Goal: Task Accomplishment & Management: Use online tool/utility

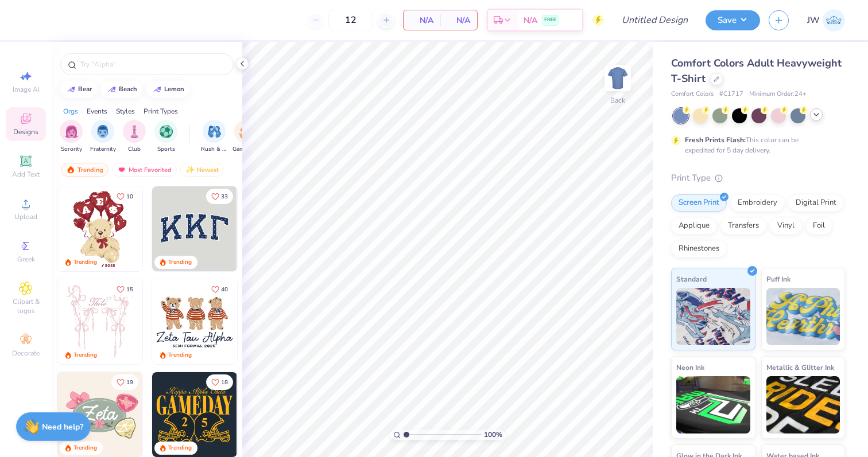
click at [815, 110] on div at bounding box center [816, 114] width 13 height 13
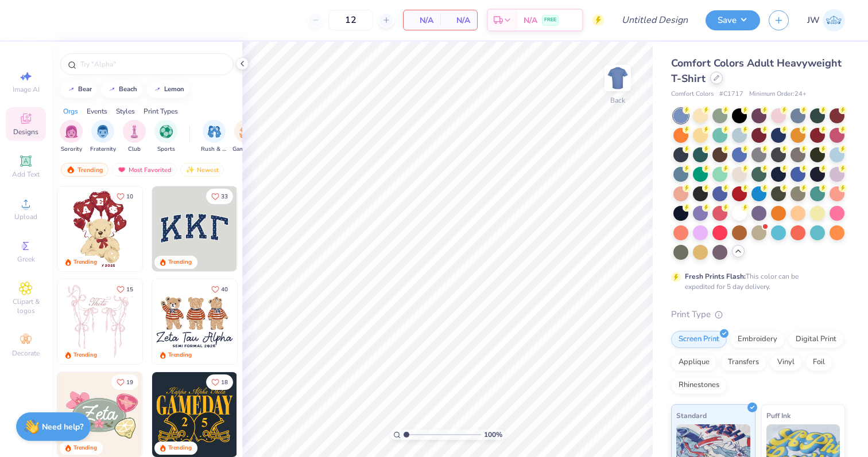
click at [720, 81] on div at bounding box center [716, 78] width 13 height 13
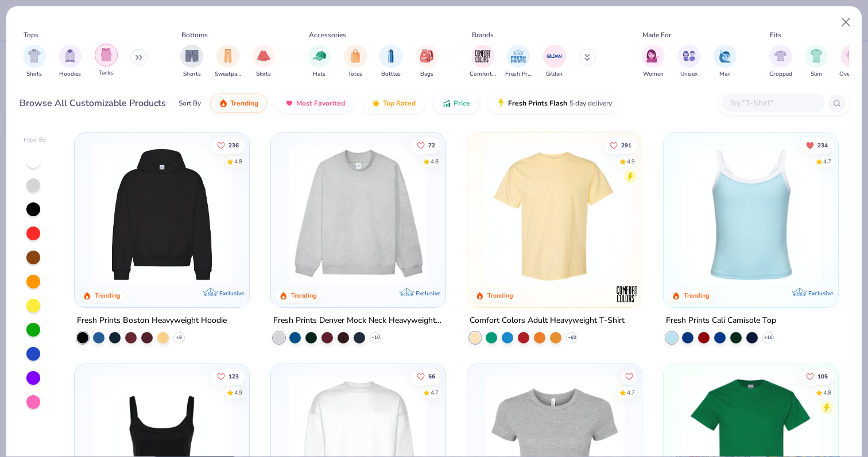
click at [103, 56] on img "filter for Tanks" at bounding box center [106, 54] width 13 height 13
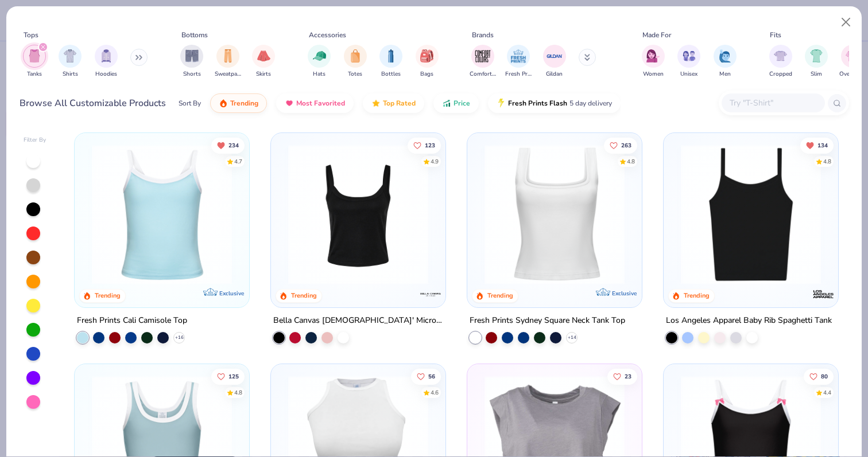
click at [210, 211] on img at bounding box center [162, 215] width 152 height 140
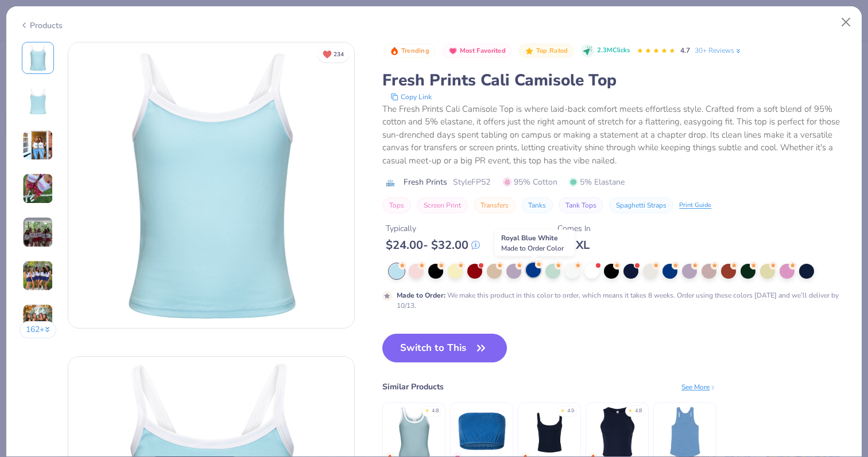
click at [537, 273] on div at bounding box center [533, 270] width 15 height 15
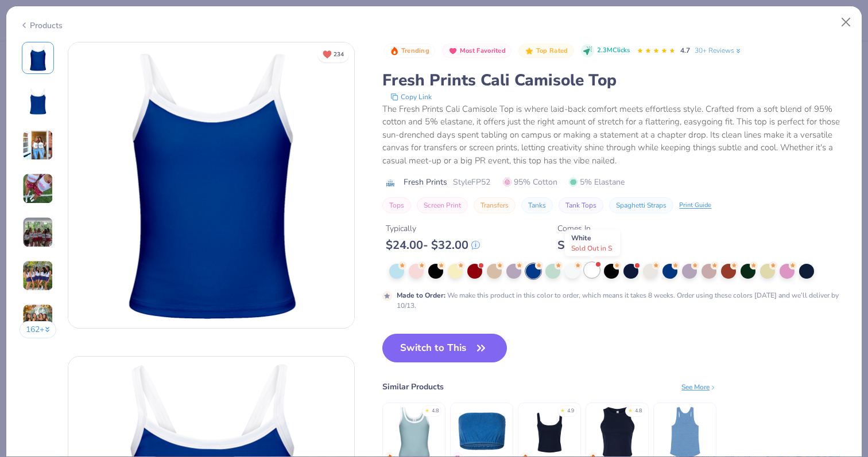
click at [598, 276] on div at bounding box center [591, 270] width 15 height 15
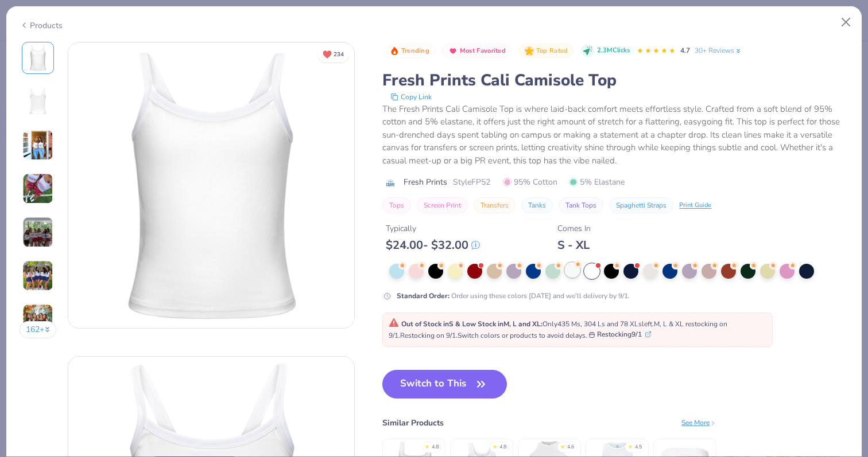
click at [406, 267] on g at bounding box center [402, 266] width 8 height 8
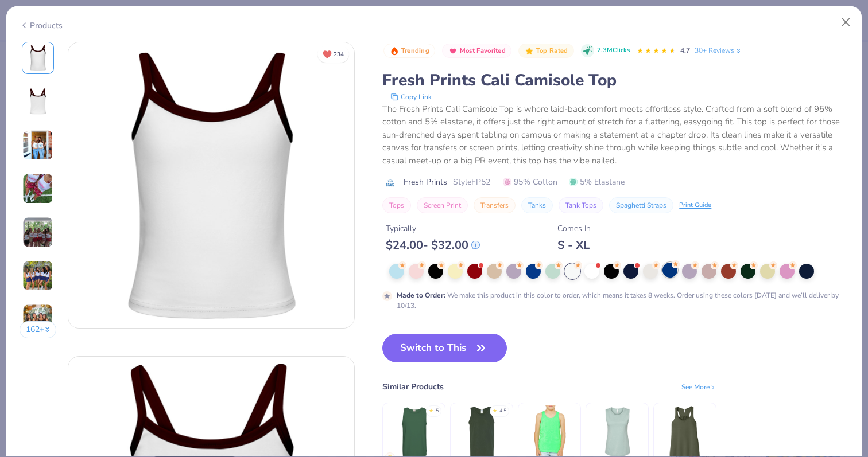
click at [673, 273] on div at bounding box center [669, 270] width 15 height 15
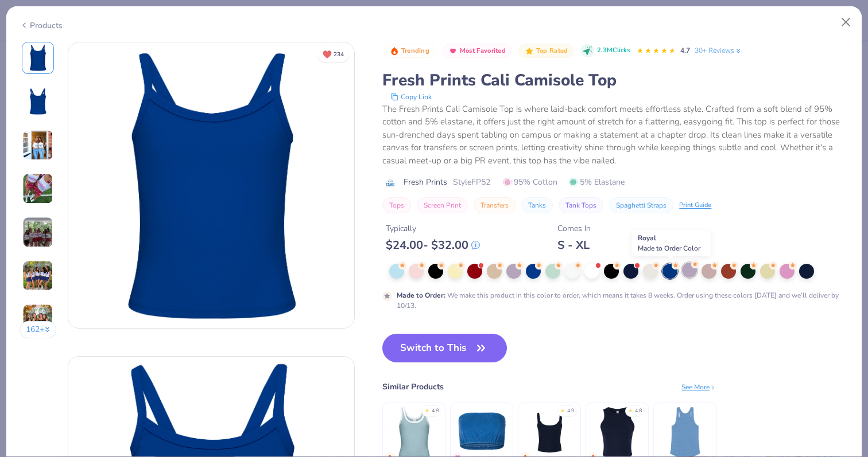
click at [694, 275] on div at bounding box center [689, 270] width 15 height 15
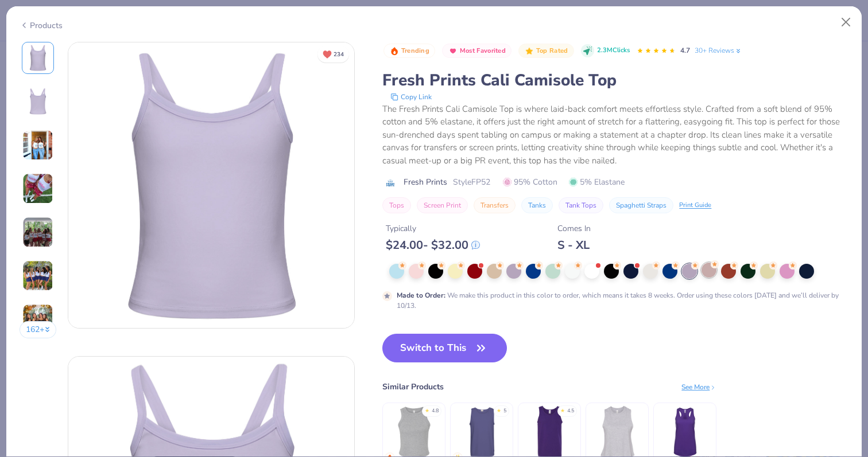
click at [716, 274] on div at bounding box center [708, 270] width 15 height 15
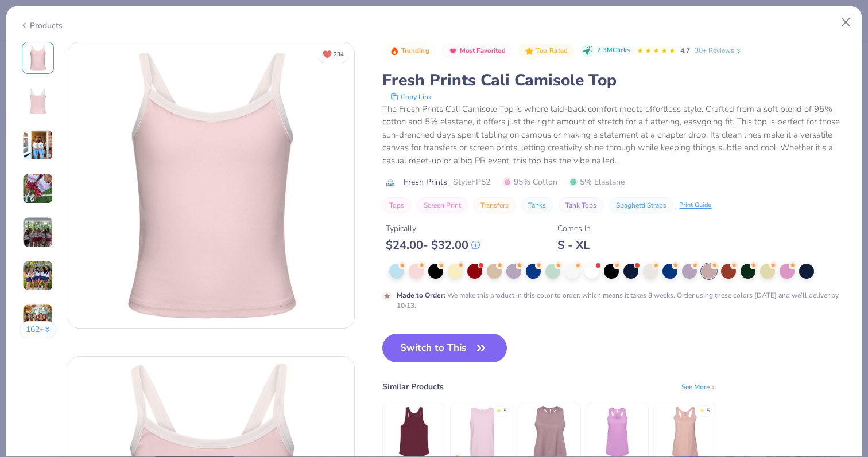
click at [738, 273] on div at bounding box center [615, 271] width 452 height 15
click at [734, 273] on div at bounding box center [728, 270] width 15 height 15
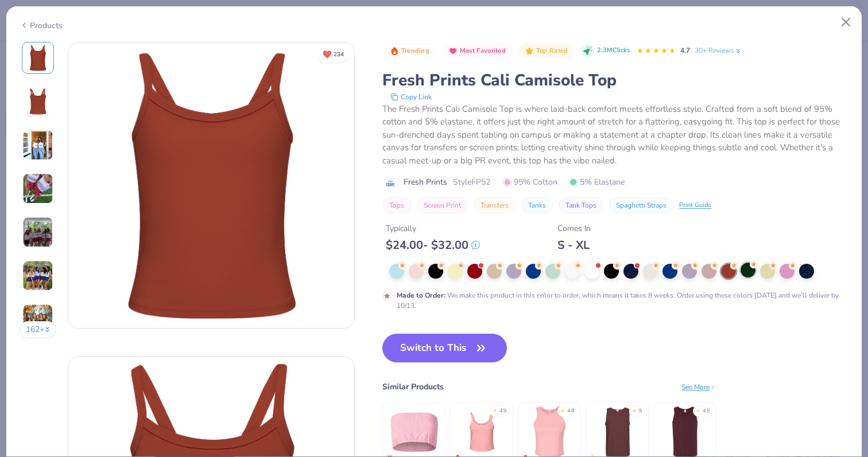
click at [755, 273] on div at bounding box center [747, 270] width 15 height 15
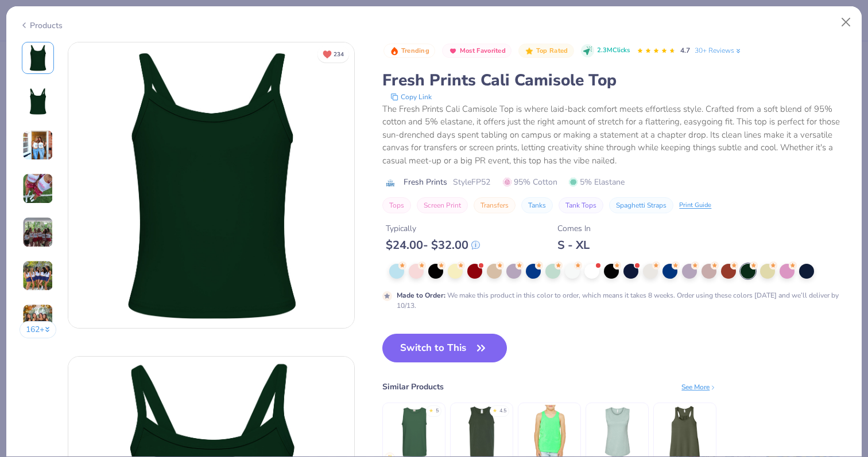
click at [778, 273] on div at bounding box center [615, 271] width 452 height 15
click at [769, 273] on div at bounding box center [767, 270] width 15 height 15
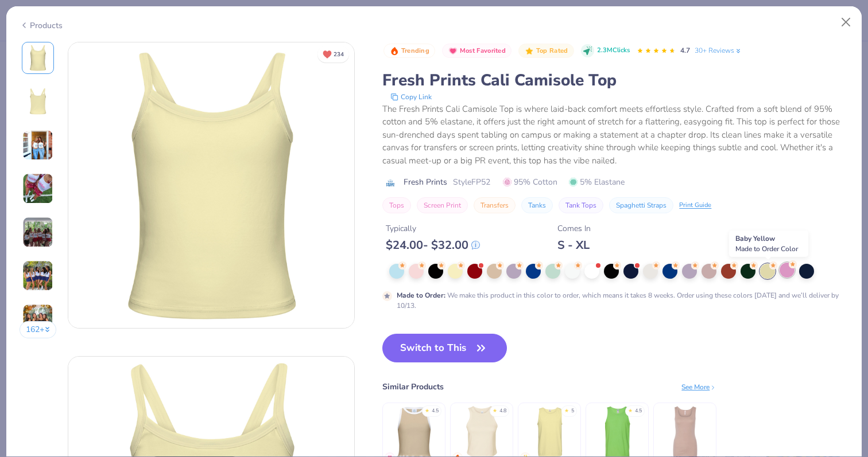
click at [781, 274] on div at bounding box center [787, 270] width 15 height 15
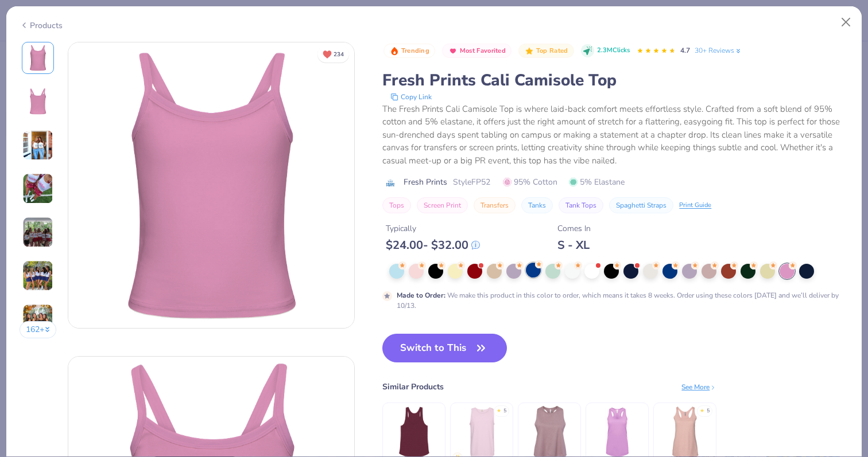
click at [529, 273] on div at bounding box center [533, 270] width 15 height 15
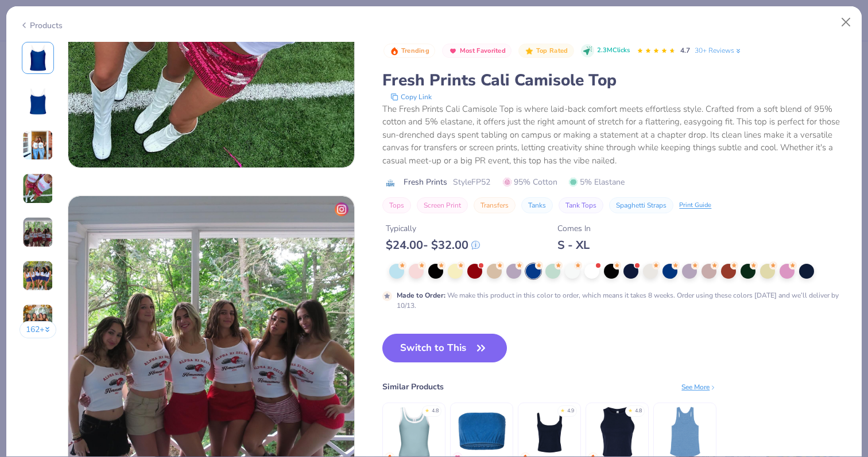
scroll to position [1114, 0]
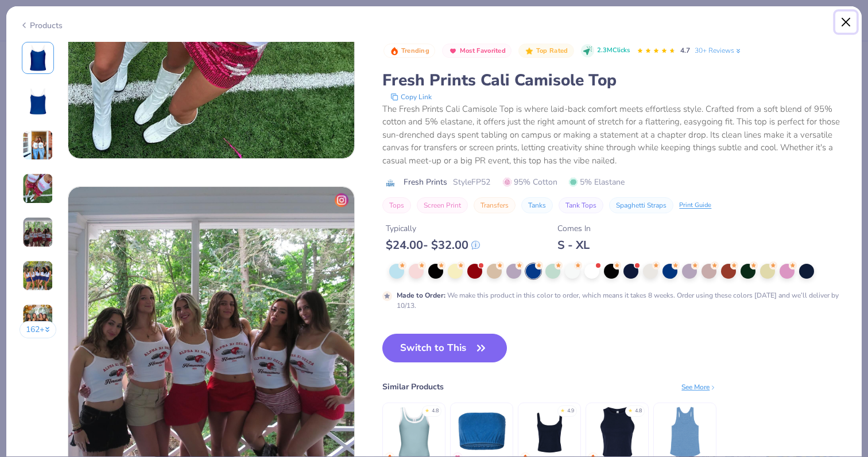
click at [841, 32] on button "Close" at bounding box center [846, 22] width 22 height 22
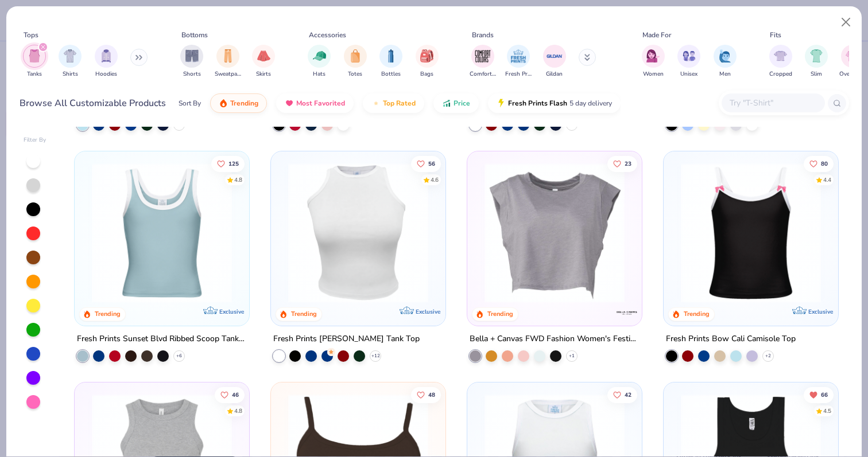
scroll to position [230, 0]
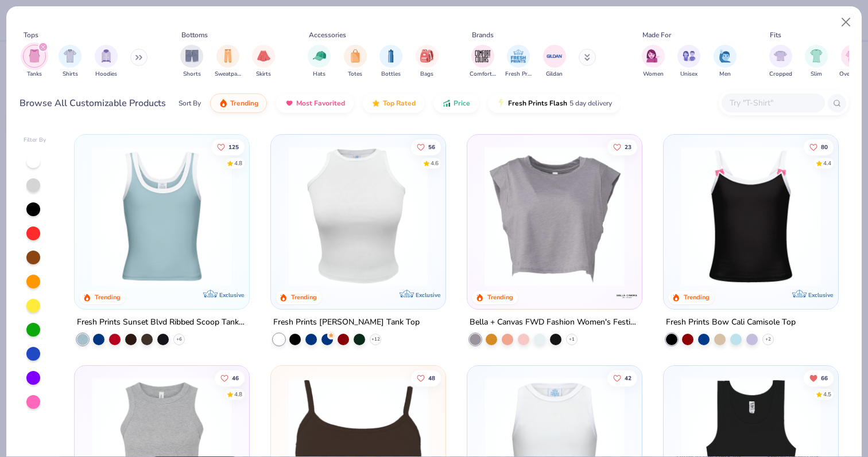
click at [176, 241] on img at bounding box center [162, 216] width 152 height 140
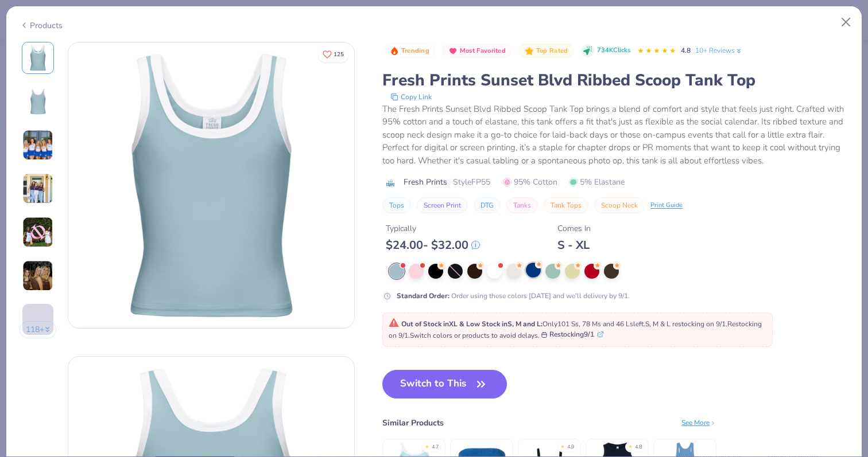
click at [536, 271] on div at bounding box center [533, 270] width 15 height 15
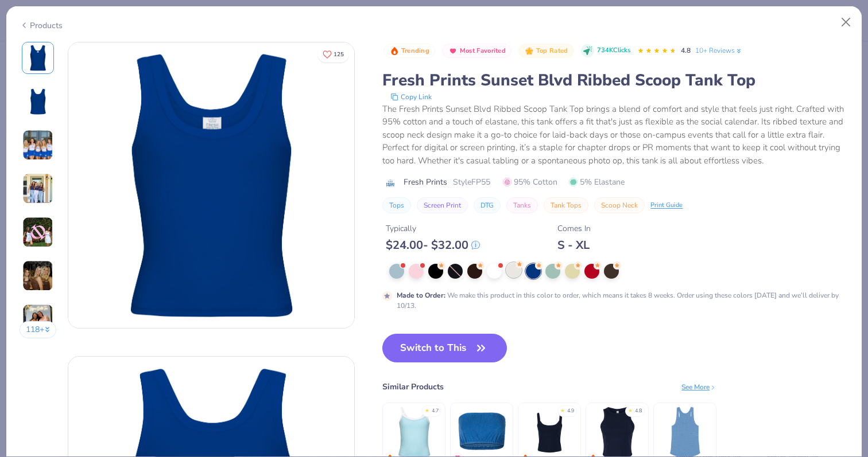
click at [518, 269] on icon at bounding box center [519, 265] width 8 height 8
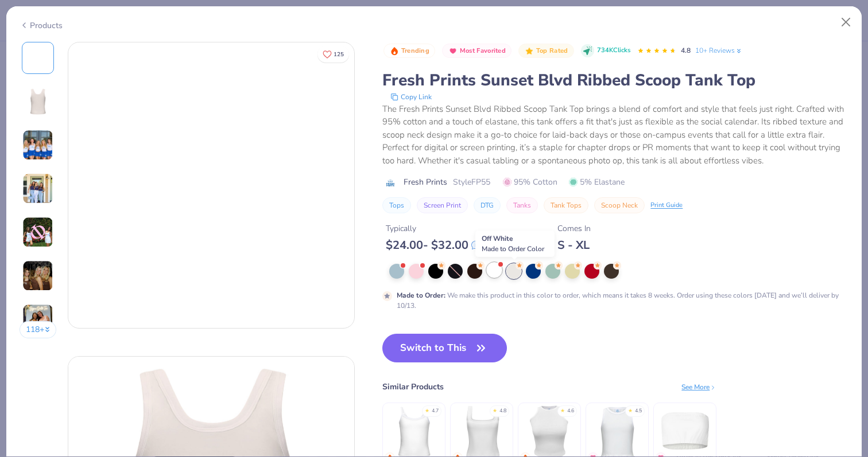
click at [488, 269] on div at bounding box center [494, 270] width 15 height 15
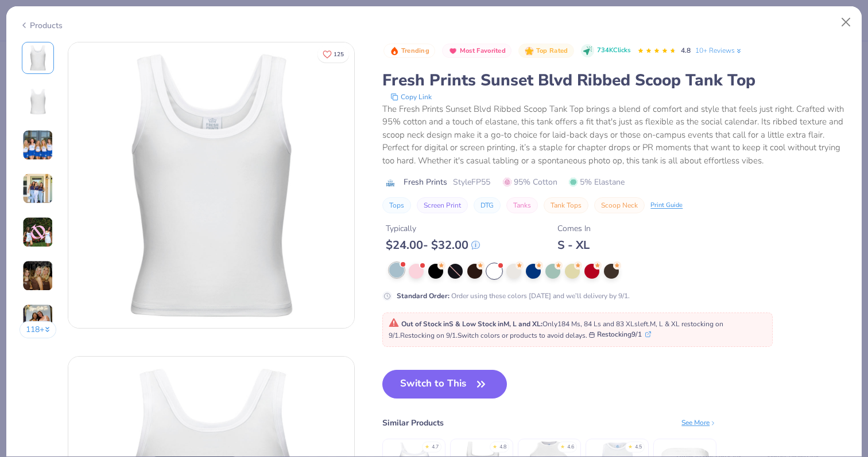
click at [398, 270] on div at bounding box center [396, 270] width 15 height 15
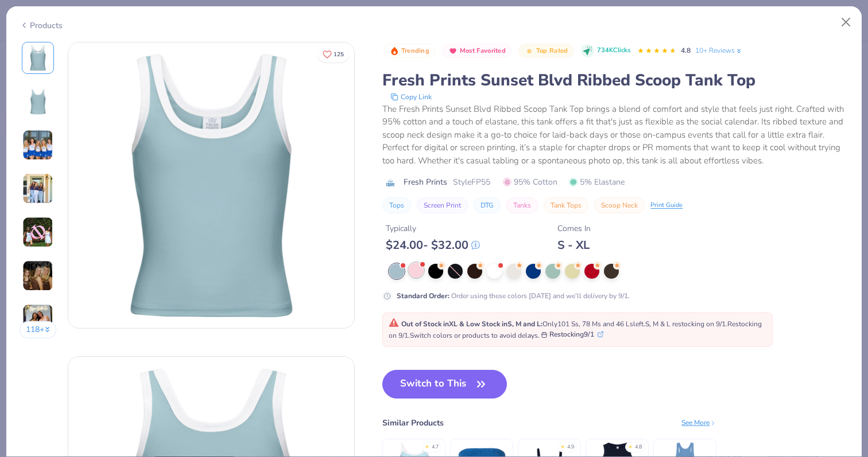
click at [421, 273] on div at bounding box center [416, 270] width 15 height 15
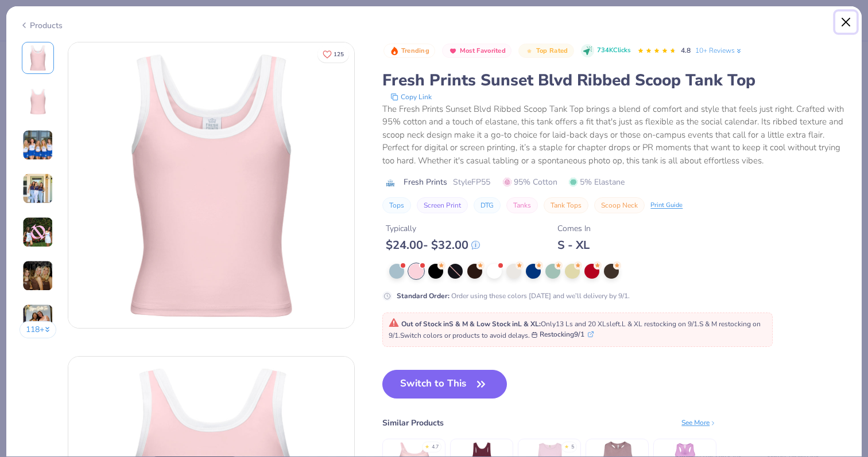
click at [851, 14] on button "Close" at bounding box center [846, 22] width 22 height 22
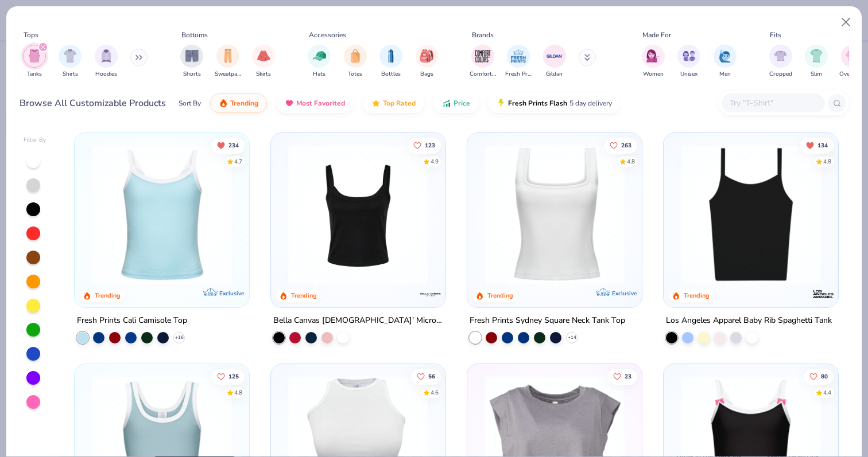
click at [358, 245] on img at bounding box center [358, 215] width 152 height 140
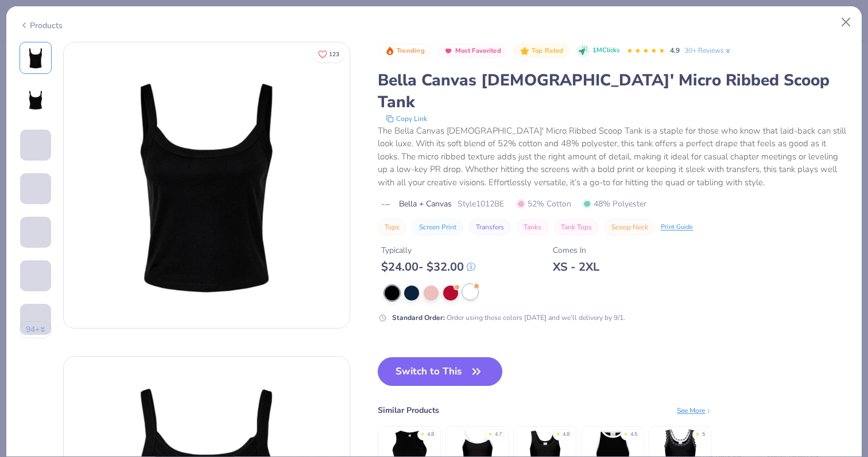
click at [468, 285] on div at bounding box center [470, 292] width 15 height 15
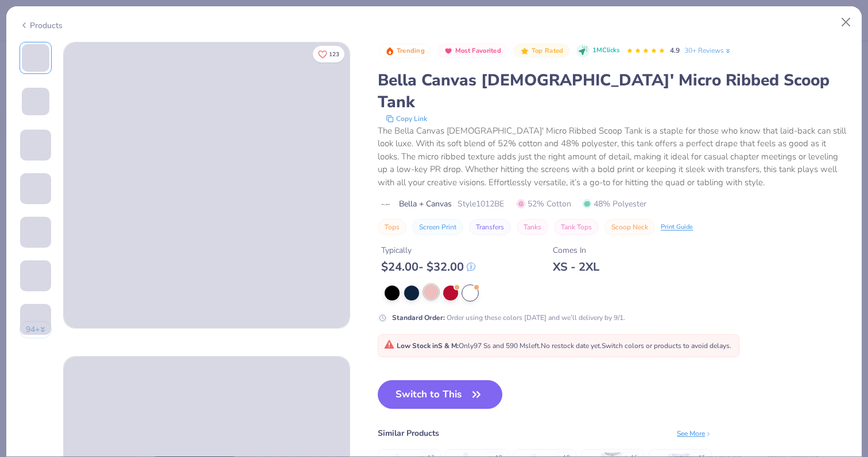
click at [432, 285] on div at bounding box center [431, 292] width 15 height 15
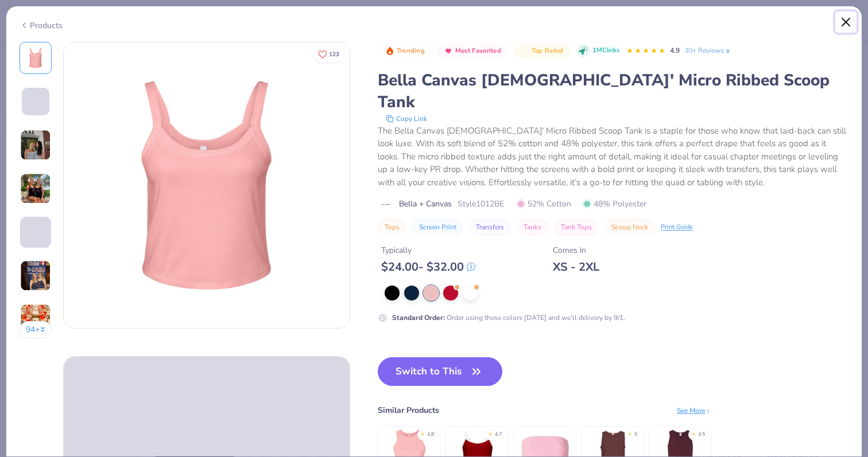
click at [845, 32] on button "Close" at bounding box center [846, 22] width 22 height 22
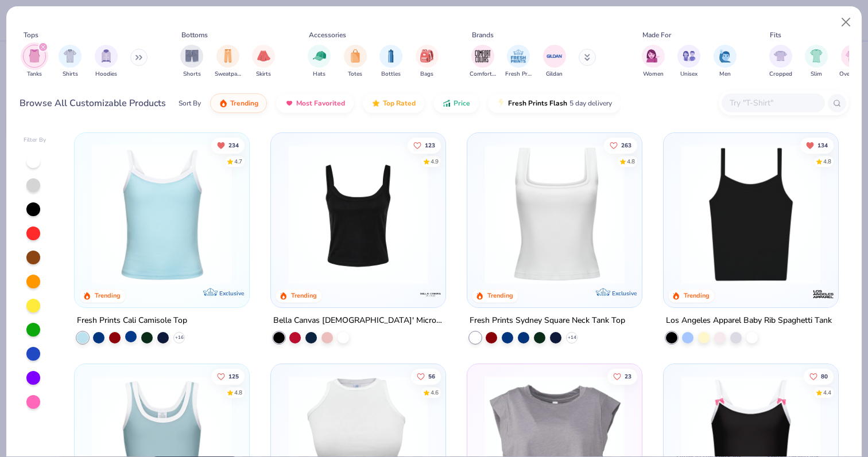
click at [130, 336] on div at bounding box center [130, 336] width 11 height 11
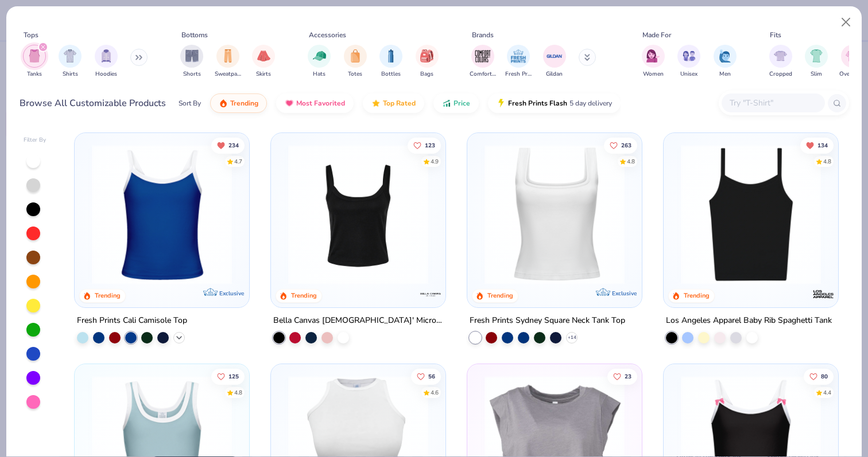
click at [176, 334] on icon at bounding box center [179, 338] width 9 height 9
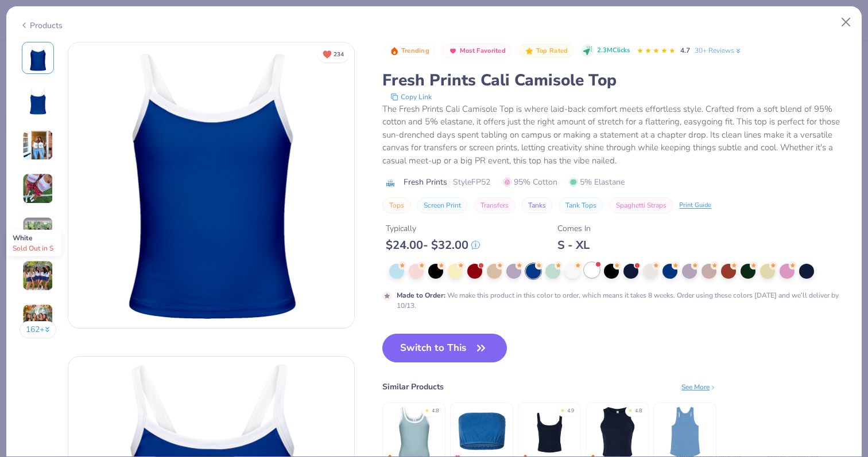
click at [590, 276] on div at bounding box center [591, 270] width 15 height 15
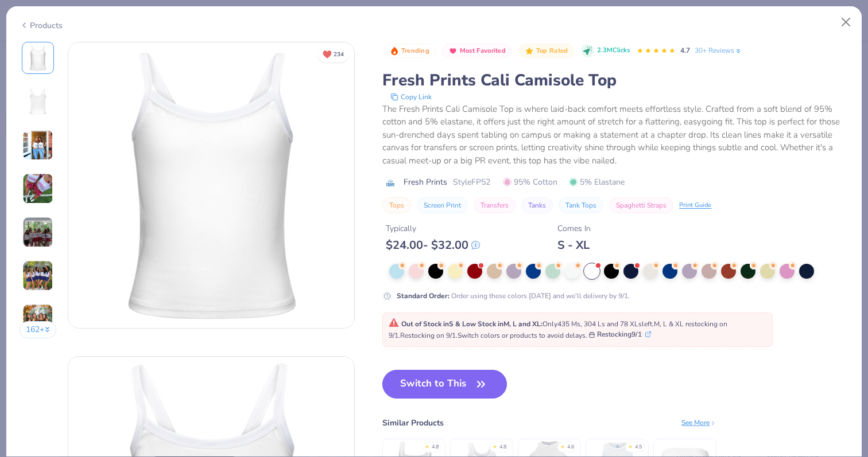
click at [442, 383] on button "Switch to This" at bounding box center [444, 384] width 125 height 29
type input "50"
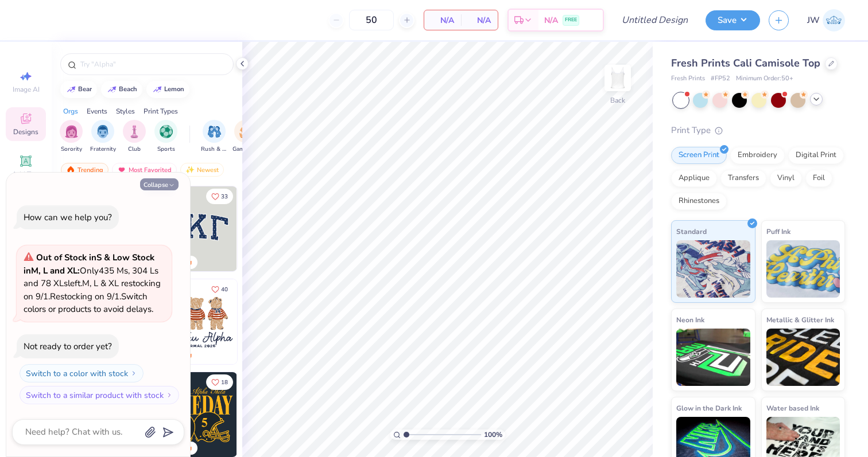
click at [173, 182] on icon "button" at bounding box center [171, 185] width 7 height 7
type textarea "x"
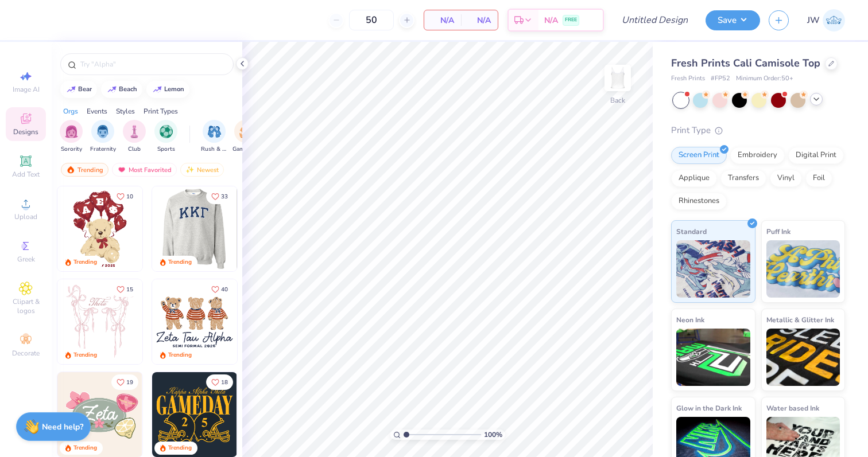
click at [195, 232] on img at bounding box center [194, 229] width 85 height 85
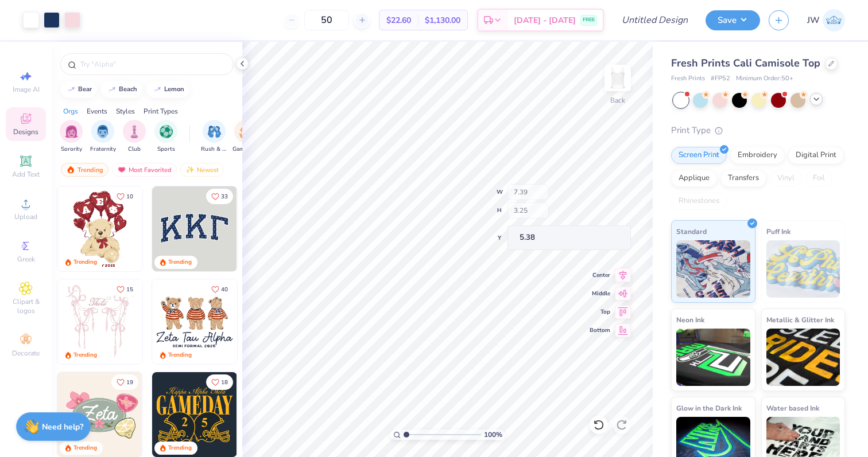
type input "7.27"
type input "3.10"
type input "5.44"
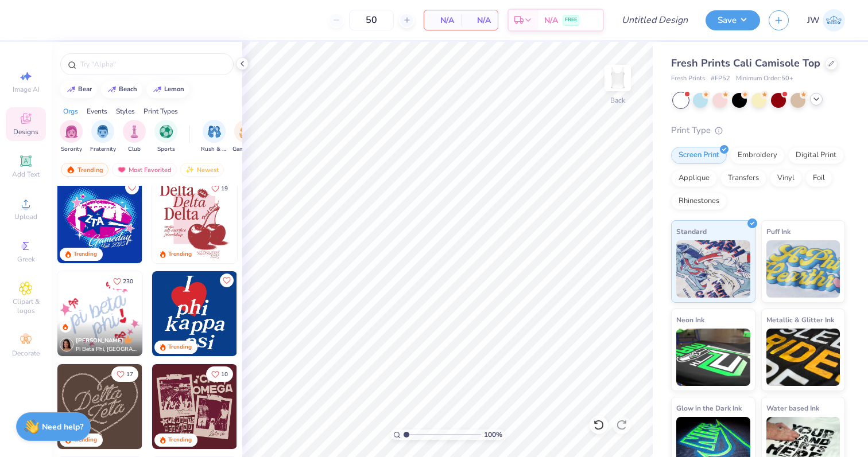
scroll to position [652, 0]
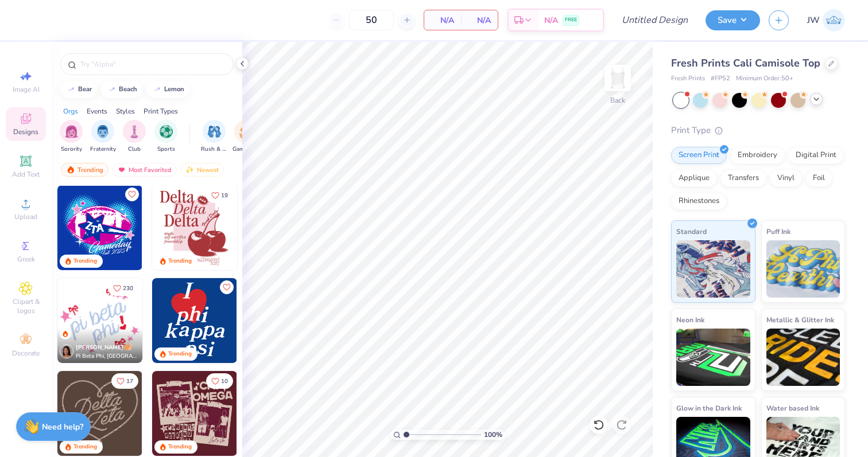
click at [104, 318] on img at bounding box center [99, 320] width 85 height 85
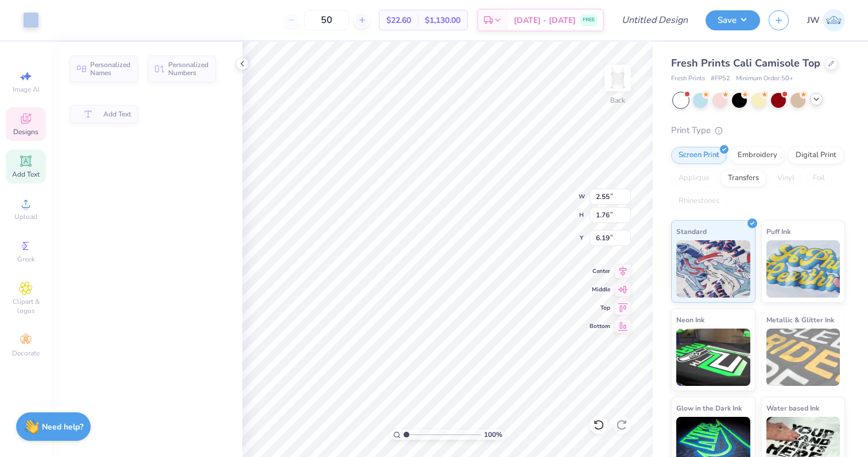
type input "2.55"
type input "1.76"
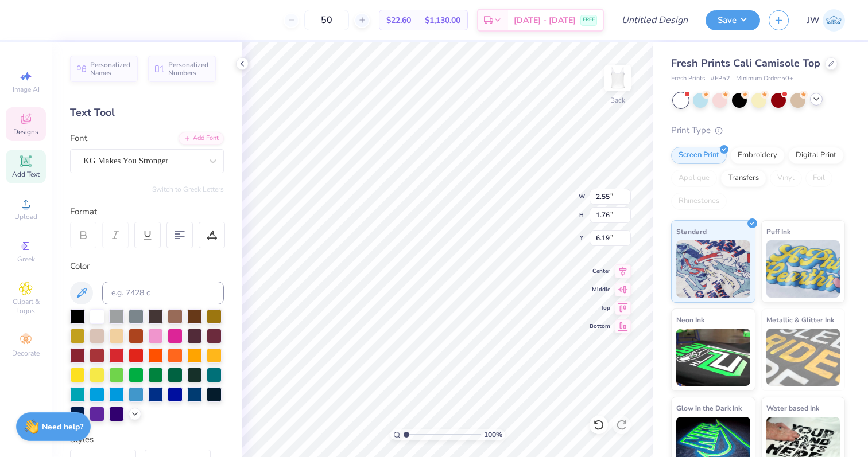
type input "6.12"
type textarea "delta phi"
type input "1.23"
type input "1.31"
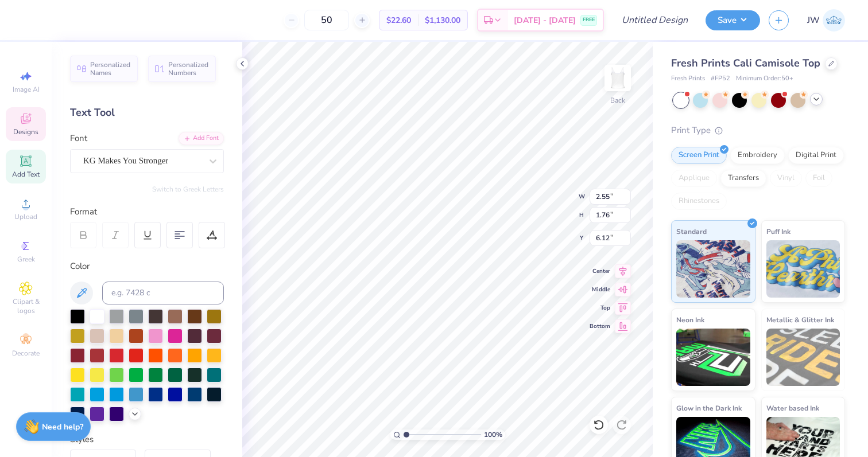
type input "7.01"
type textarea "epsilon"
type input "8.71"
type input "0.56"
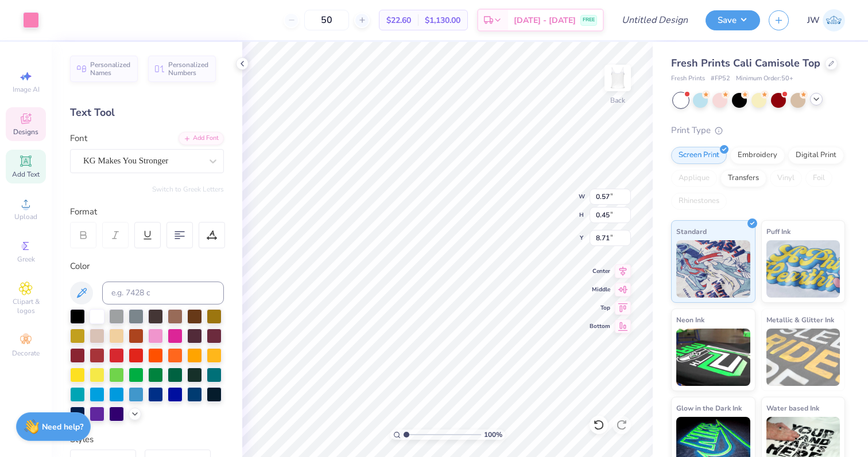
type input "0.74"
type input "7.28"
type input "2.66"
type input "1.64"
type input "7.57"
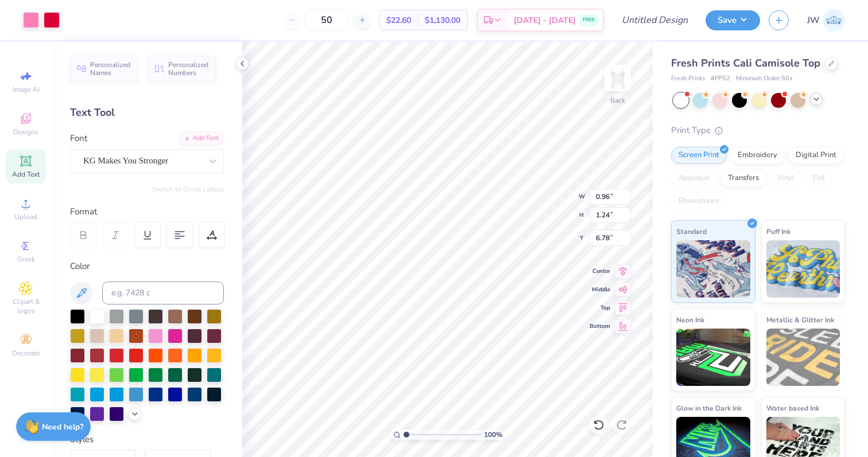
type input "6.55"
type input "0.52"
type input "0.55"
type input "7.83"
type input "2.66"
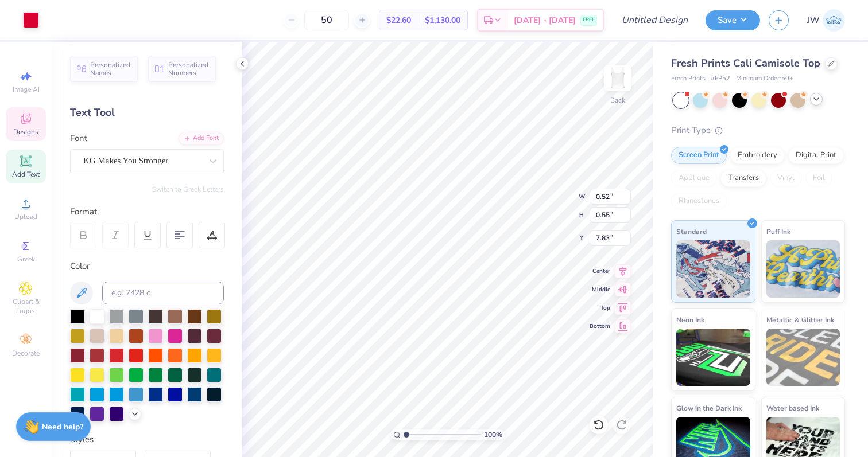
type input "1.64"
type input "7.00"
type input "8.64"
type input "3.28"
type input "1.84"
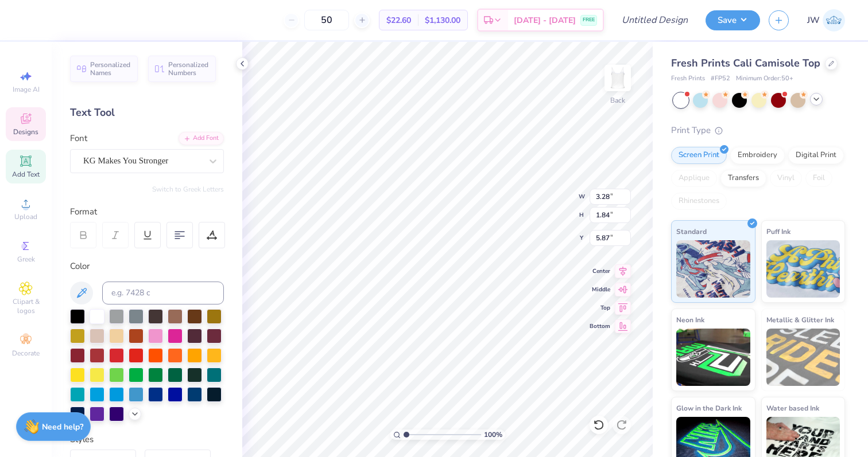
type input "6.08"
type input "0.55"
type input "0.57"
type input "6.43"
type input "0.45"
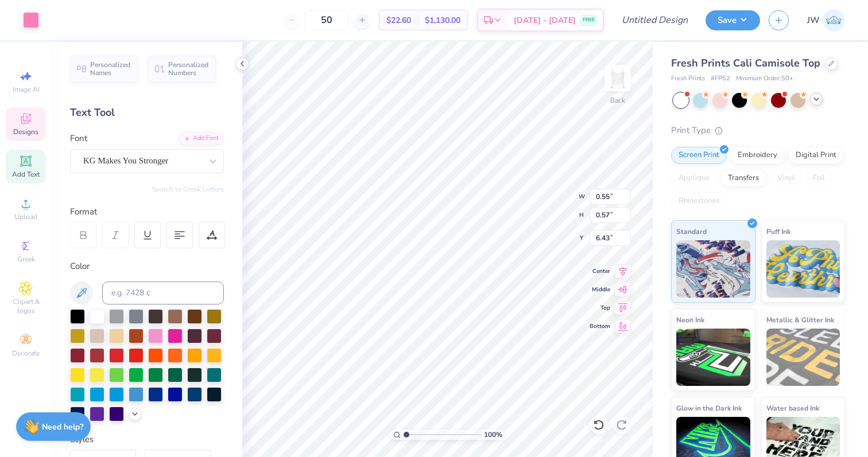
type input "0.48"
type input "6.31"
type input "5.11"
type input "3.28"
type input "1.84"
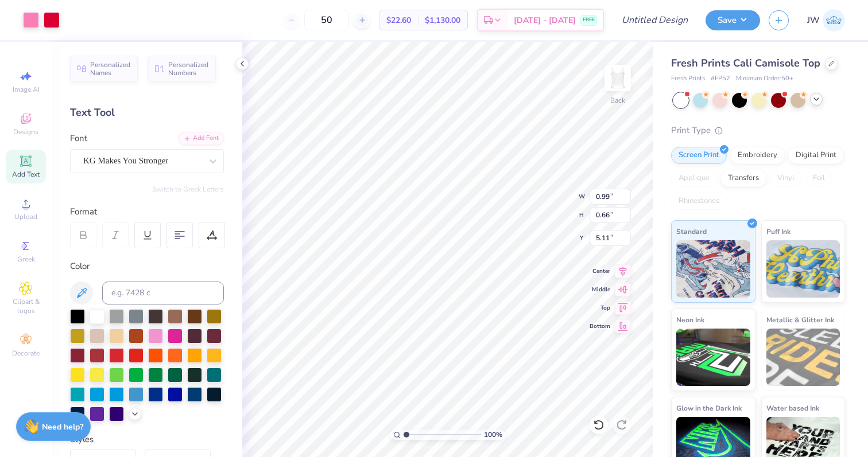
type input "6.08"
type input "5.42"
type input "6.66"
type input "7.00"
type input "2.25"
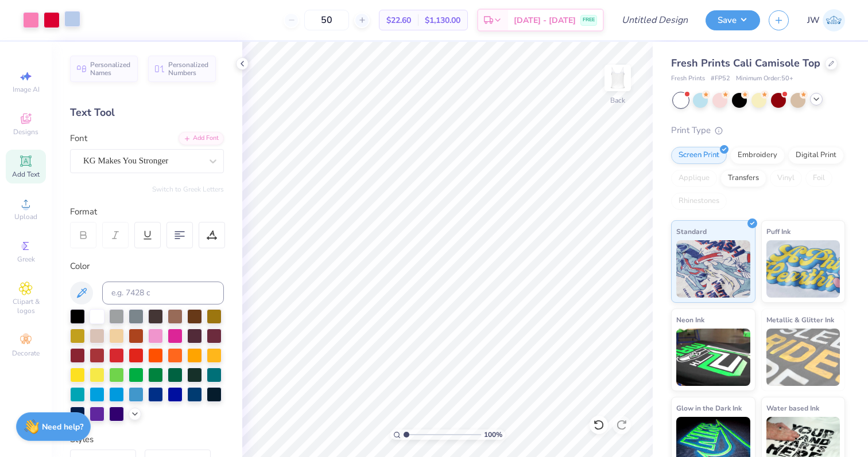
click at [71, 17] on div at bounding box center [72, 19] width 16 height 16
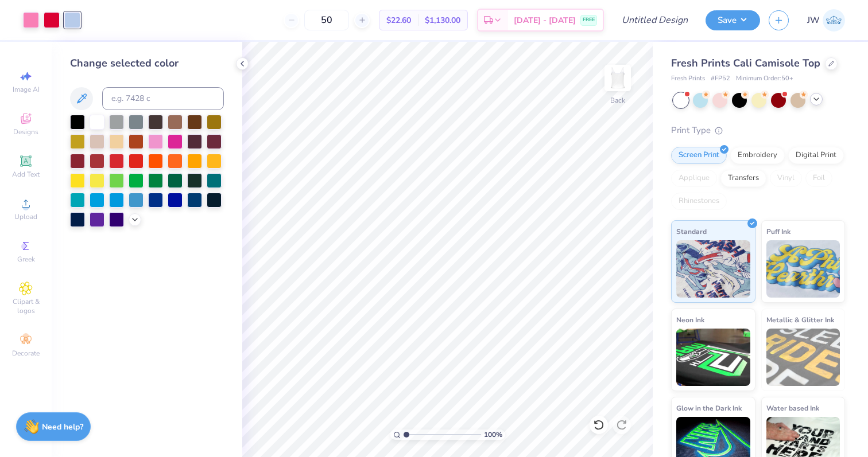
click at [134, 203] on div at bounding box center [136, 200] width 15 height 15
click at [115, 197] on div at bounding box center [116, 199] width 15 height 15
click at [178, 200] on div at bounding box center [175, 199] width 15 height 15
click at [193, 203] on div at bounding box center [194, 199] width 15 height 15
click at [119, 222] on div at bounding box center [116, 218] width 15 height 15
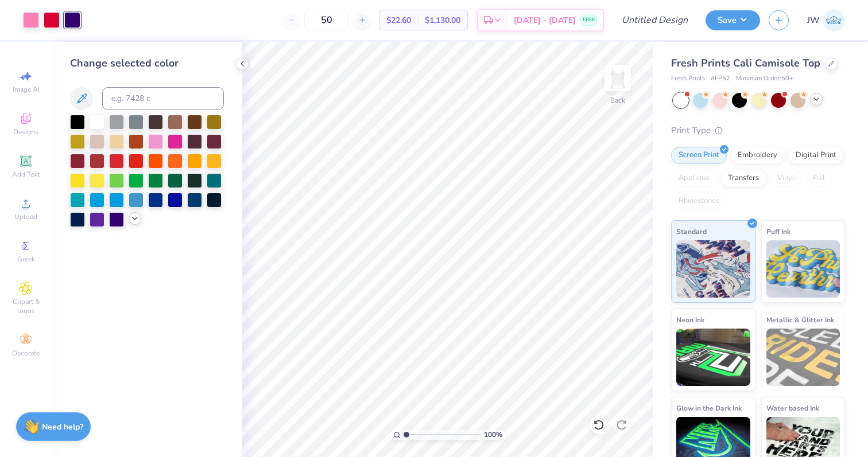
click at [129, 217] on div at bounding box center [135, 218] width 13 height 13
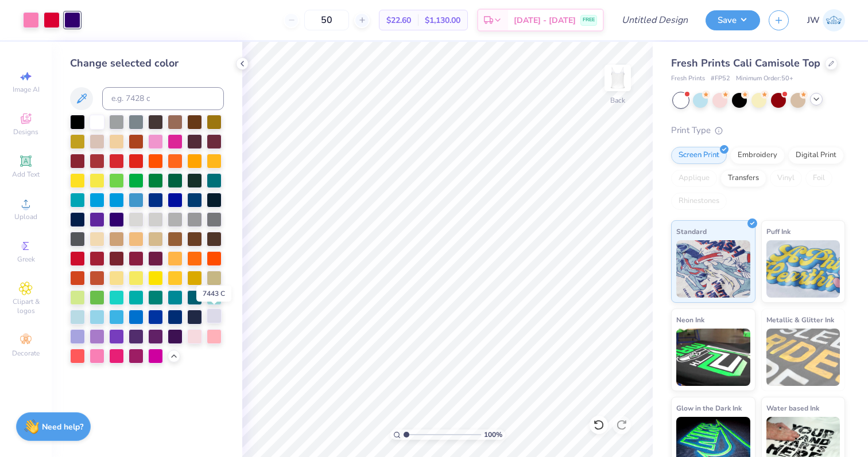
click at [218, 310] on div at bounding box center [214, 316] width 15 height 15
click at [199, 336] on div at bounding box center [194, 335] width 15 height 15
click at [219, 343] on div at bounding box center [214, 335] width 15 height 15
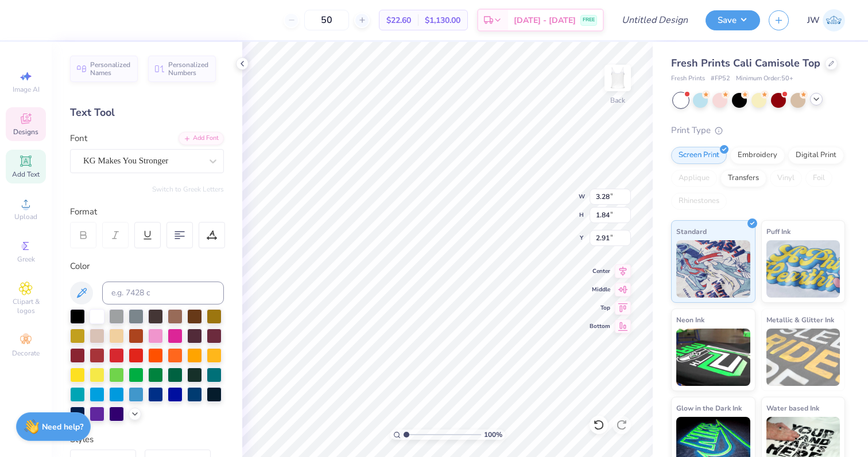
type input "2.66"
type input "1.64"
type input "3.83"
click at [28, 117] on icon at bounding box center [26, 119] width 10 height 10
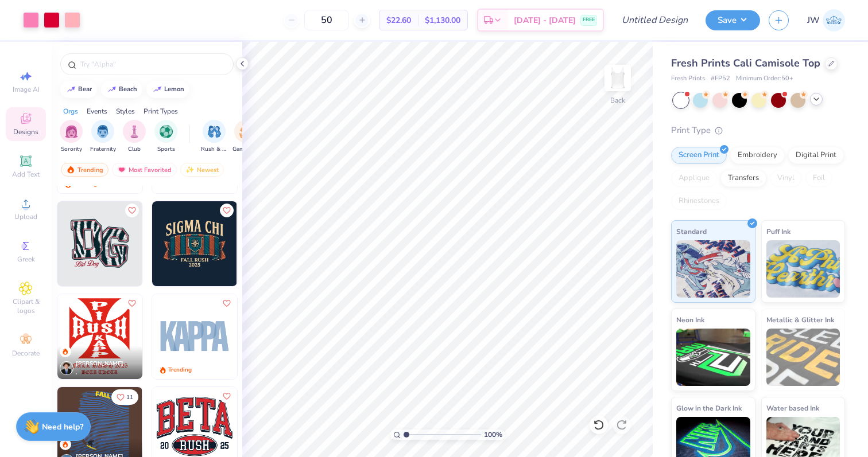
scroll to position [2042, 0]
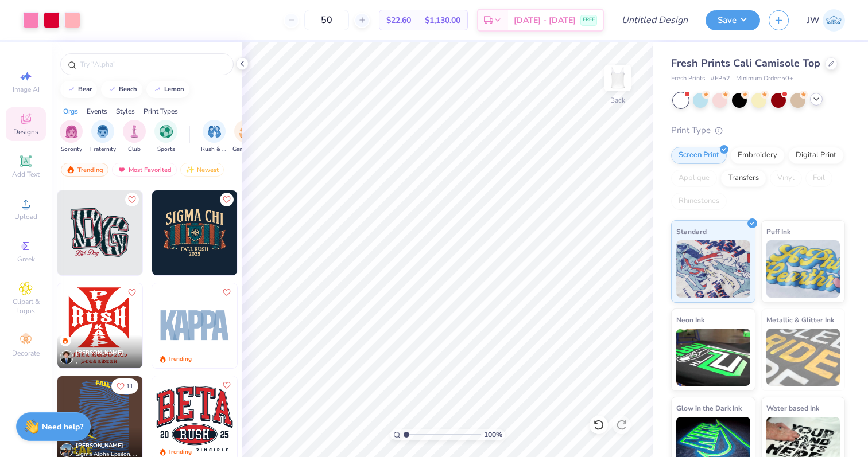
click at [193, 318] on img at bounding box center [194, 326] width 85 height 85
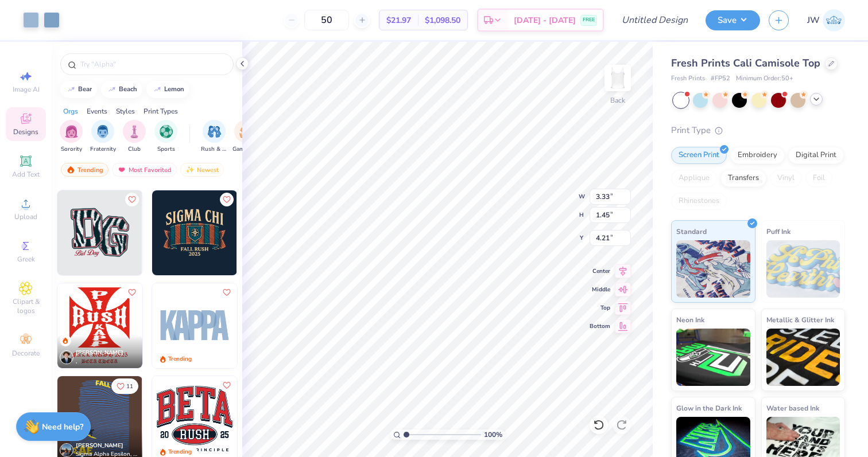
type input "4.21"
type input "5.45"
type input "2.38"
type input "3.29"
type input "5.38"
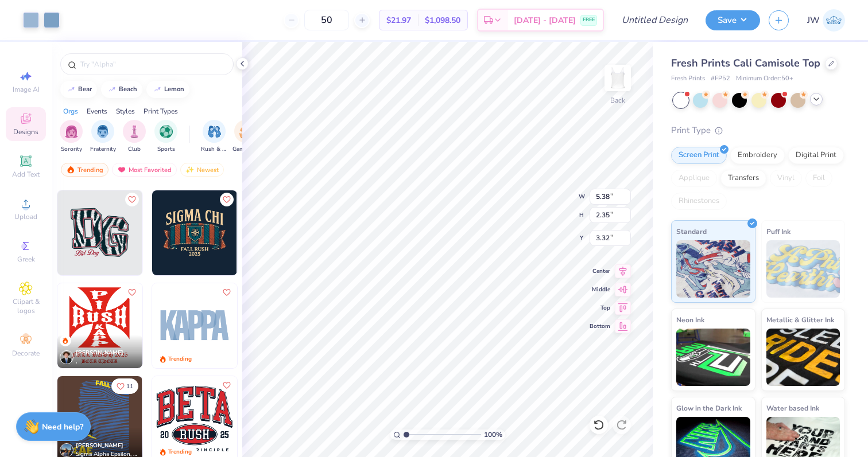
type input "2.35"
type input "3.32"
type input "2.98"
click at [32, 85] on span "Image AI" at bounding box center [26, 89] width 27 height 9
select select "4"
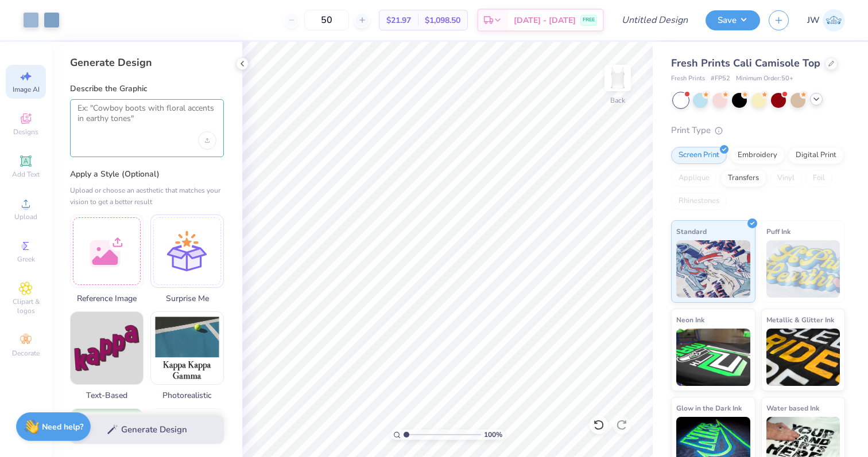
click at [113, 125] on textarea at bounding box center [146, 117] width 139 height 29
click at [118, 295] on span "Reference Image" at bounding box center [106, 297] width 73 height 12
click at [156, 123] on textarea at bounding box center [146, 117] width 139 height 29
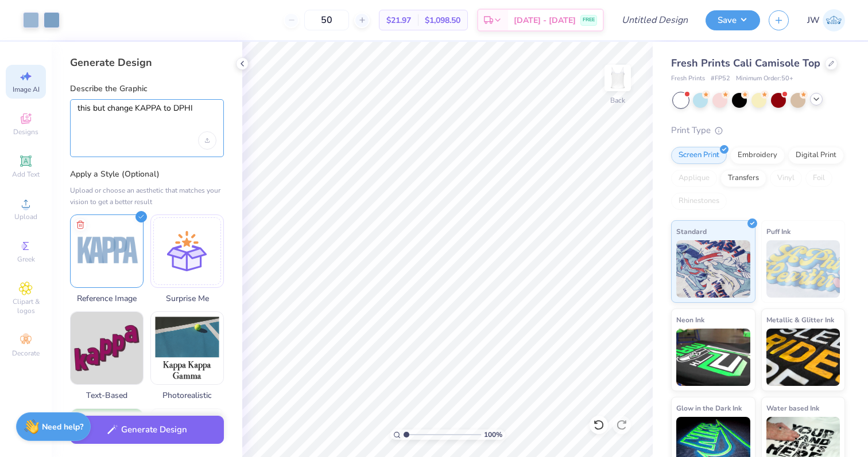
type textarea "this but change KAPPA to DPHIE"
click at [158, 440] on button "Generate Design" at bounding box center [147, 427] width 154 height 28
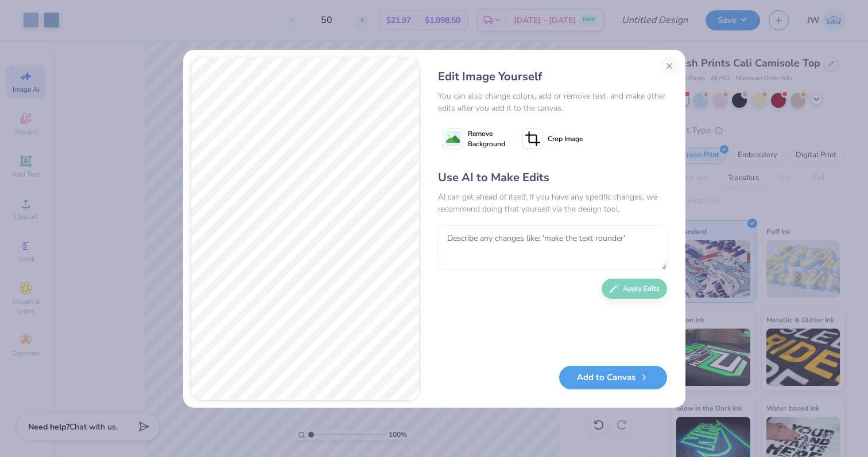
click at [526, 254] on textarea at bounding box center [552, 248] width 229 height 45
type textarea "make them overlap with shadow like the reference image"
click at [637, 284] on button "Apply Edits" at bounding box center [634, 286] width 65 height 20
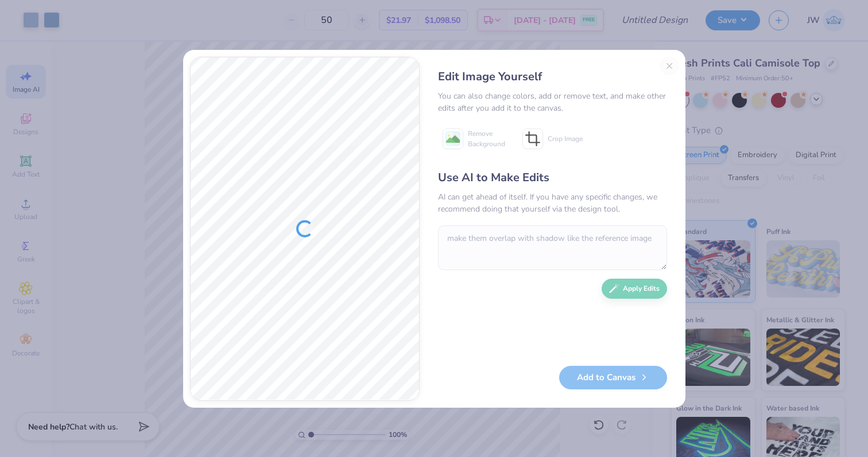
click at [671, 69] on div "Edit Image Yourself You can also change colors, add or remove text, and make ot…" at bounding box center [552, 229] width 252 height 344
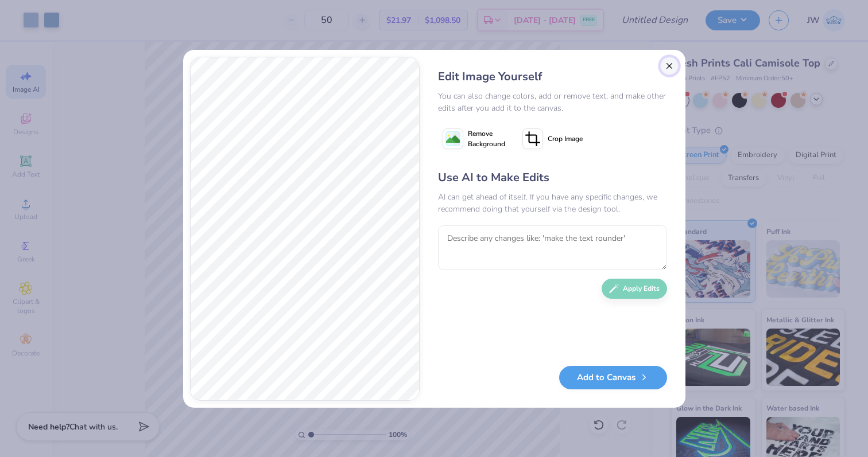
click at [670, 59] on button "Close" at bounding box center [669, 66] width 18 height 18
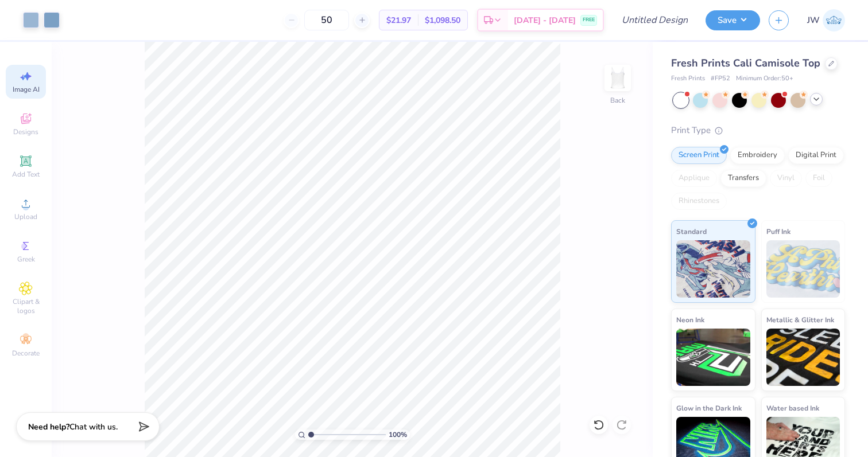
scroll to position [0, 26]
click at [38, 73] on div "Image AI" at bounding box center [26, 82] width 40 height 34
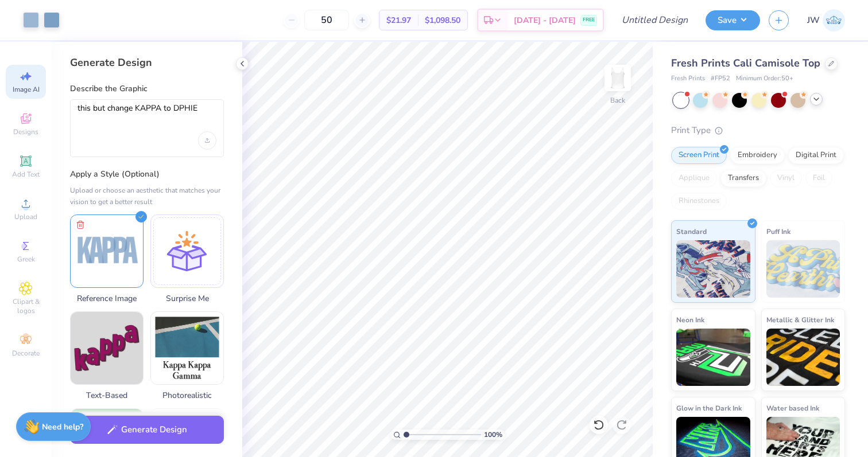
scroll to position [0, 0]
click at [191, 113] on textarea "this but change KAPPA to DPHIE" at bounding box center [146, 117] width 139 height 29
click at [208, 113] on textarea "this but change KAPPA to DPHIE" at bounding box center [146, 117] width 139 height 29
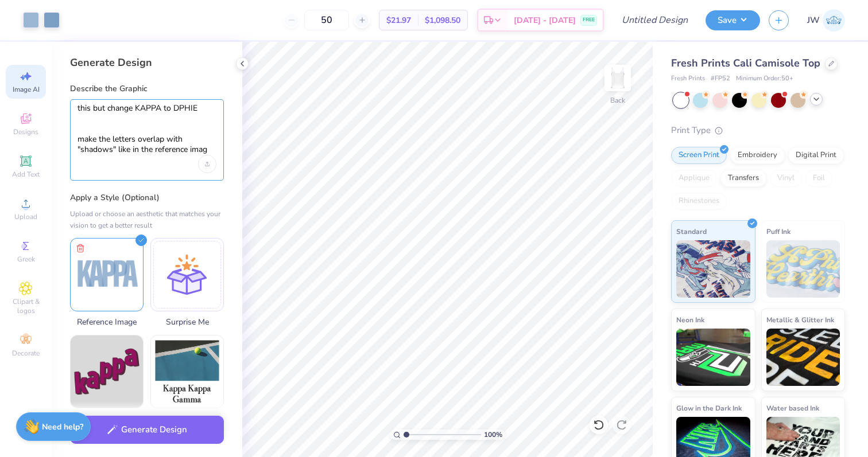
type textarea "this but change KAPPA to DPHIE make the letters overlap with "shadows" like in …"
click at [147, 438] on button "Generate Design" at bounding box center [147, 427] width 154 height 28
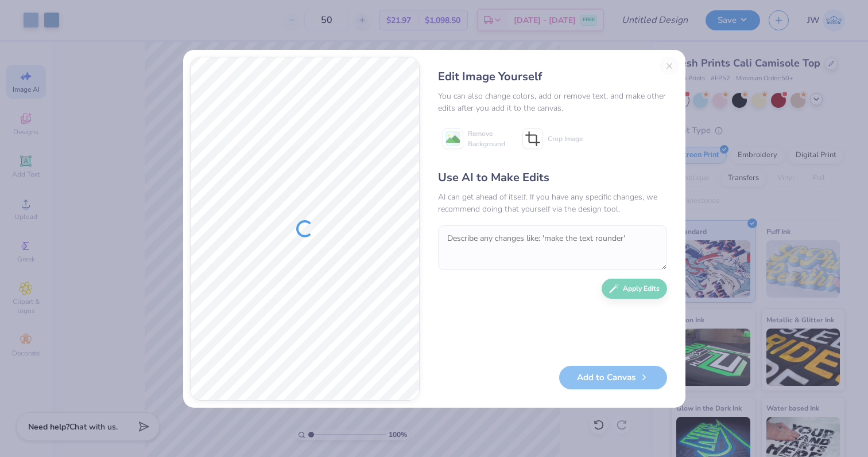
click at [670, 67] on div "Edit Image Yourself You can also change colors, add or remove text, and make ot…" at bounding box center [552, 229] width 252 height 344
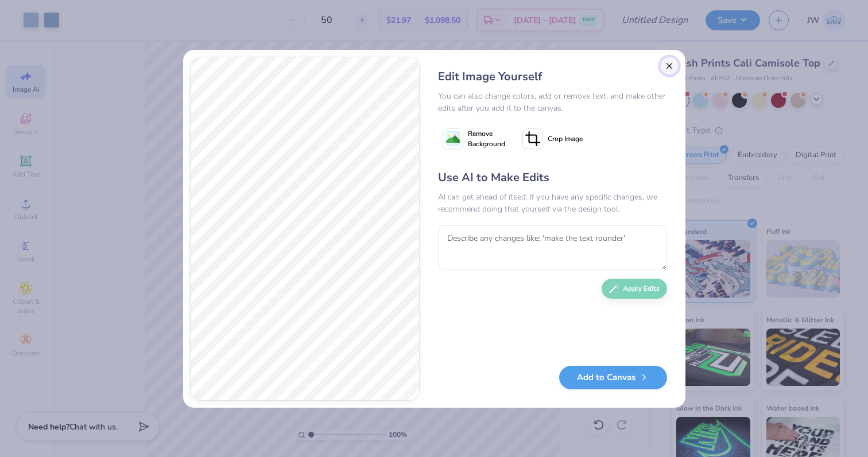
click at [674, 63] on button "Close" at bounding box center [669, 66] width 18 height 18
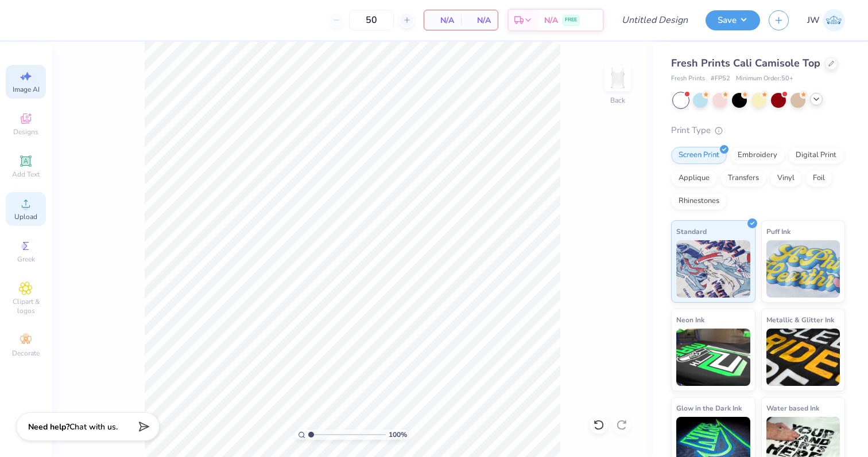
click at [28, 213] on span "Upload" at bounding box center [25, 216] width 23 height 9
click at [27, 206] on circle at bounding box center [25, 207] width 6 height 6
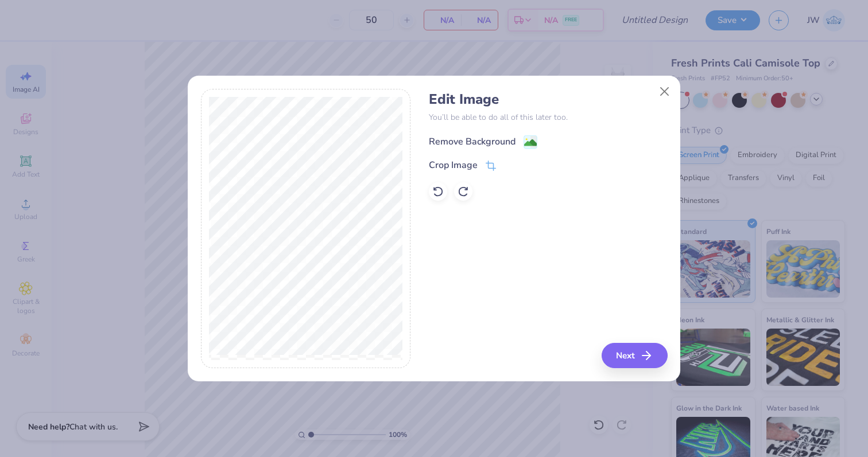
click at [529, 141] on image at bounding box center [530, 143] width 13 height 13
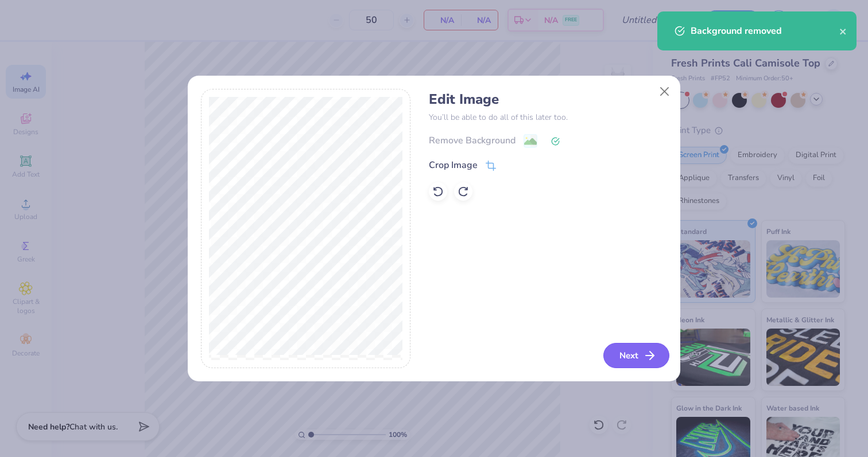
click at [627, 358] on button "Next" at bounding box center [636, 355] width 66 height 25
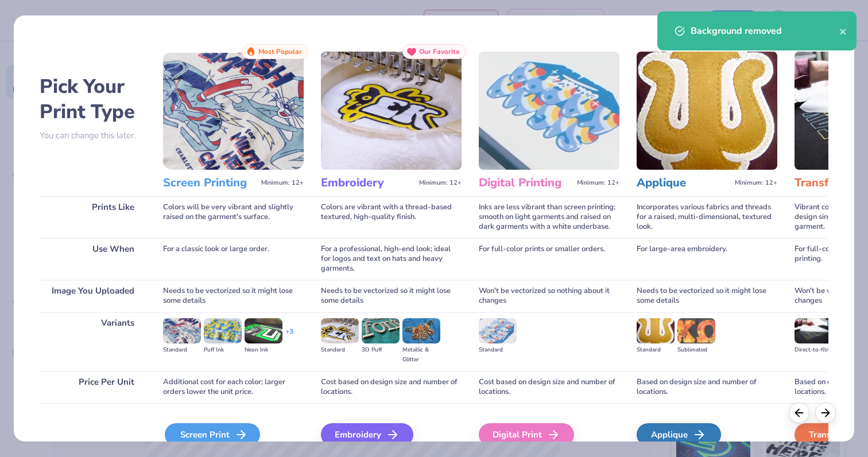
click at [226, 436] on div "Screen Print" at bounding box center [212, 435] width 95 height 23
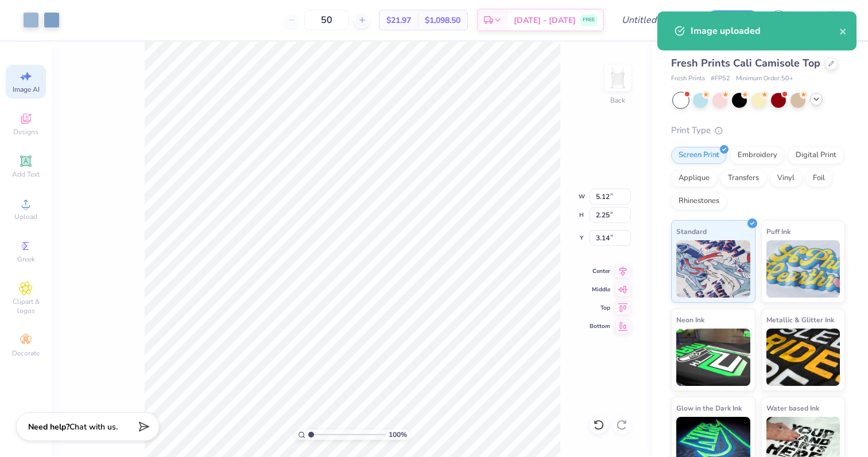
type input "3.14"
click at [856, 30] on div "Image uploaded" at bounding box center [757, 35] width 204 height 52
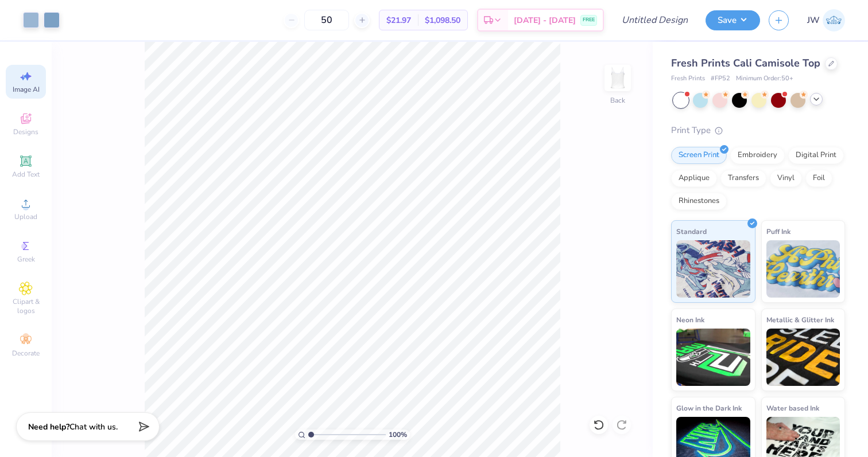
click at [851, 30] on div "Image uploaded" at bounding box center [757, 35] width 204 height 52
click at [641, 31] on input "Design Title" at bounding box center [669, 20] width 56 height 23
type input "DPE Tank"
click at [742, 34] on div "Save JW" at bounding box center [786, 20] width 162 height 40
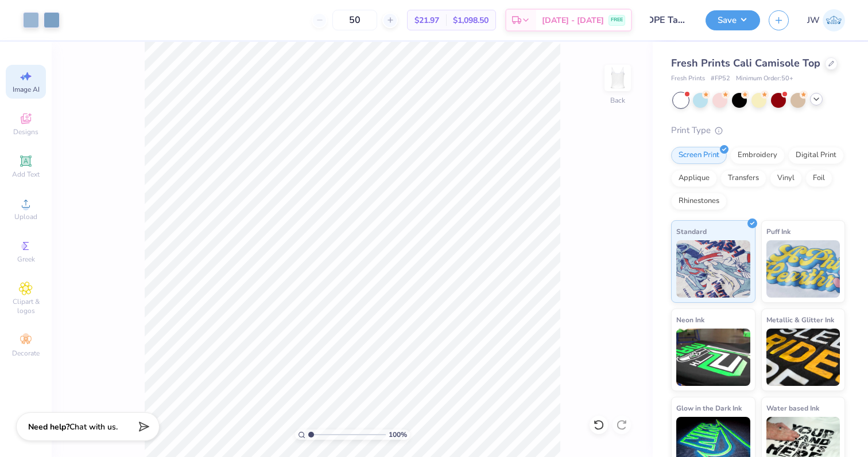
scroll to position [0, 0]
click at [734, 21] on button "Save" at bounding box center [732, 19] width 55 height 20
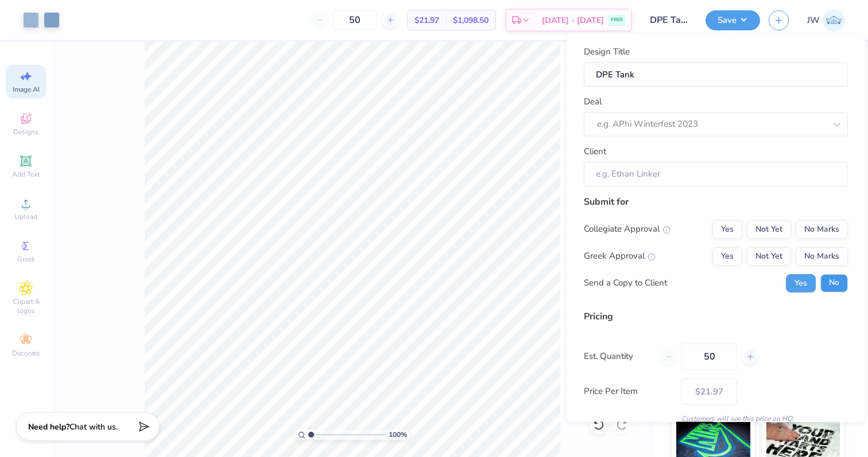
click at [827, 284] on button "No" at bounding box center [834, 283] width 28 height 18
click at [727, 254] on button "Yes" at bounding box center [727, 256] width 30 height 18
click at [659, 125] on div at bounding box center [711, 124] width 228 height 15
type input "B"
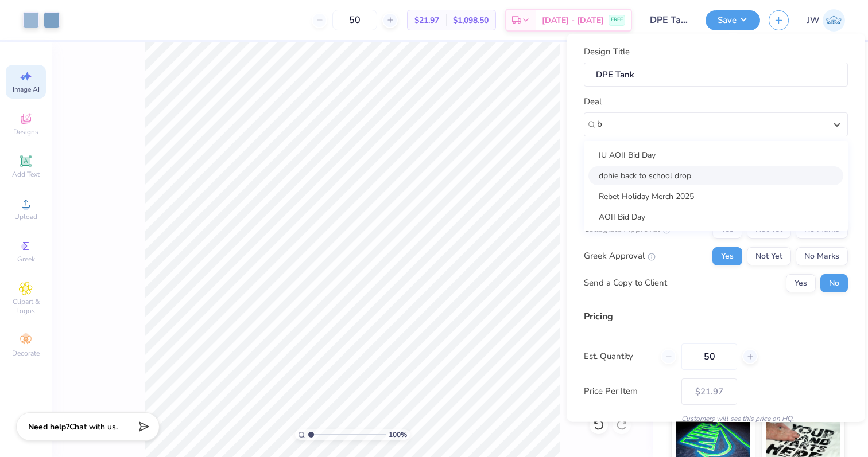
click at [654, 181] on div "dphie back to school drop" at bounding box center [715, 175] width 255 height 19
type input "b"
type input "[PERSON_NAME]"
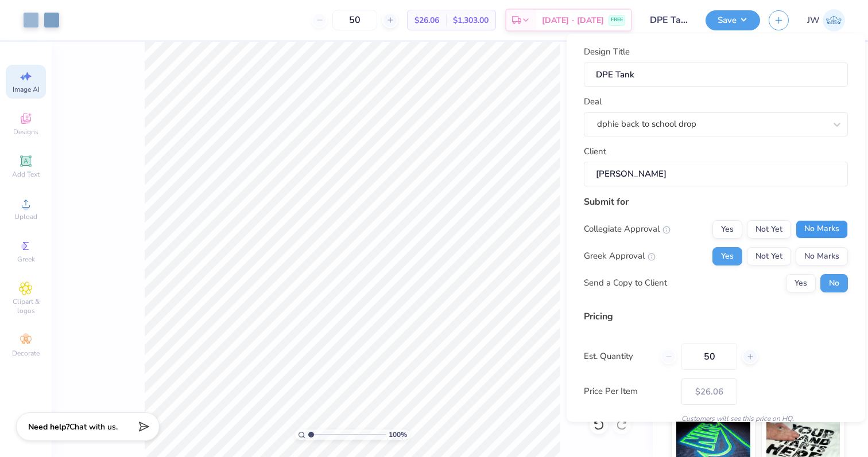
click at [831, 228] on button "No Marks" at bounding box center [822, 229] width 52 height 18
type input "$26.06"
click at [727, 17] on button "Save" at bounding box center [732, 19] width 55 height 20
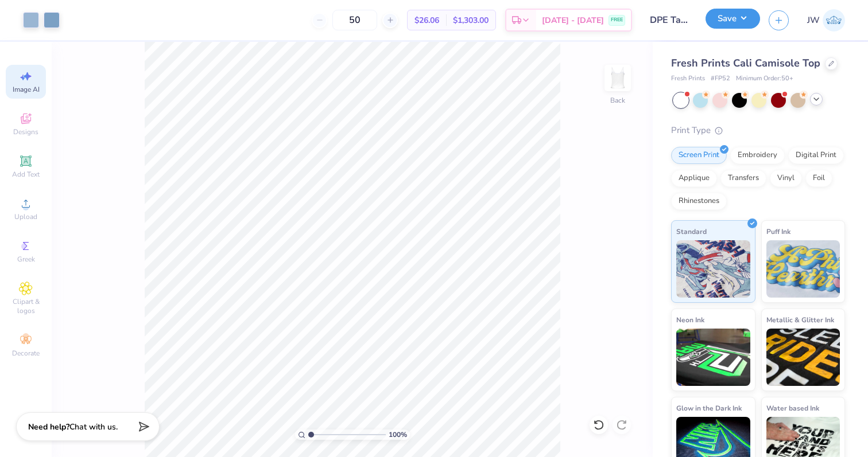
click at [725, 24] on button "Save" at bounding box center [732, 19] width 55 height 20
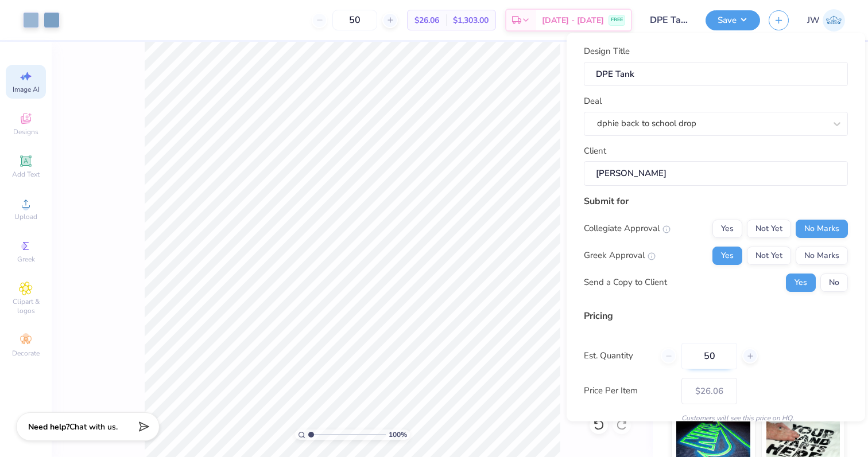
scroll to position [49, 0]
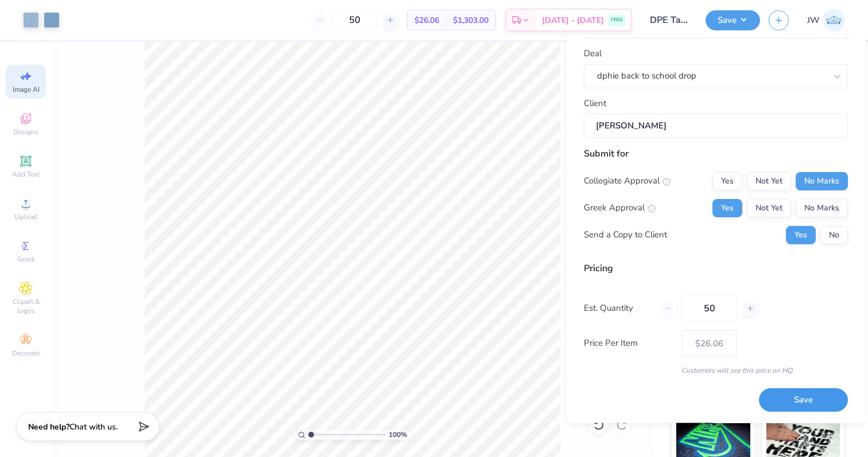
click at [781, 397] on button "Save" at bounding box center [803, 401] width 89 height 24
type input "$26.06"
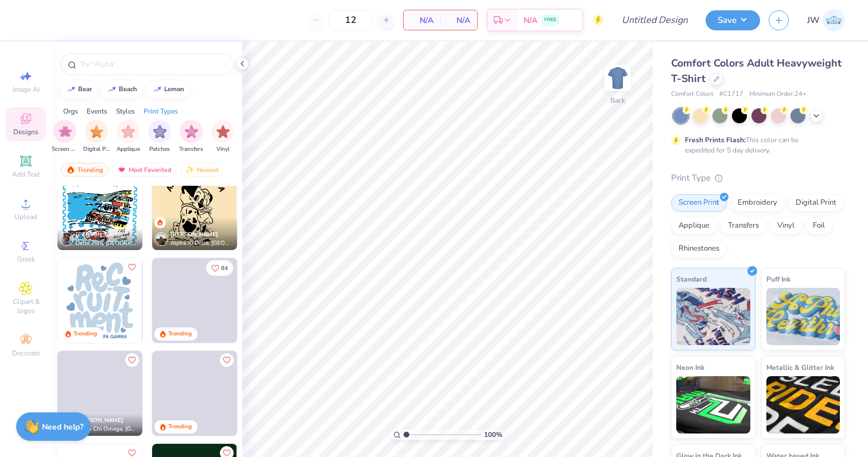
scroll to position [2501, 0]
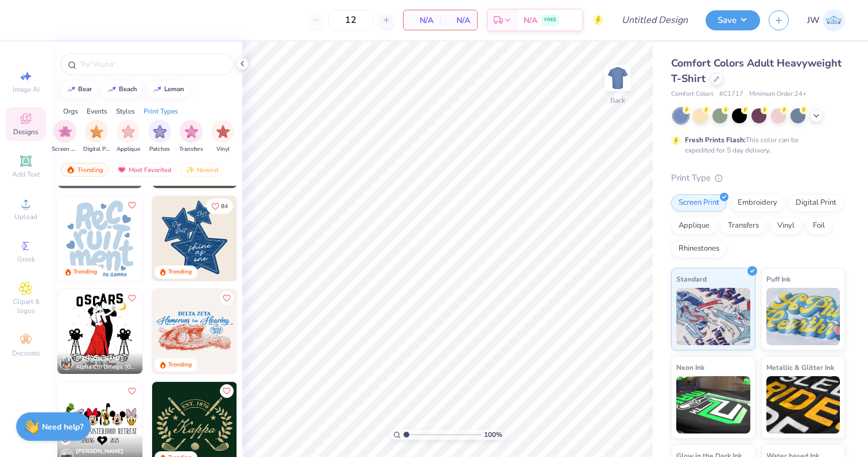
click at [113, 237] on img at bounding box center [99, 238] width 85 height 85
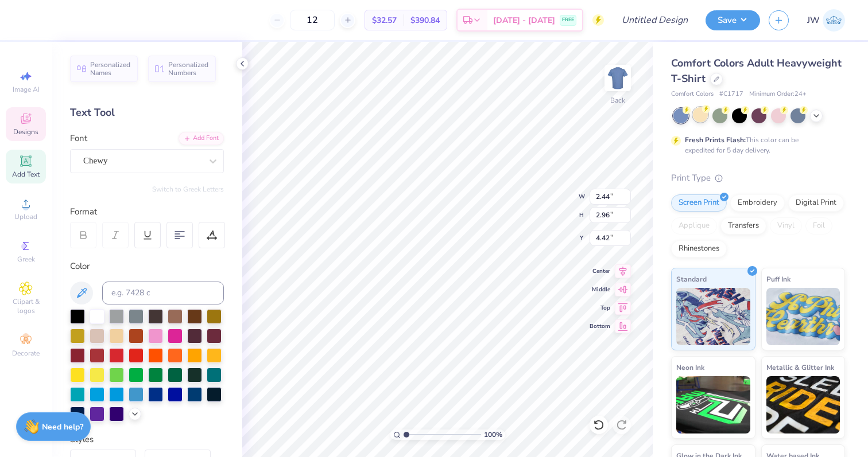
type input "2.60"
type input "4.03"
type input "3.28"
type textarea "D"
type input "2.51"
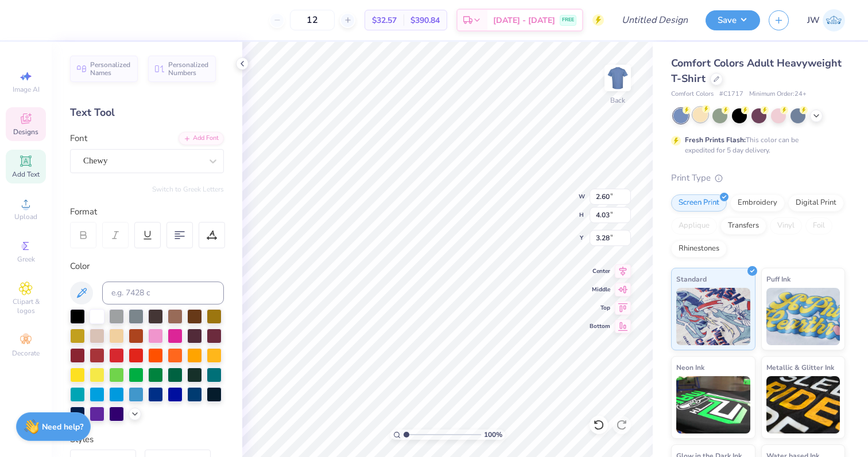
type input "3.51"
type input "3.00"
type input "2.64"
type input "3.65"
type input "2.70"
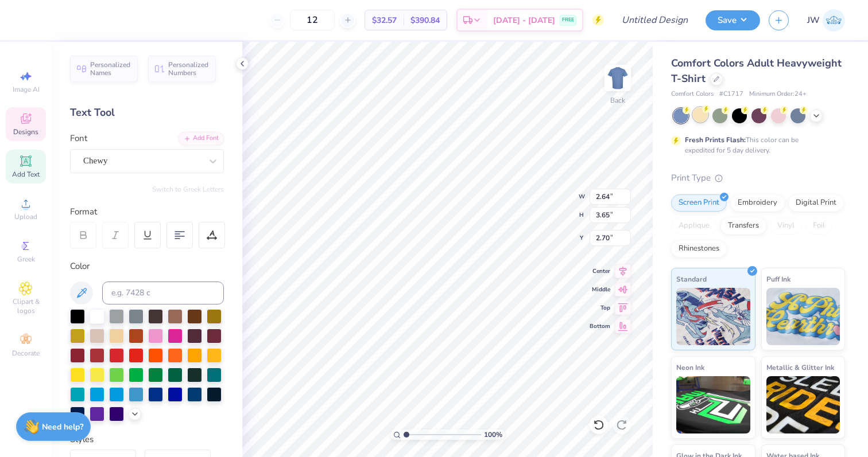
type input "2.44"
type input "2.96"
type input "4.42"
type input "4.26"
type input "2.39"
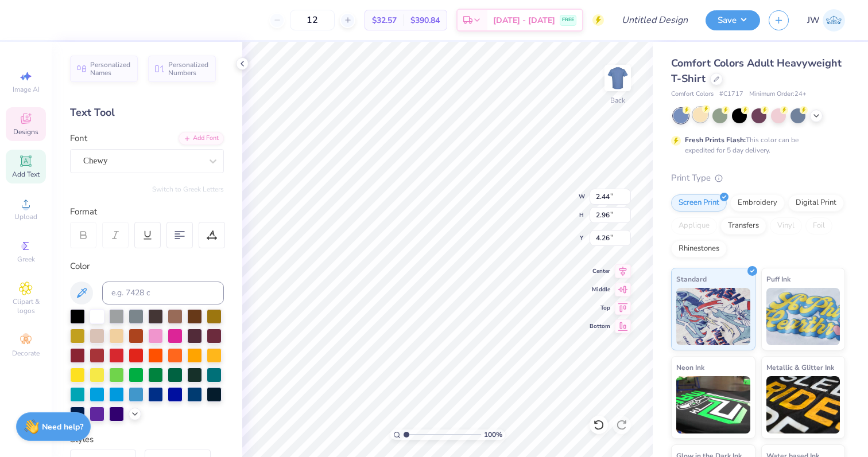
type input "2.91"
type input "4.31"
click at [33, 129] on span "Designs" at bounding box center [25, 131] width 25 height 9
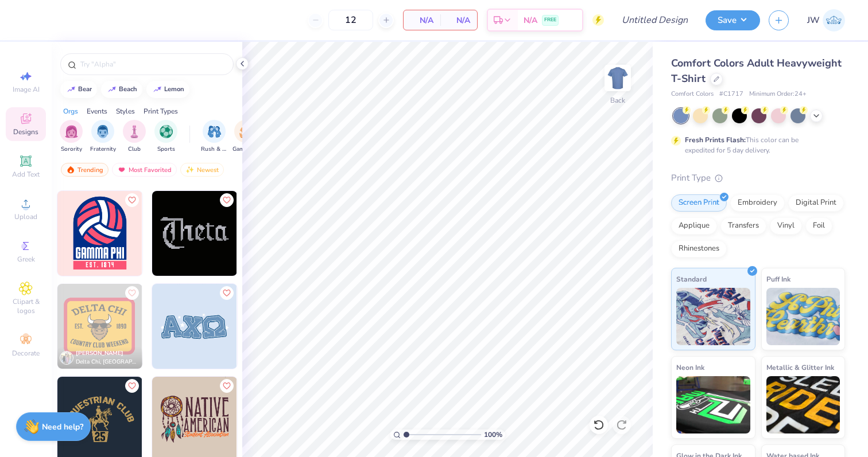
scroll to position [3855, 0]
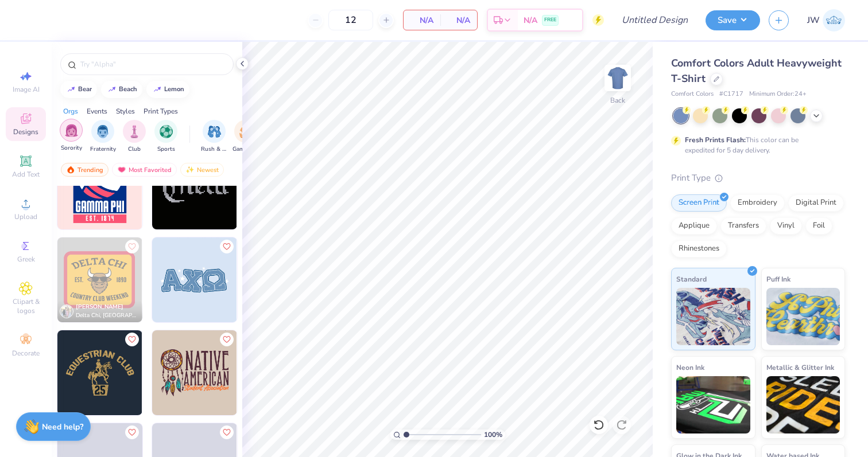
click at [75, 138] on div "filter for Sorority" at bounding box center [71, 130] width 23 height 23
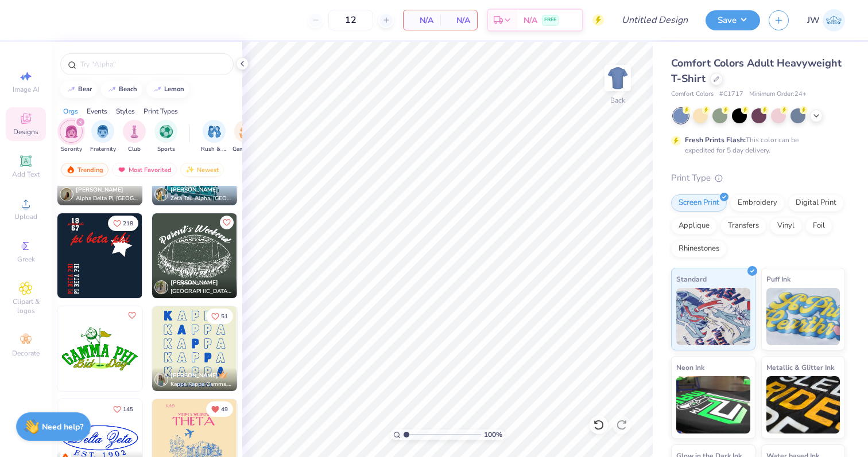
scroll to position [3677, 0]
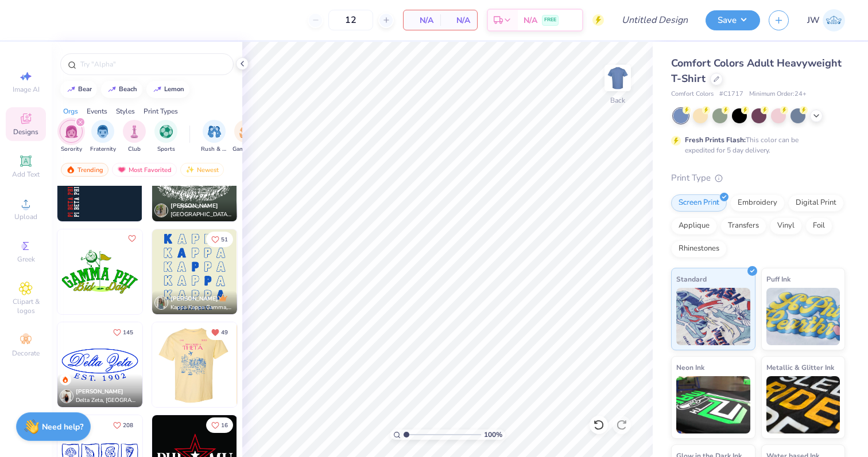
click at [192, 249] on img at bounding box center [194, 272] width 85 height 85
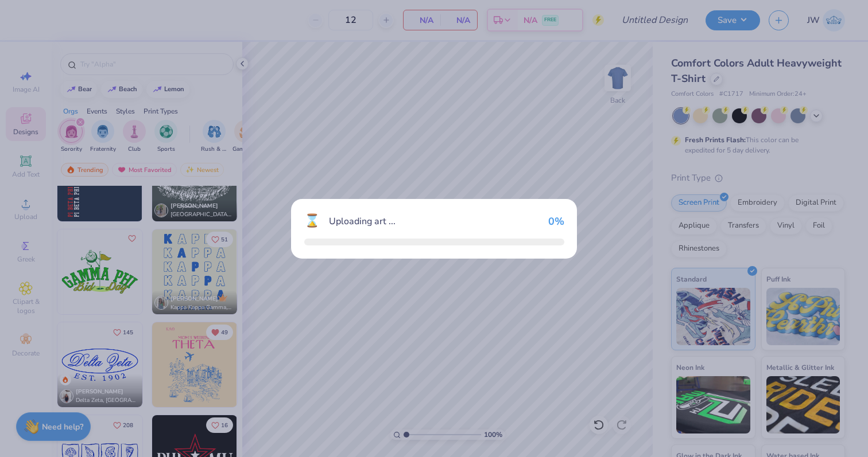
click at [192, 249] on div "⌛ Uploading art ... 0 %" at bounding box center [434, 228] width 868 height 457
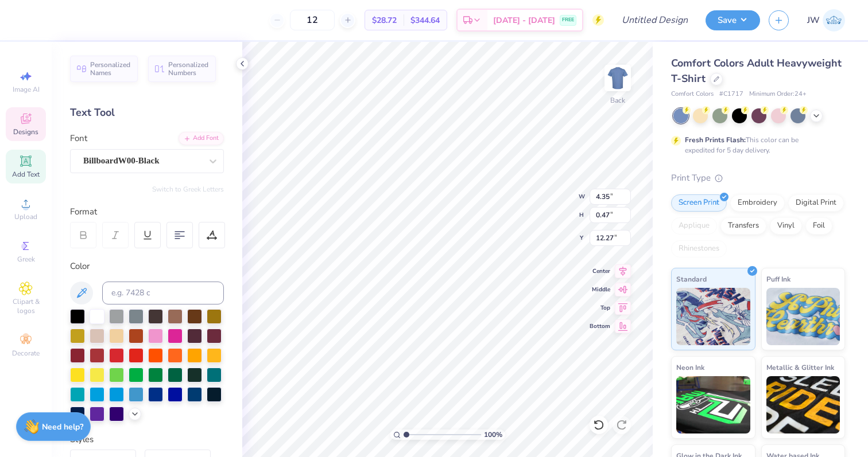
type input "4.35"
type input "0.47"
type input "12.27"
type textarea "D E L TA B E T A"
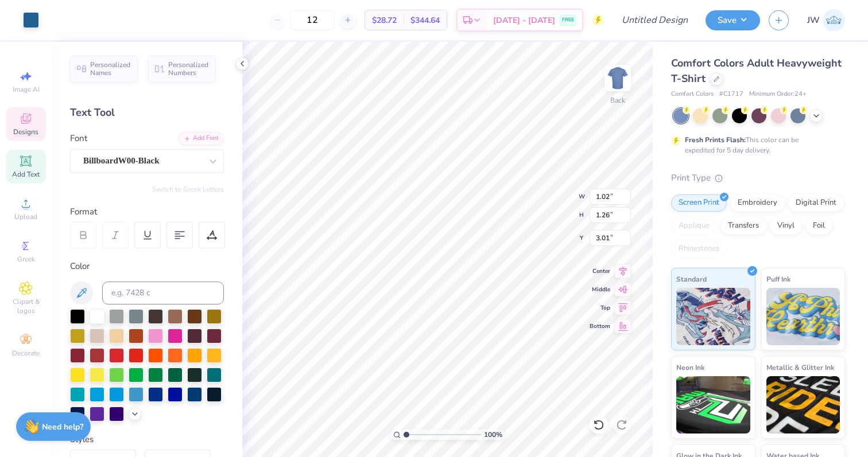
type input "3.00"
type textarea "D"
type input "6.15"
type input "1.31"
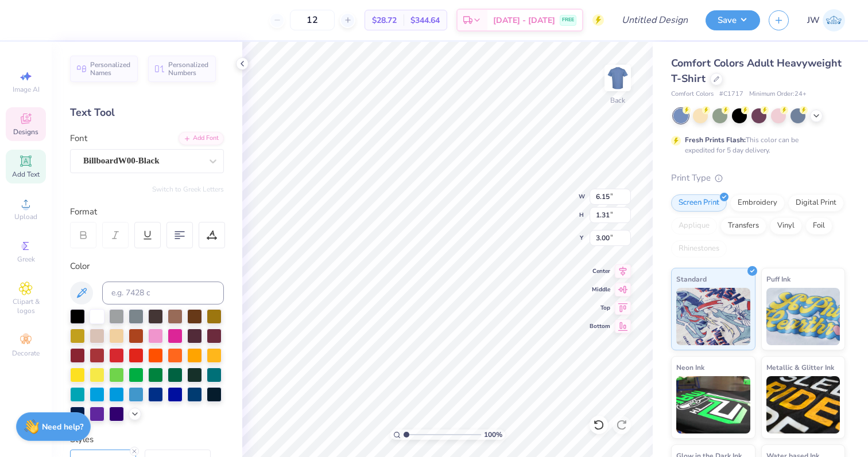
type textarea "p H I E"
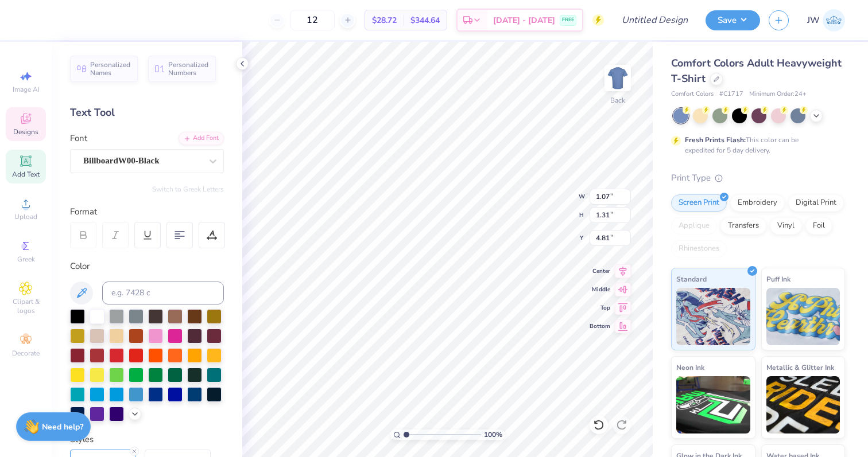
type textarea "D"
type input "2.86"
type input "6.61"
type textarea "D A"
type input "4.50"
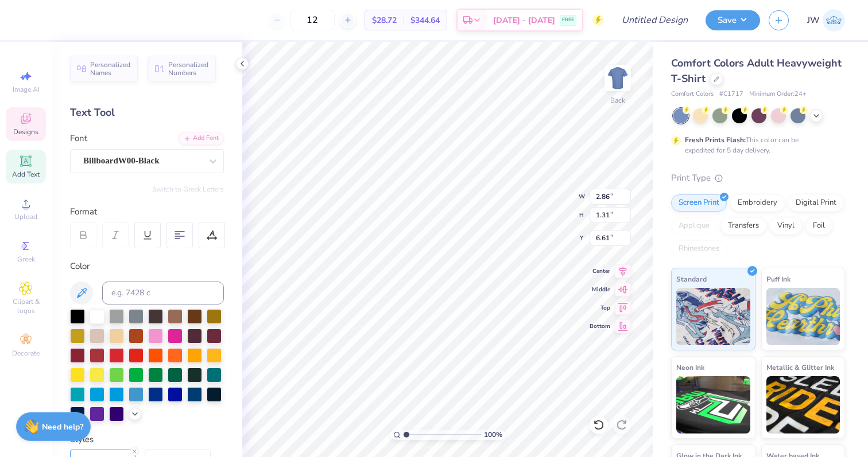
type input "8.38"
type textarea "D P H"
type textarea "D P"
type textarea "P"
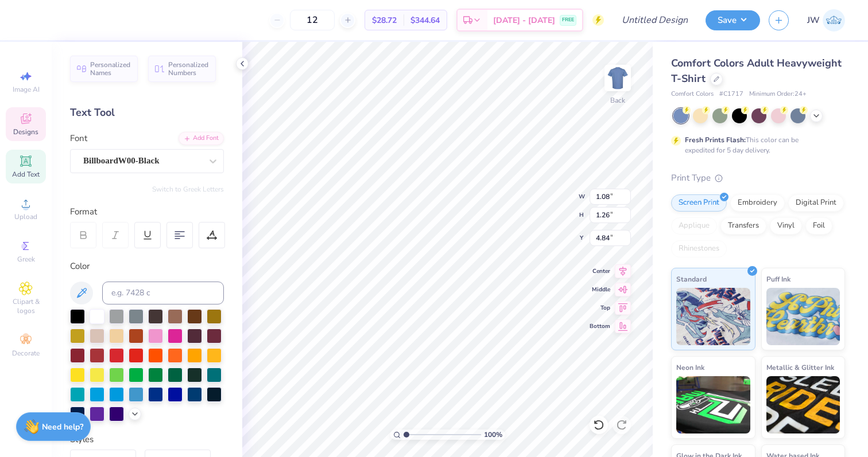
type input "4.32"
type input "1.31"
type input "4.80"
type textarea "H I E"
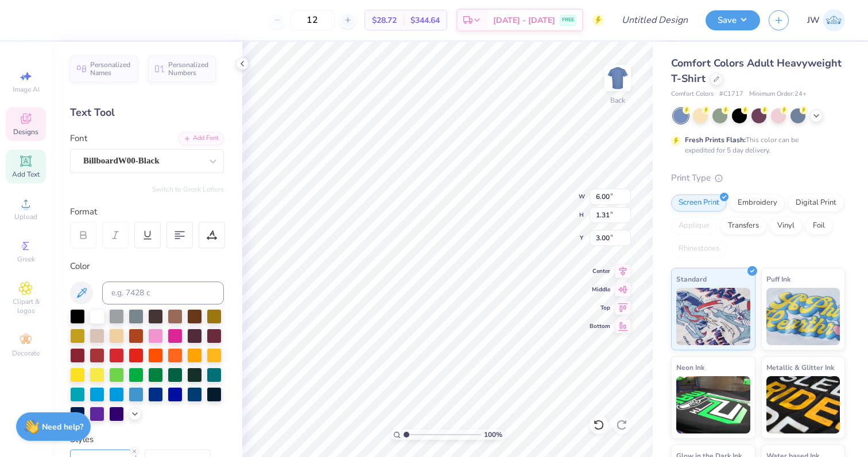
type textarea "p H I E"
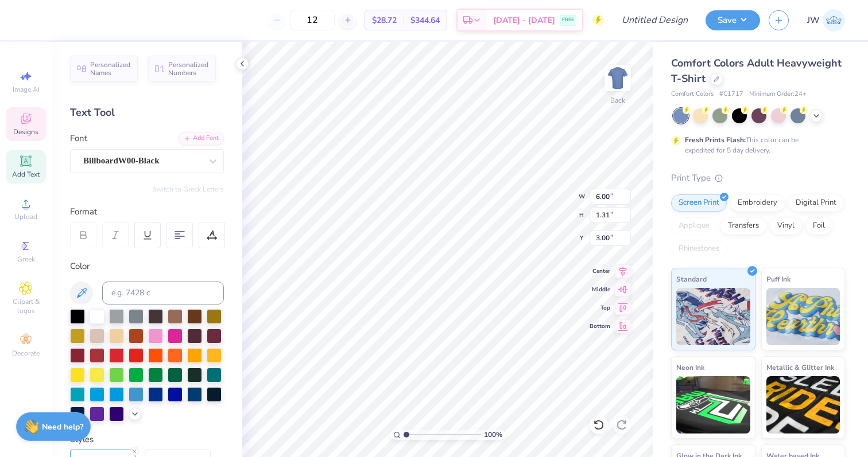
scroll to position [1, 1]
type textarea "p H I E"
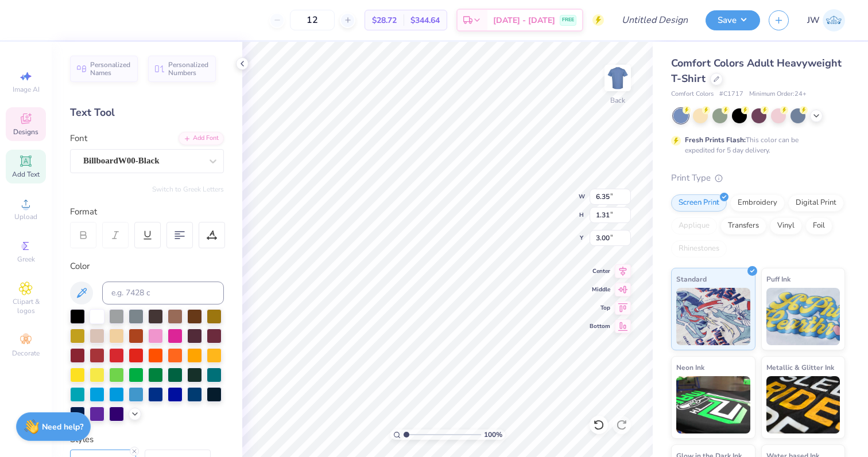
type textarea "p H I E"
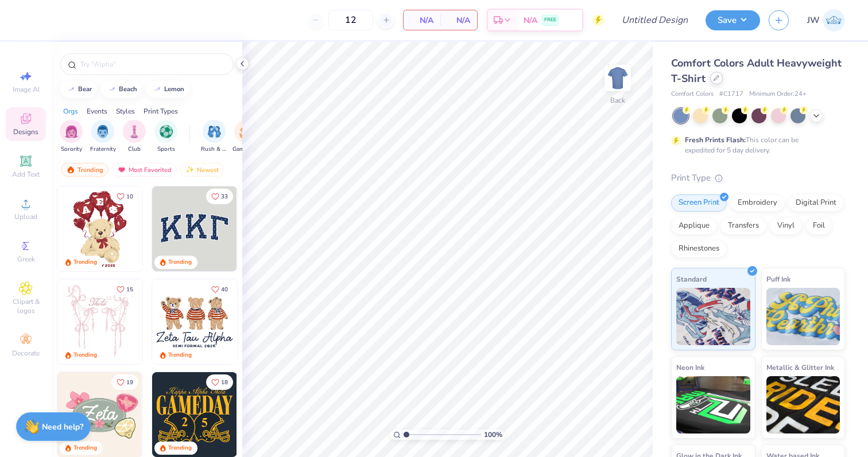
click at [715, 78] on icon at bounding box center [717, 78] width 6 height 6
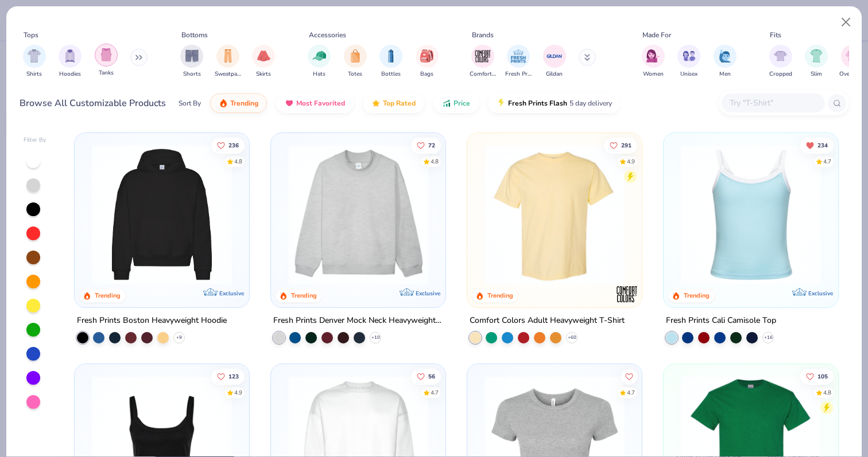
click at [109, 54] on img "filter for Tanks" at bounding box center [106, 54] width 13 height 13
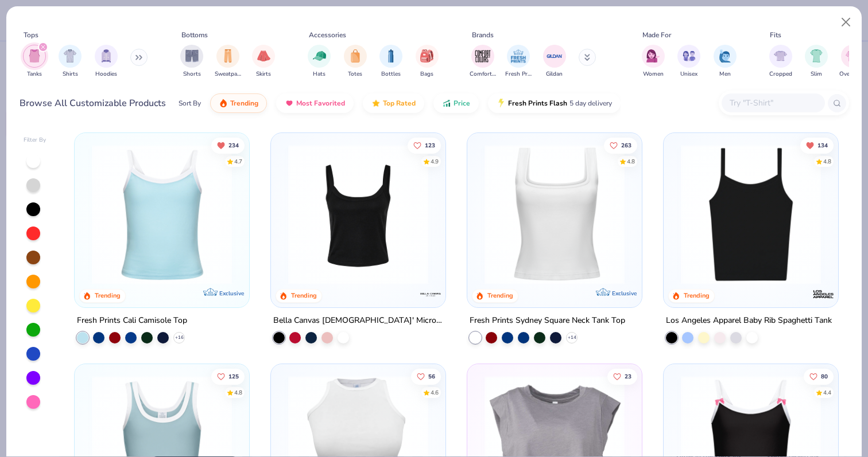
click at [197, 226] on img at bounding box center [162, 215] width 152 height 140
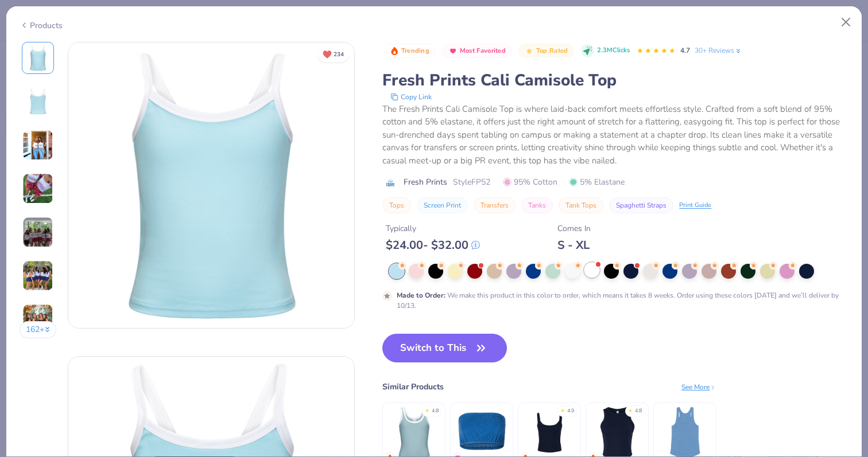
click at [595, 270] on div at bounding box center [591, 270] width 15 height 15
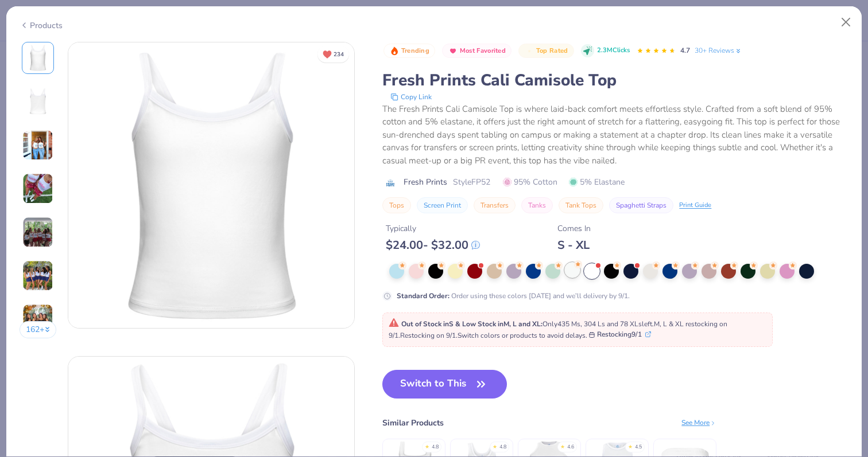
click at [567, 269] on div at bounding box center [572, 270] width 15 height 15
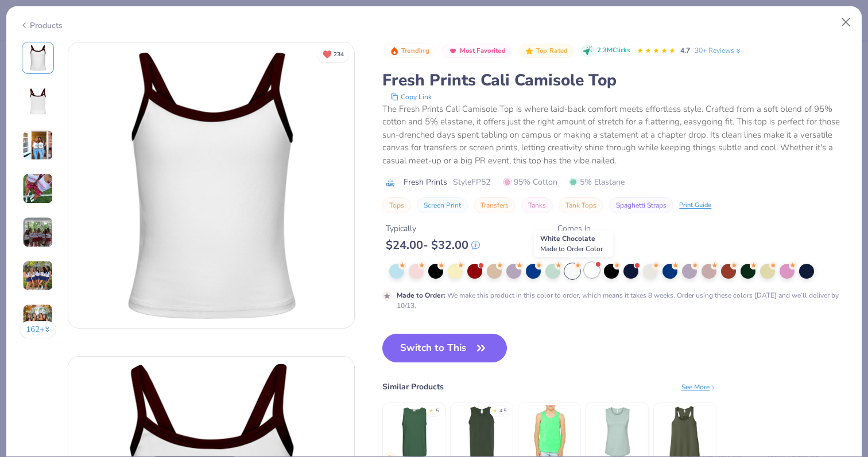
click at [589, 273] on div at bounding box center [591, 270] width 15 height 15
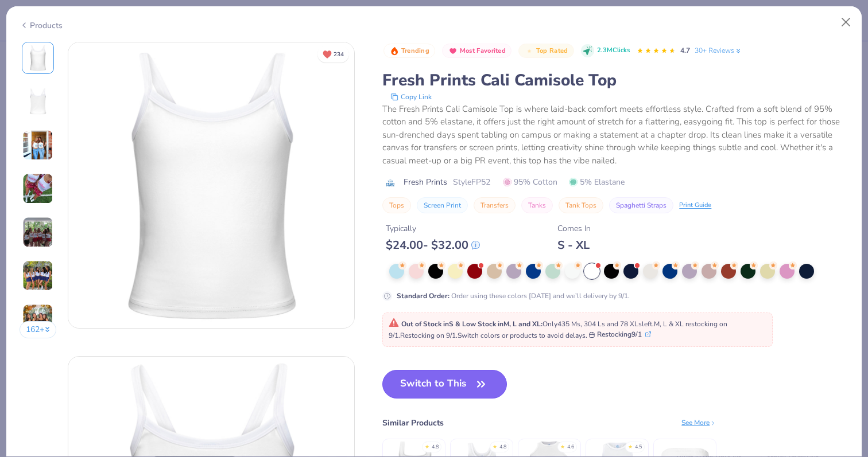
click at [447, 396] on button "Switch to This" at bounding box center [444, 384] width 125 height 29
type input "50"
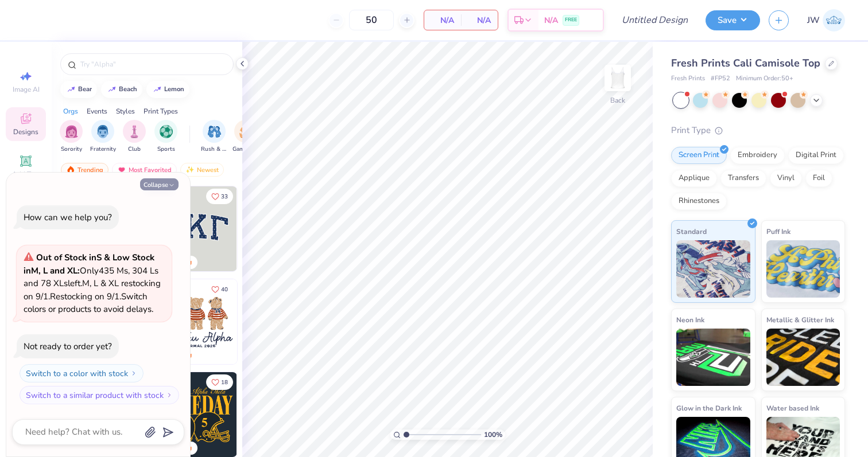
click at [163, 179] on button "Collapse" at bounding box center [159, 185] width 38 height 12
type textarea "x"
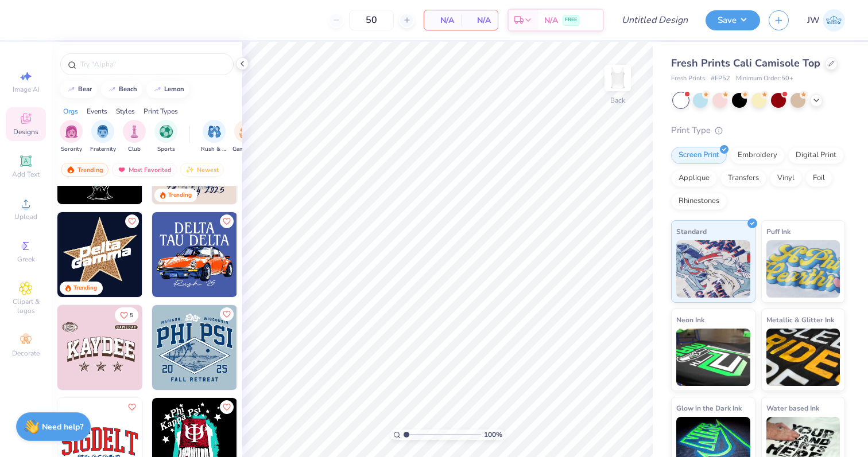
scroll to position [4743, 0]
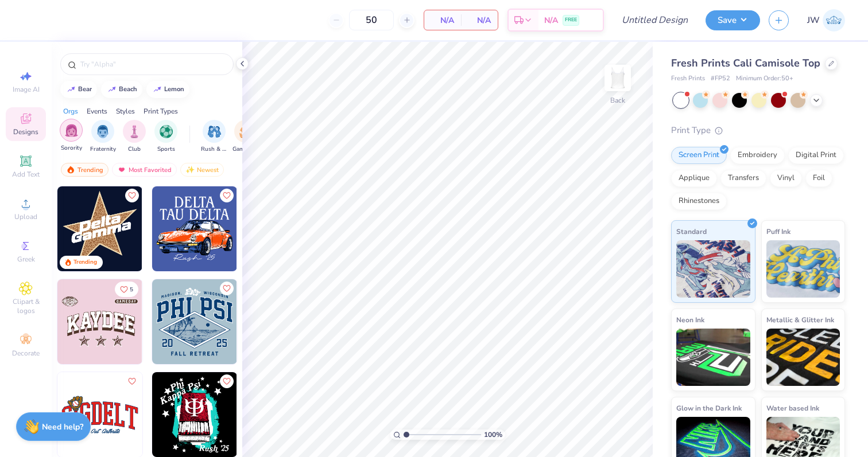
click at [72, 139] on div "filter for Sorority" at bounding box center [71, 130] width 23 height 23
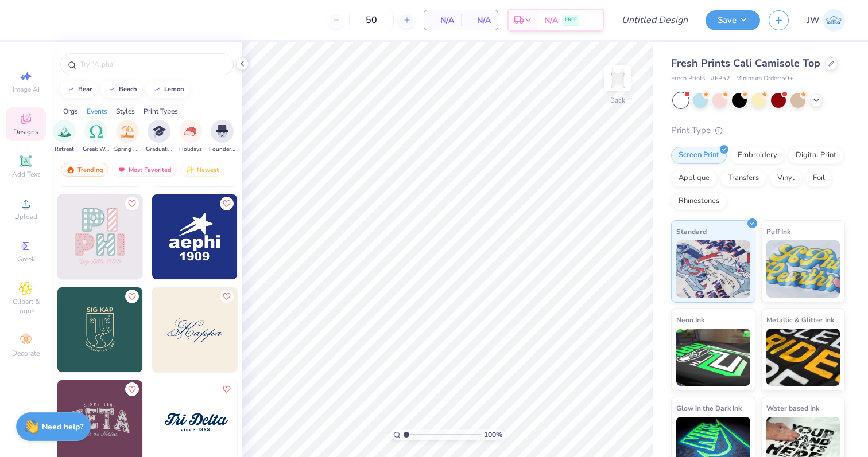
scroll to position [5294, 0]
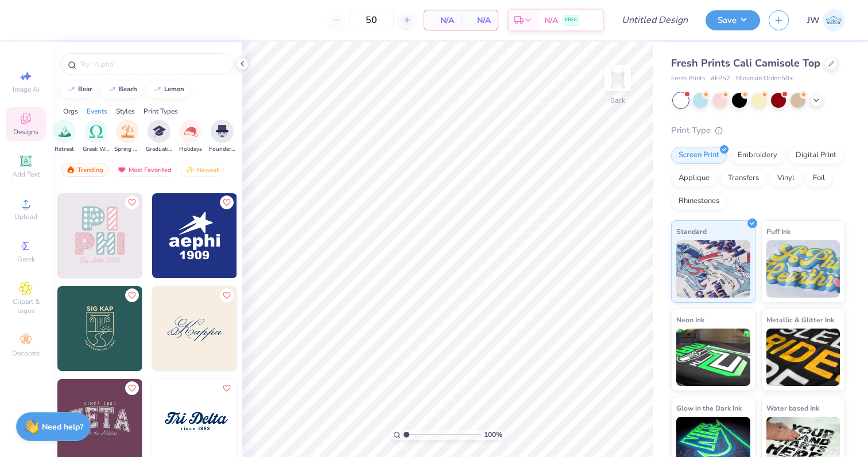
click at [201, 225] on img at bounding box center [194, 235] width 85 height 85
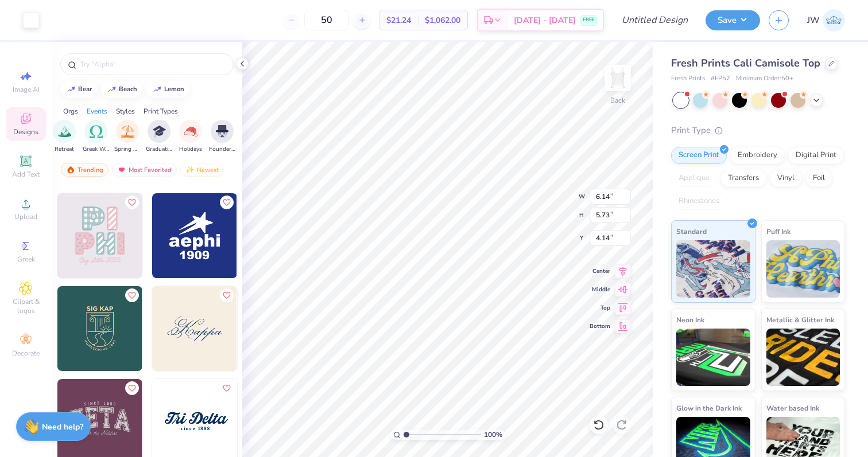
type input "1.76"
type input "4.18"
type input "3.90"
type input "2.56"
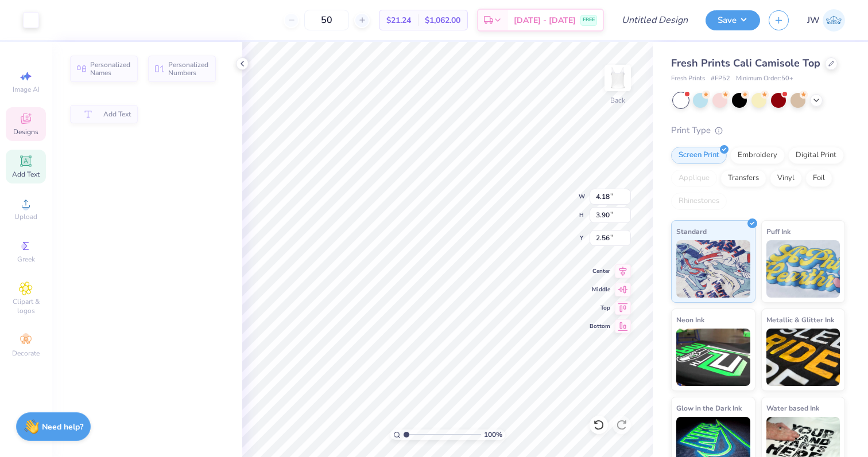
type input "1.32"
type input "4.37"
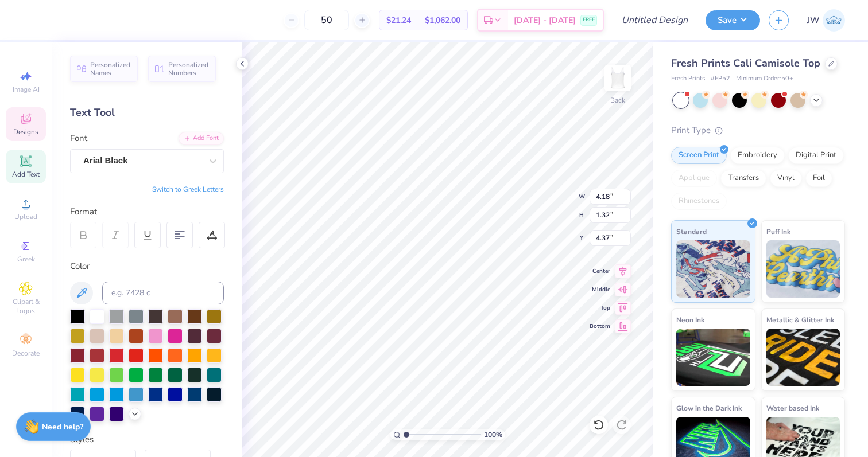
type textarea "dphie"
click at [40, 11] on div "Art colors 50 $21.24 Per Item $1,062.00 Total Est. Delivery Aug 30 - Sep 2 FREE…" at bounding box center [434, 20] width 868 height 40
click at [31, 18] on div at bounding box center [31, 19] width 16 height 16
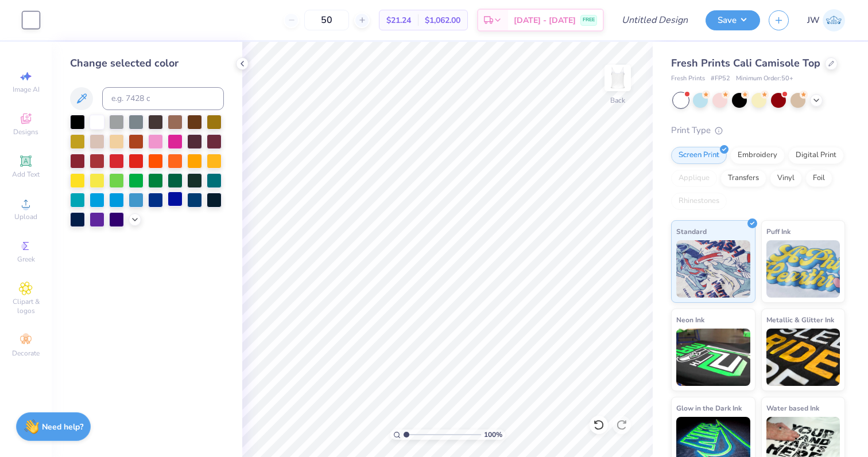
click at [172, 195] on div at bounding box center [175, 199] width 15 height 15
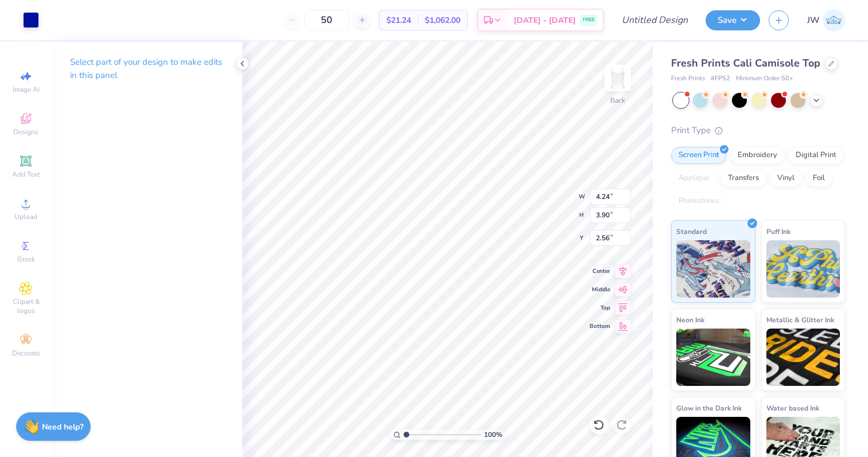
type input "2.99"
type input "2.75"
type input "2.48"
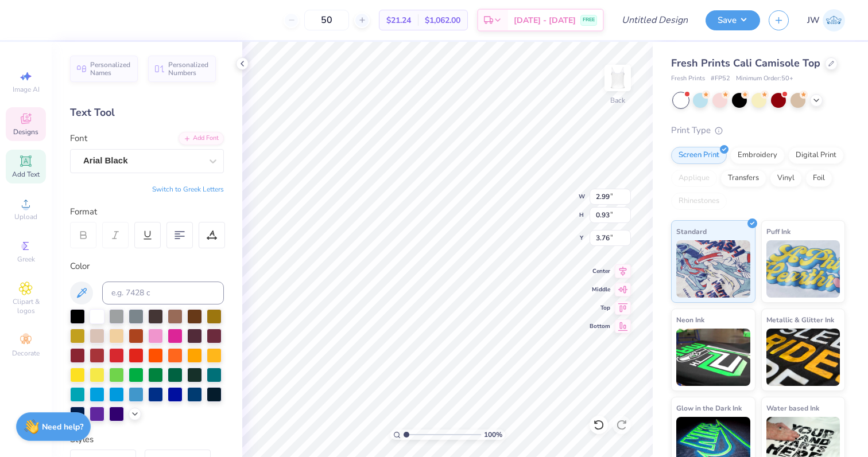
type textarea "deeph"
type textarea "1917"
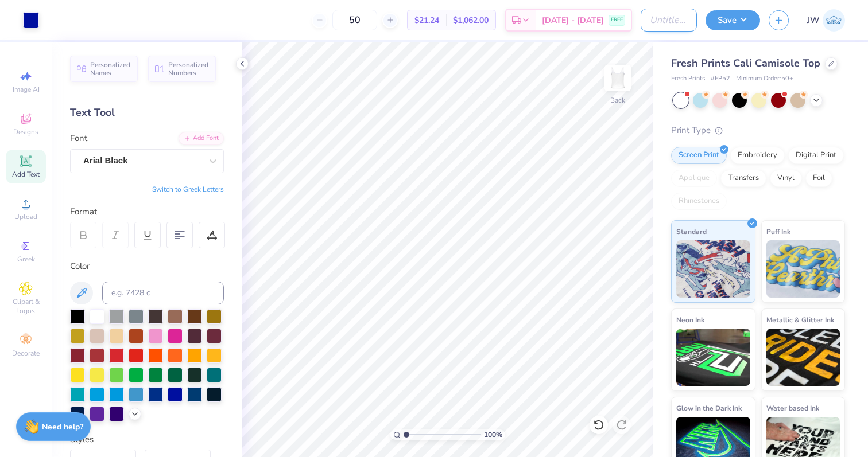
click at [644, 31] on input "Design Title" at bounding box center [669, 20] width 56 height 23
type input "deeph"
click at [744, 13] on button "Save" at bounding box center [732, 19] width 55 height 20
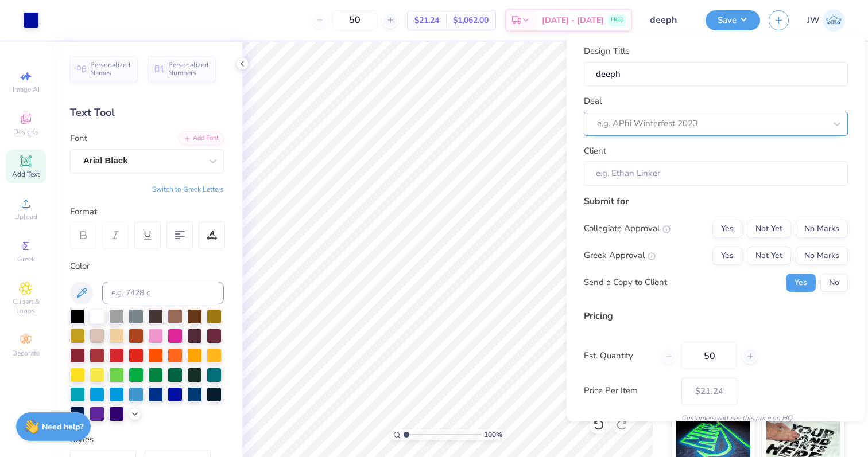
click at [689, 121] on div at bounding box center [711, 123] width 228 height 15
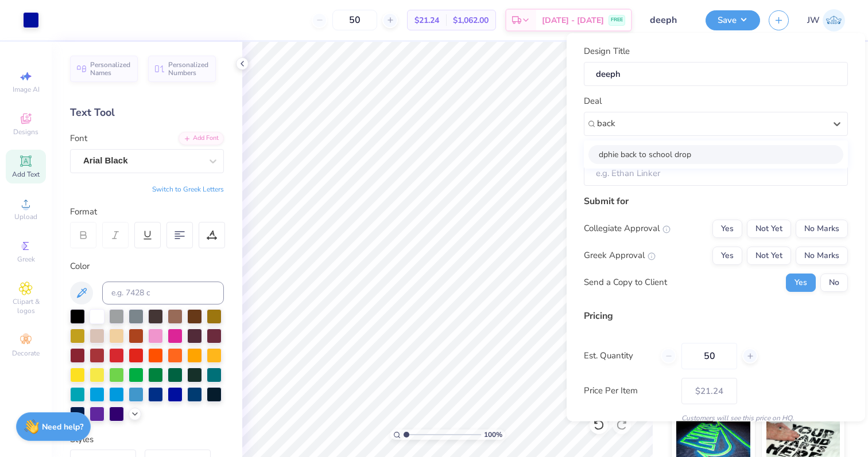
click at [688, 151] on div "dphie back to school drop" at bounding box center [715, 154] width 255 height 19
type input "back"
type input "[PERSON_NAME]"
click at [689, 176] on input "[PERSON_NAME]" at bounding box center [716, 173] width 264 height 25
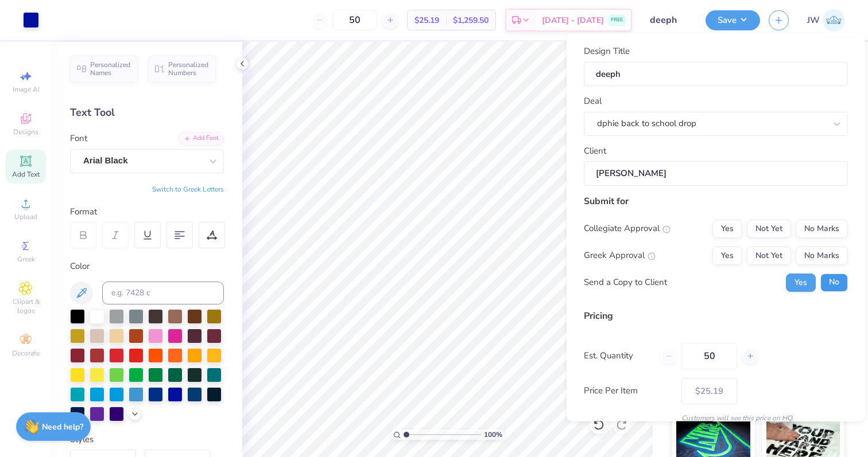
click at [841, 286] on button "No" at bounding box center [834, 282] width 28 height 18
click at [750, 260] on button "Not Yet" at bounding box center [769, 255] width 44 height 18
click at [734, 259] on button "Yes" at bounding box center [727, 255] width 30 height 18
click at [843, 235] on button "No Marks" at bounding box center [822, 228] width 52 height 18
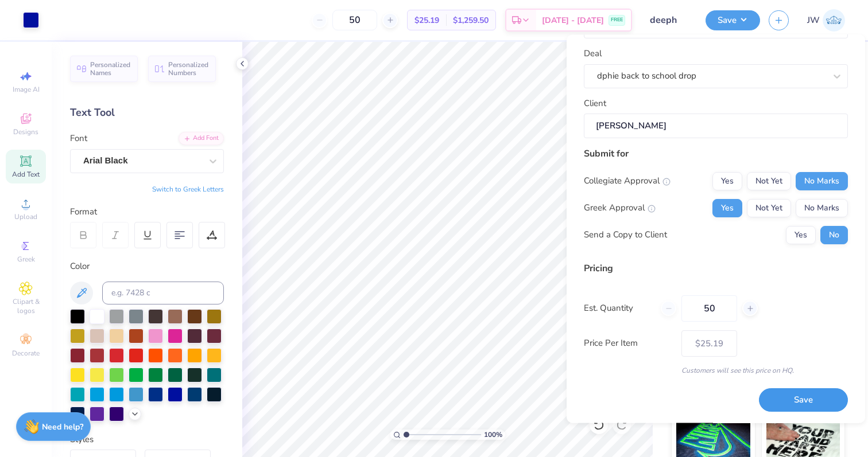
click at [770, 396] on button "Save" at bounding box center [803, 401] width 89 height 24
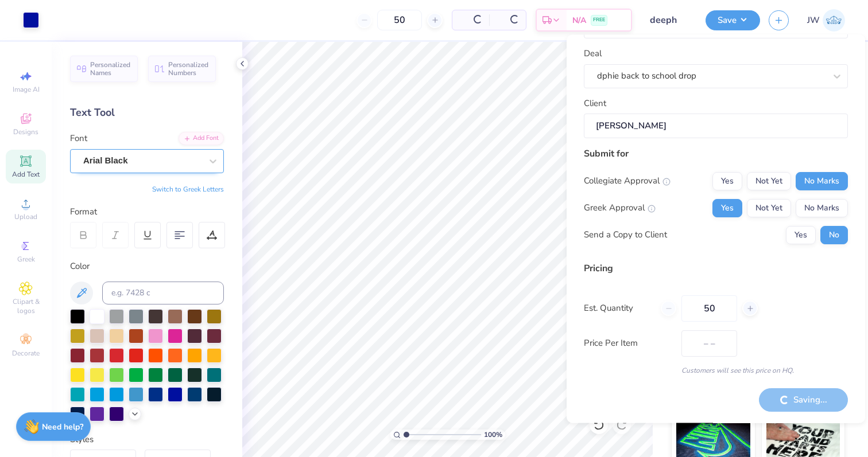
type input "$25.19"
click at [30, 117] on icon at bounding box center [26, 119] width 14 height 14
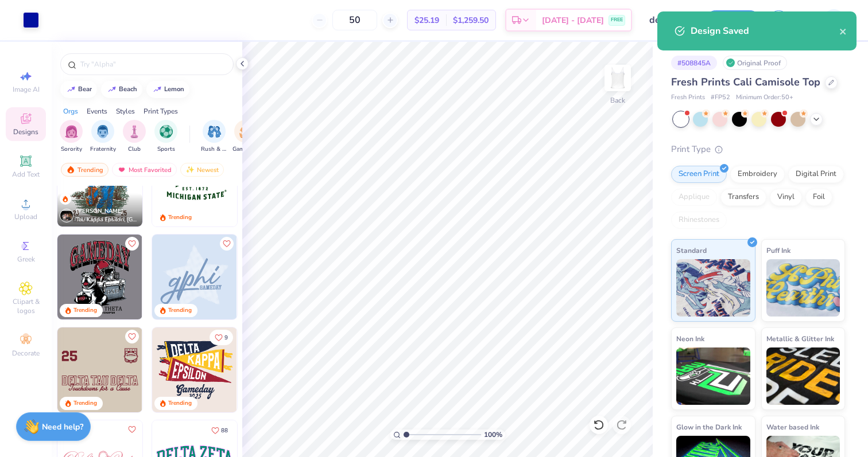
scroll to position [1259, 0]
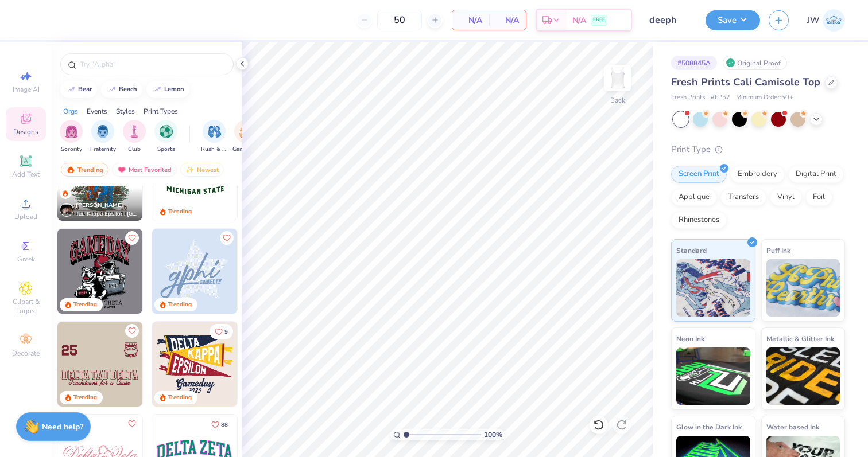
click at [196, 274] on img at bounding box center [194, 271] width 85 height 85
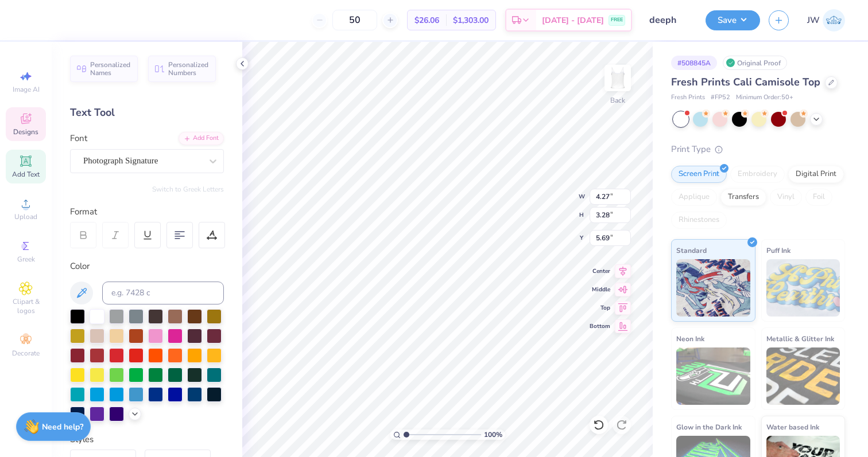
type textarea "s"
type textarea "deeph"
click at [30, 11] on div at bounding box center [31, 19] width 16 height 16
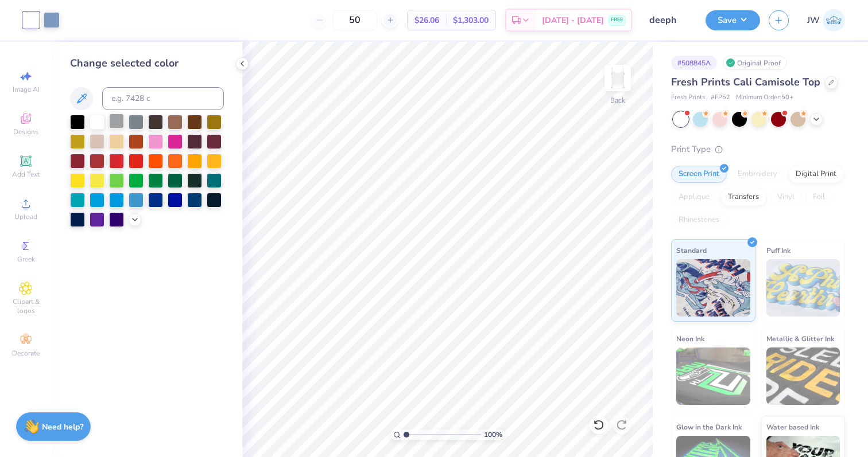
click at [117, 120] on div at bounding box center [116, 121] width 15 height 15
click at [25, 114] on icon at bounding box center [26, 119] width 14 height 14
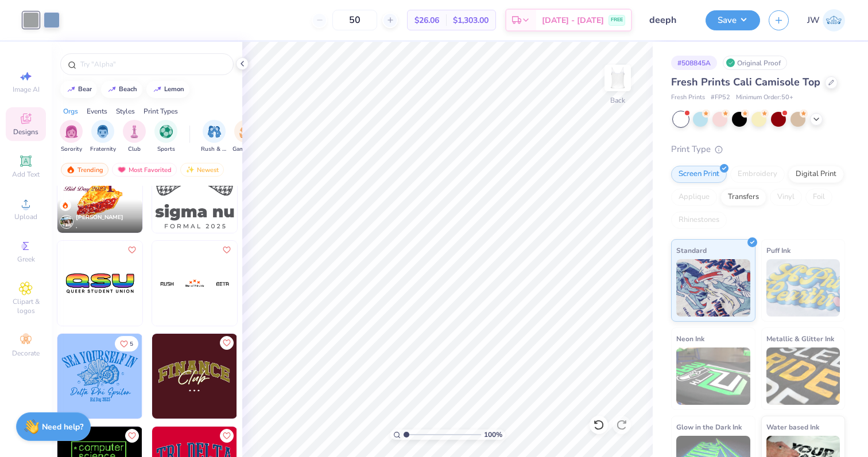
scroll to position [4254, 0]
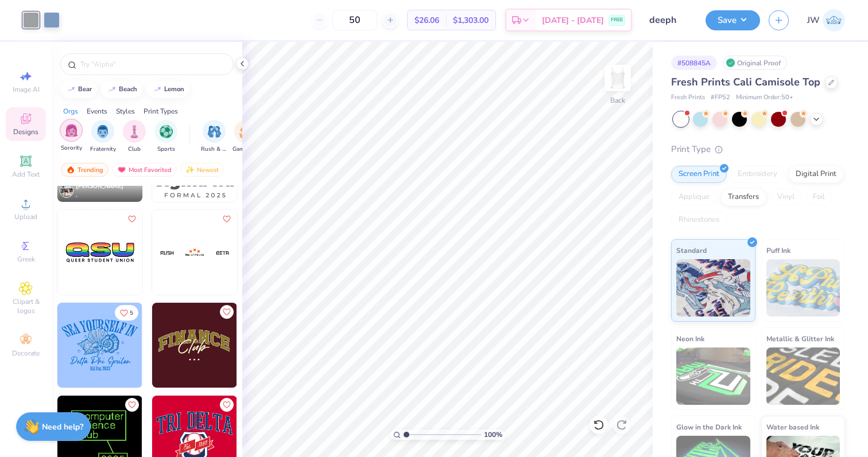
click at [77, 134] on img "filter for Sorority" at bounding box center [71, 130] width 13 height 13
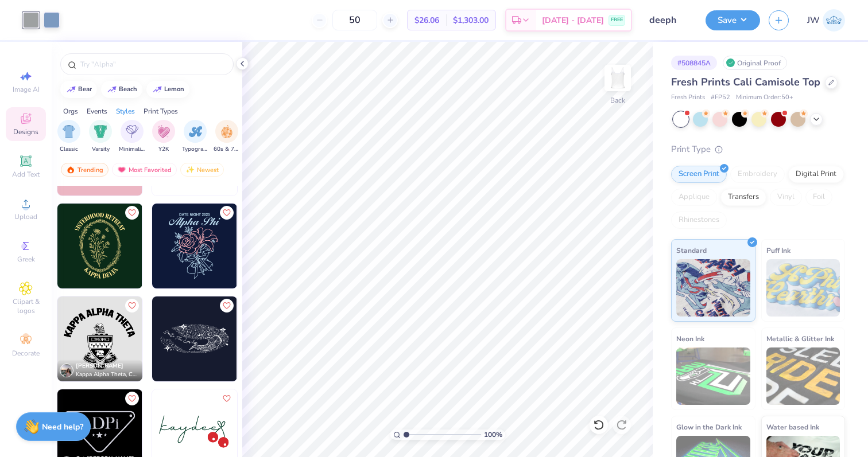
scroll to position [0, 574]
click at [152, 130] on div "filter for Minimalist" at bounding box center [161, 130] width 23 height 23
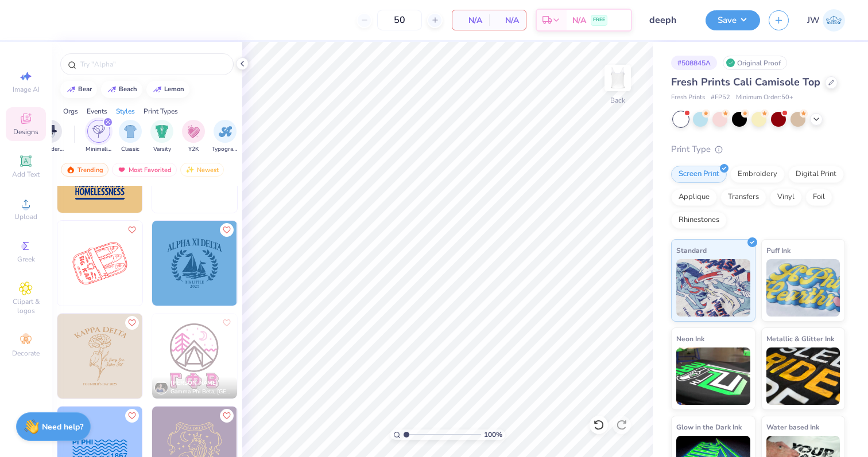
scroll to position [1916, 0]
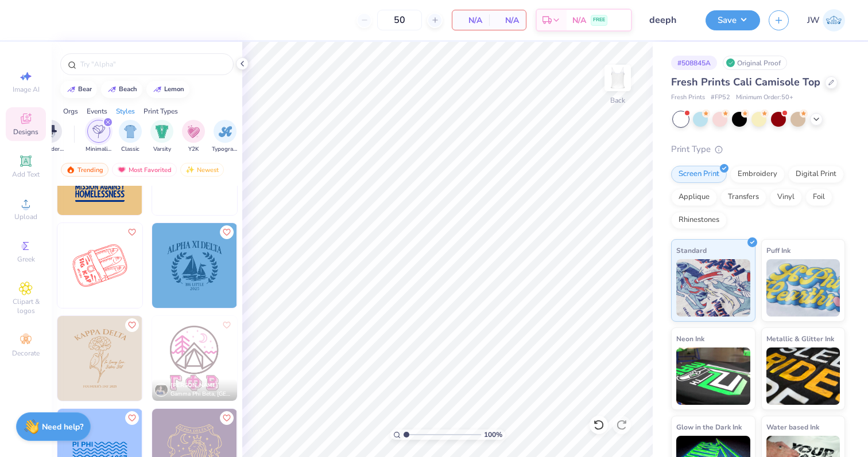
click at [99, 276] on img at bounding box center [99, 265] width 85 height 85
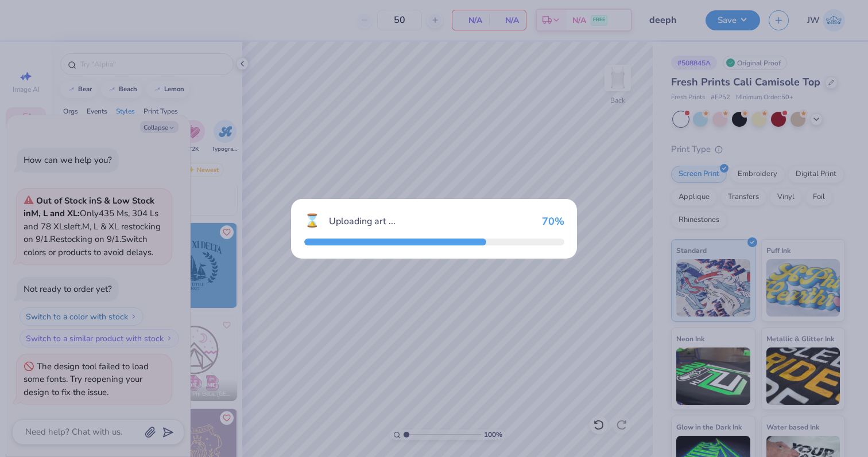
scroll to position [10, 0]
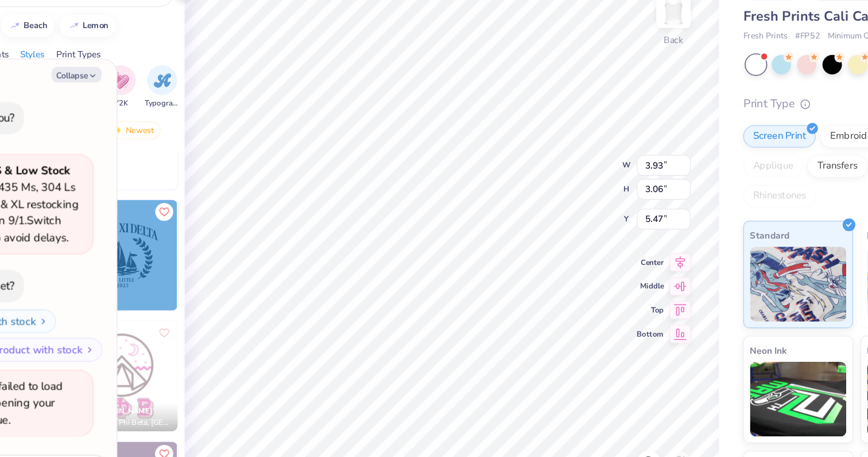
type textarea "x"
type input "5.61"
type input "4.36"
type input "4.08"
type textarea "x"
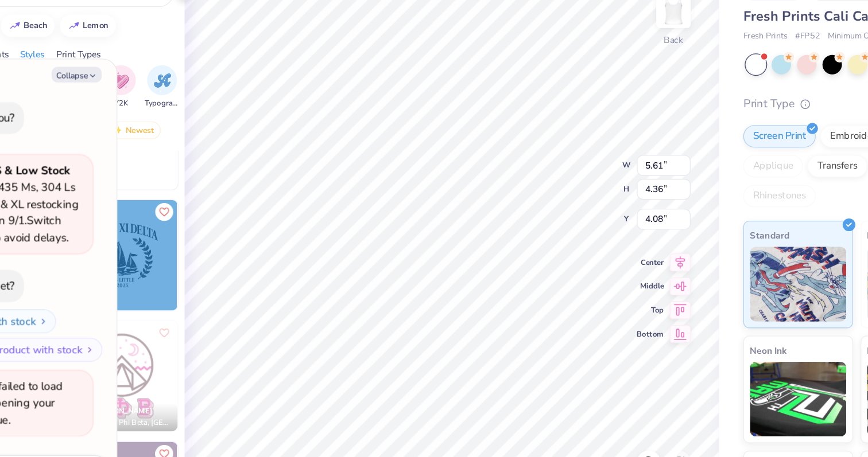
type input "0.49"
type input "0.95"
type input "6.59"
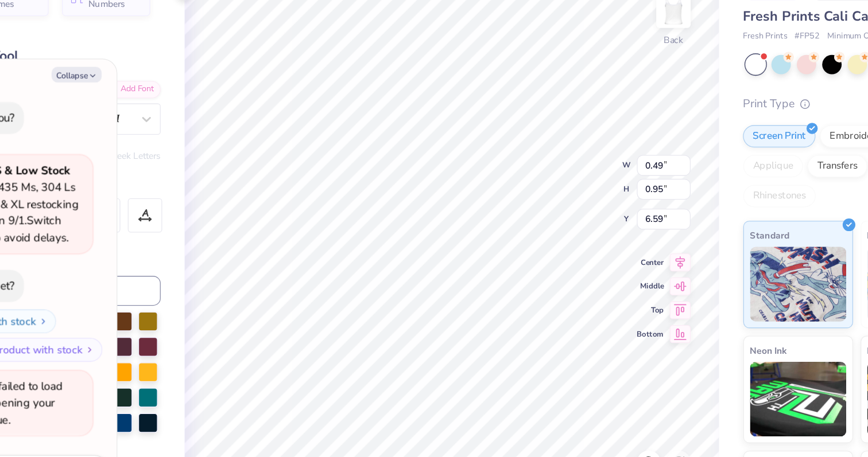
type textarea "x"
type textarea "E"
type textarea "x"
type textarea "ES"
type textarea "x"
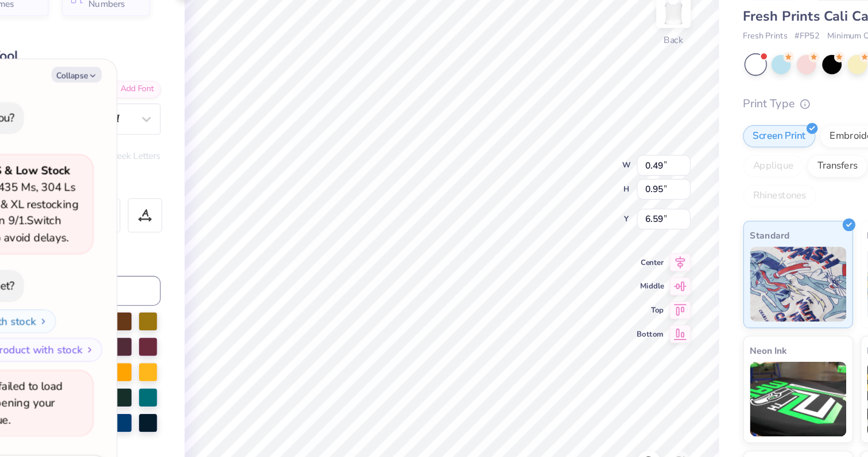
type textarea "EST"
type textarea "x"
type textarea "EST"
type textarea "x"
type textarea "EST 1"
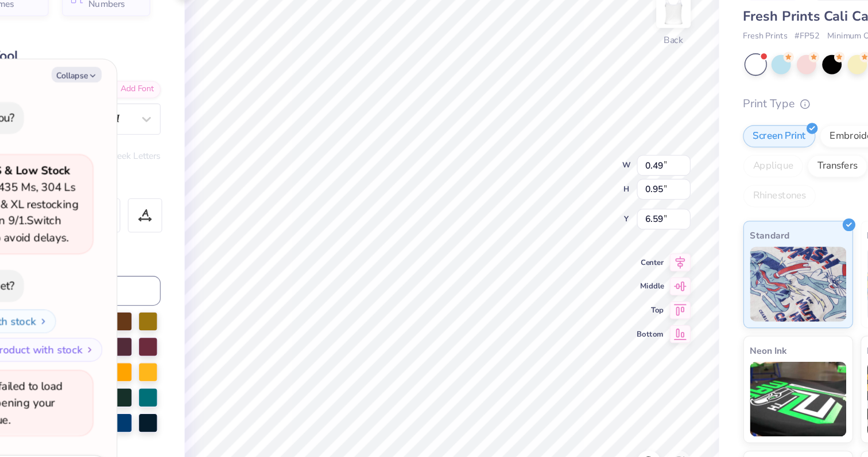
scroll to position [0, 0]
type textarea "x"
type textarea "EST 19"
type textarea "x"
type textarea "EST 191"
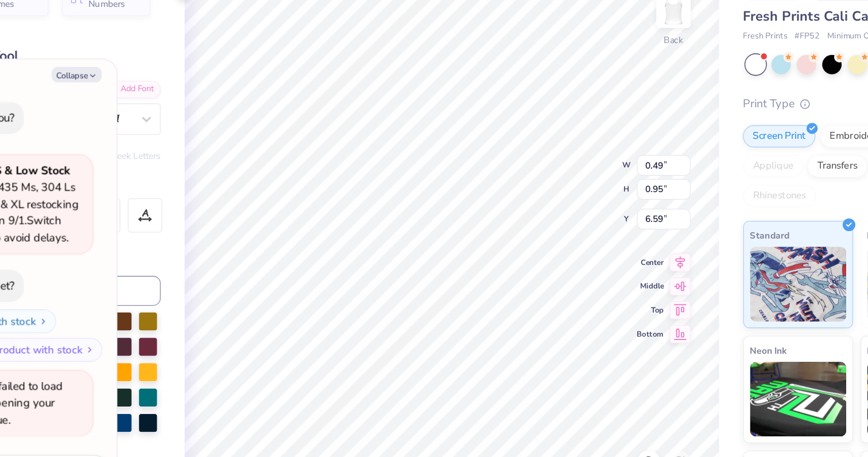
type textarea "x"
type textarea "EST 1917"
type textarea "x"
type input "1.22"
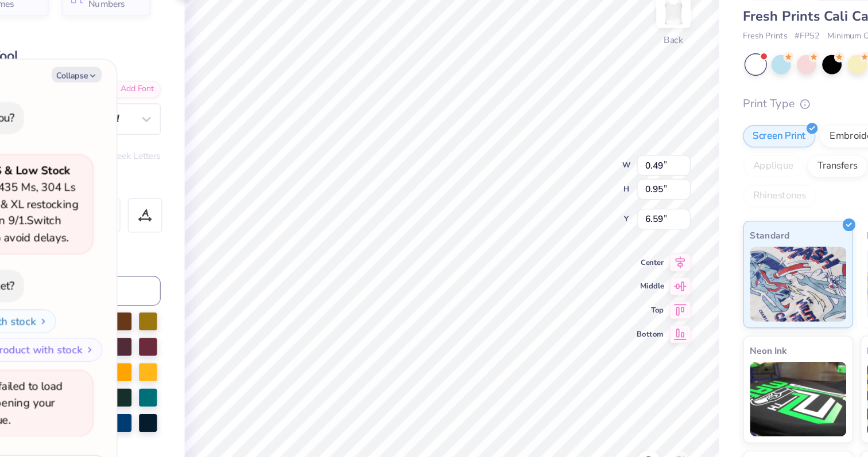
type input "2.50"
type input "5.50"
type textarea "x"
type textarea "D"
type textarea "x"
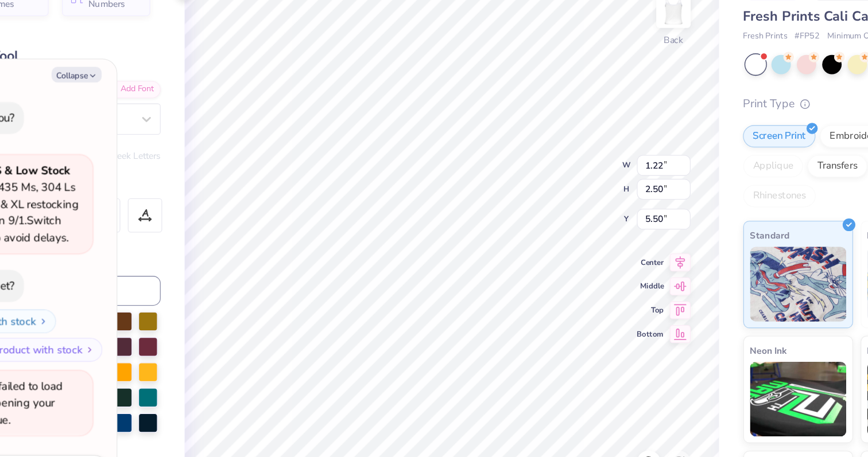
type textarea "D"
type textarea "x"
type textarea "D P"
type textarea "x"
type textarea "D PH"
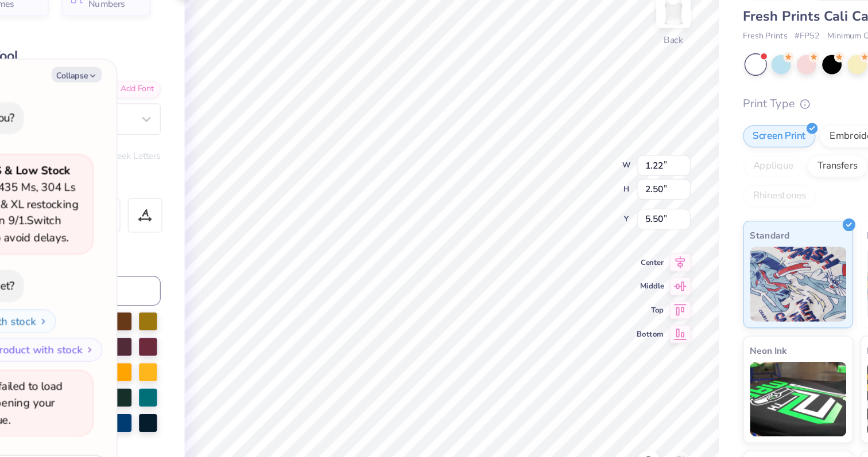
type textarea "x"
type textarea "D PHi"
type textarea "x"
type textarea "D PHi"
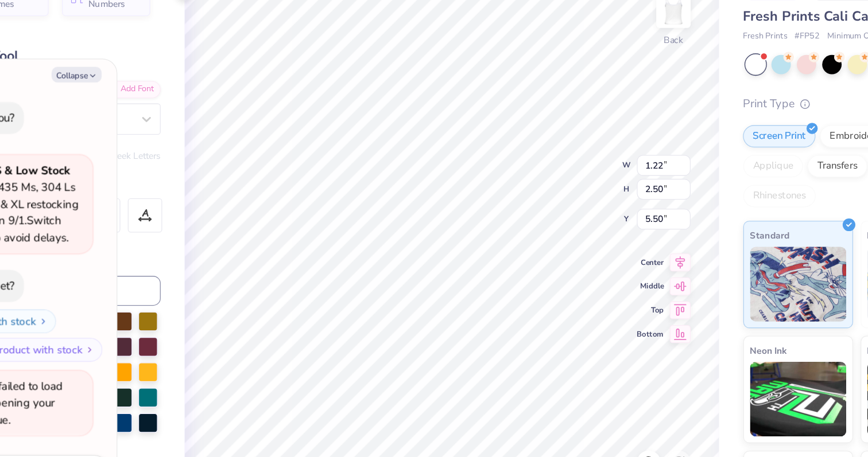
type textarea "x"
type textarea "D PHi E"
type textarea "x"
type textarea "D"
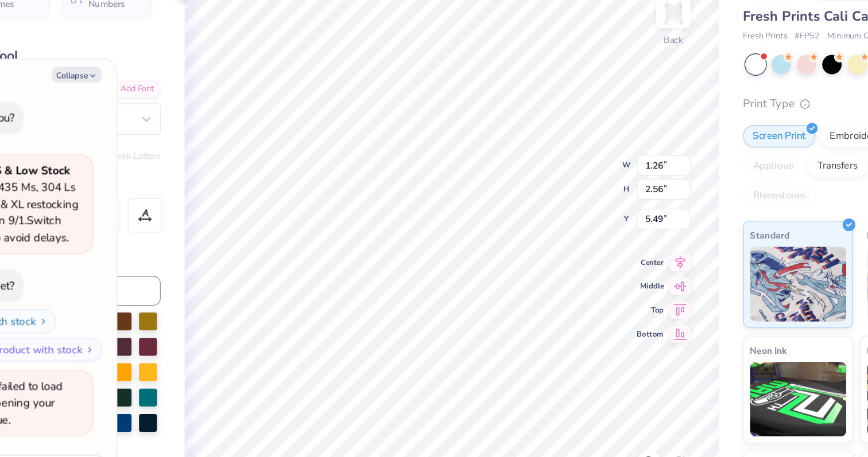
type textarea "x"
type textarea "D"
type textarea "x"
type textarea "D"
type textarea "x"
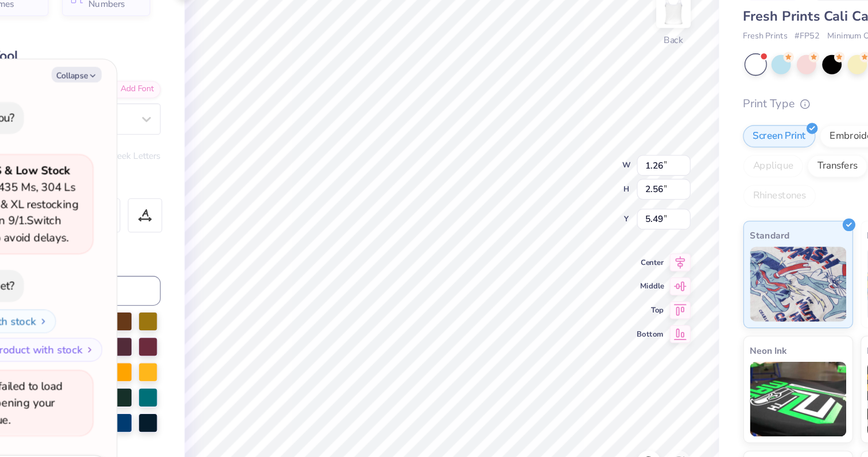
type textarea "D P"
type textarea "x"
type textarea "D PH"
type textarea "x"
type textarea "D PHI"
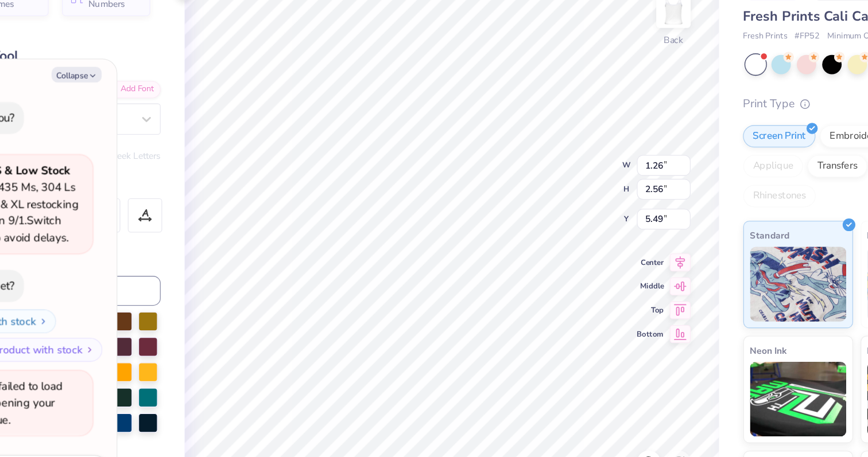
scroll to position [0, 0]
type textarea "x"
type textarea "D PHI"
type textarea "x"
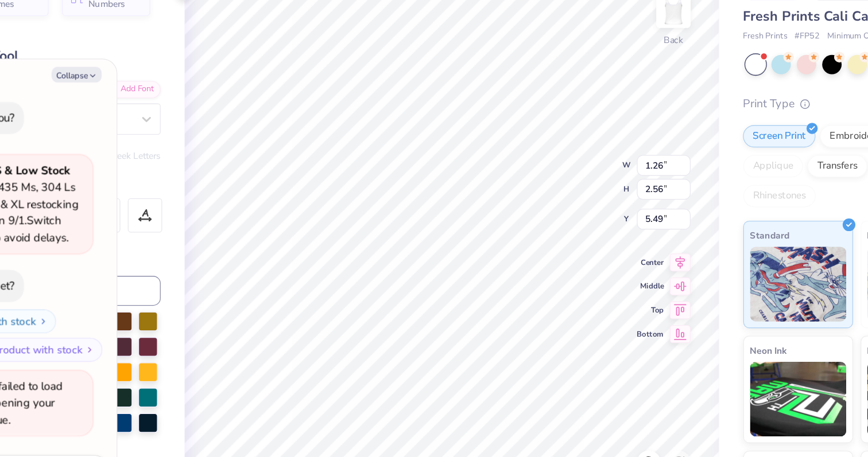
type textarea "D PHI E"
type textarea "x"
type textarea "D PHI"
type textarea "x"
type textarea "D PHI"
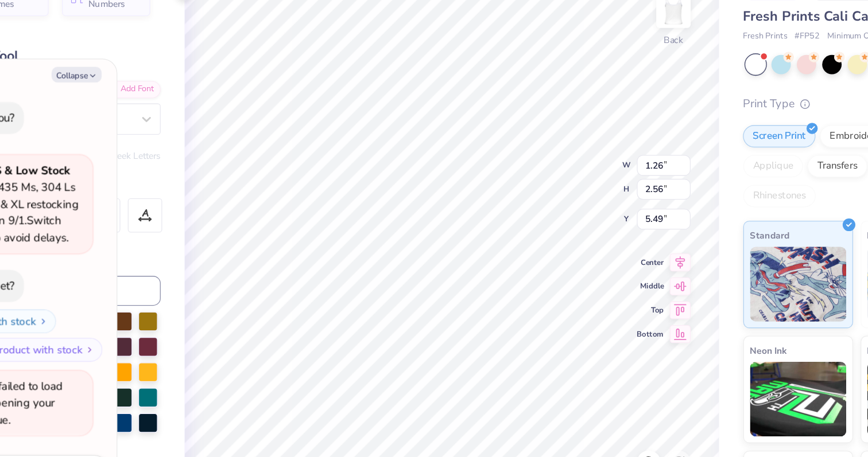
type textarea "x"
type textarea "D PH"
type textarea "x"
type textarea "D P"
type textarea "x"
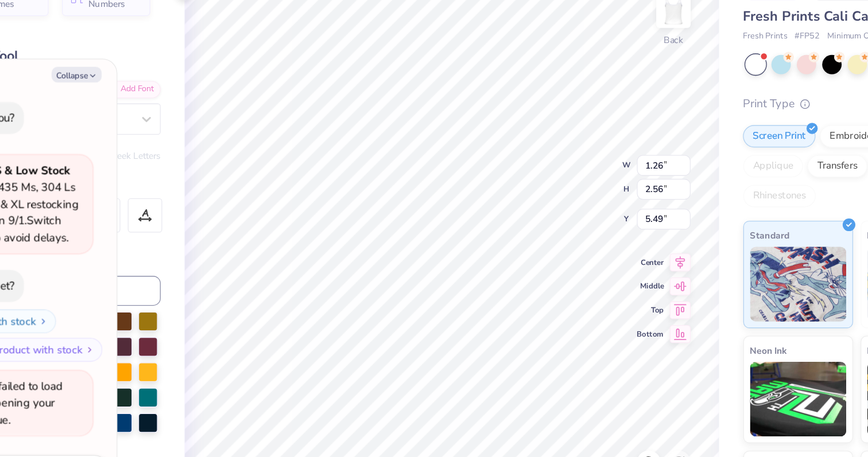
type textarea "D Phi"
type textarea "x"
type textarea "D Phi"
type textarea "x"
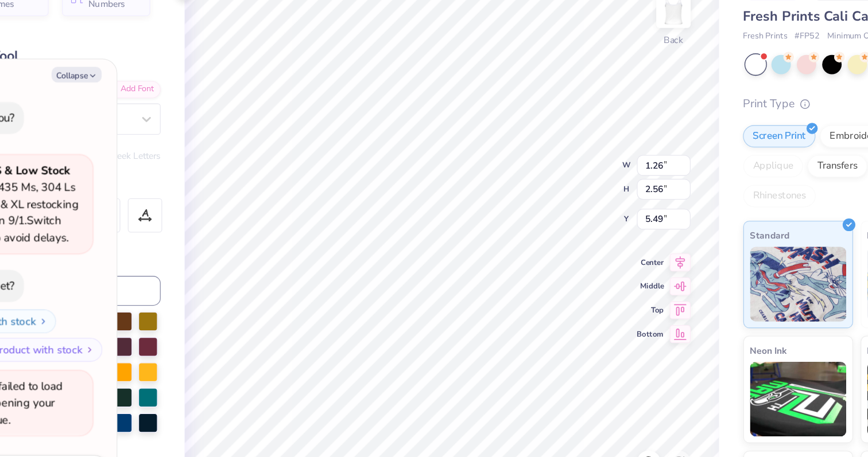
type textarea "D Phi e"
click at [157, 124] on button "Collapse" at bounding box center [159, 127] width 38 height 12
type textarea "x"
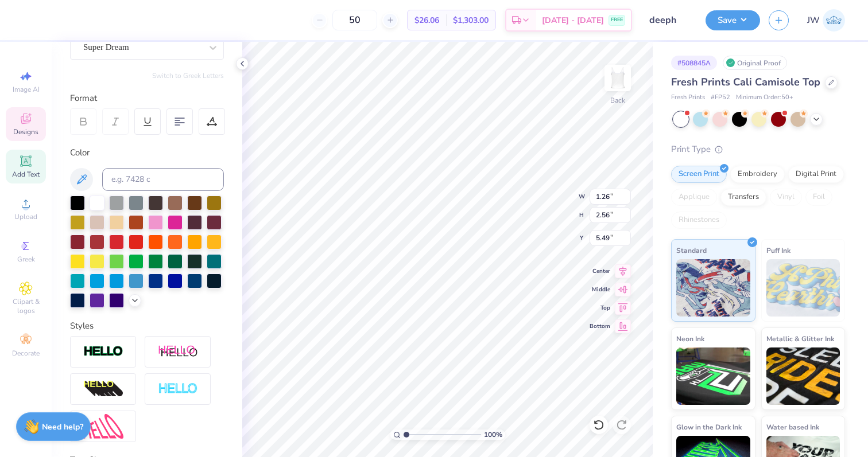
scroll to position [97, 0]
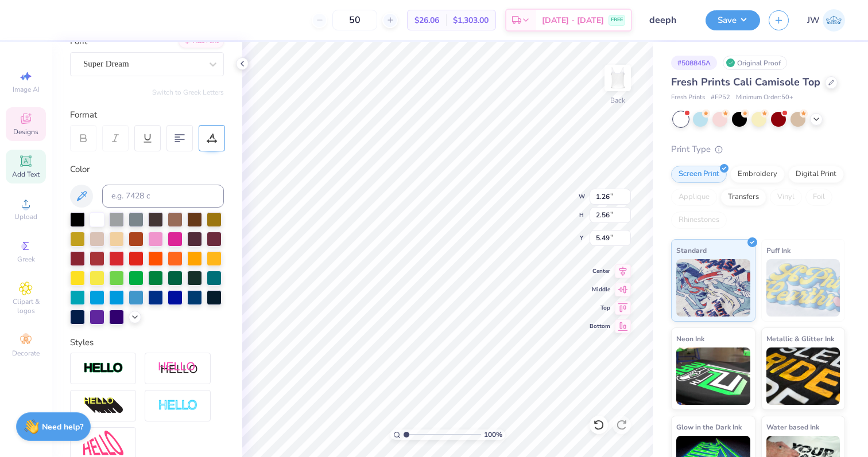
click at [210, 139] on icon at bounding box center [212, 138] width 10 height 10
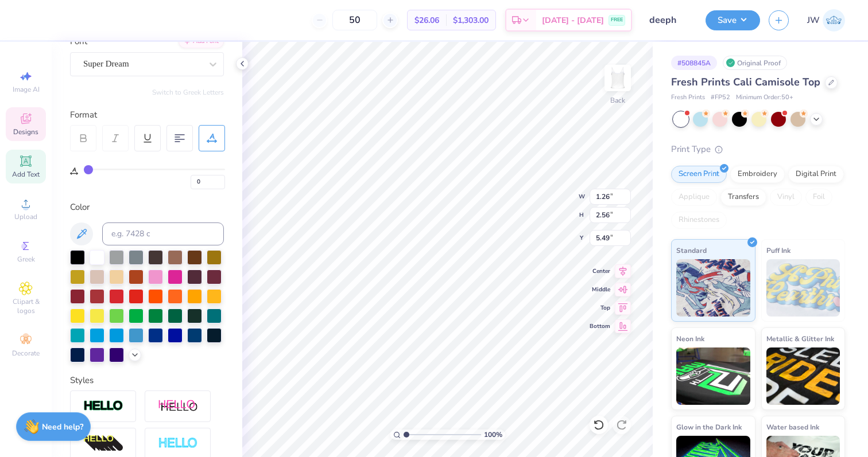
click at [215, 189] on div "Personalized Names Personalized Numbers Text Tool Add Font Font Super Dream Swi…" at bounding box center [147, 250] width 191 height 416
click at [215, 187] on input "0" at bounding box center [208, 182] width 34 height 14
click at [219, 183] on input "0" at bounding box center [208, 182] width 34 height 14
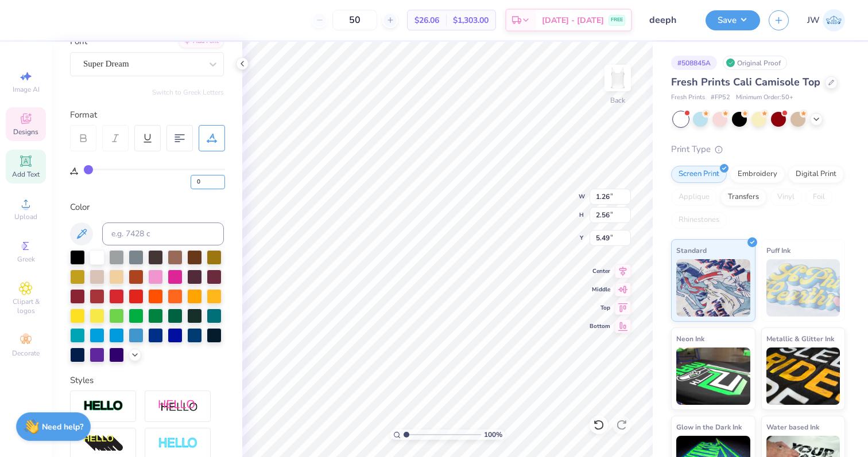
click at [219, 183] on input "0" at bounding box center [208, 182] width 34 height 14
type input "1"
type input "2"
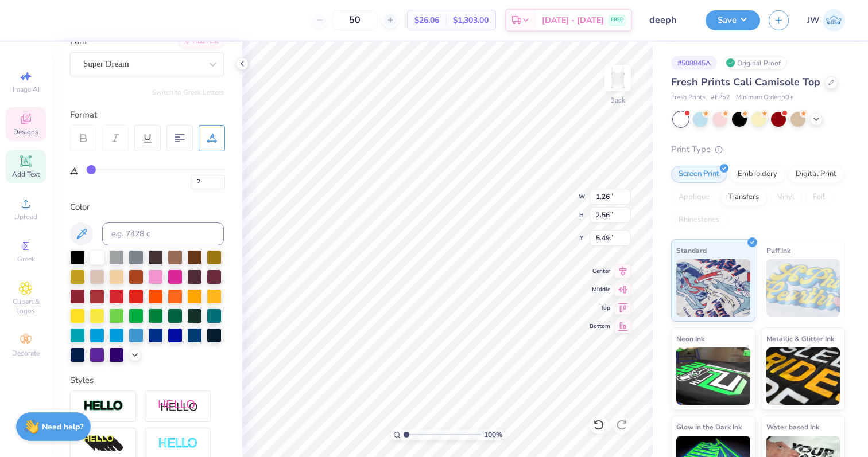
type input "8"
type input "16"
type input "21"
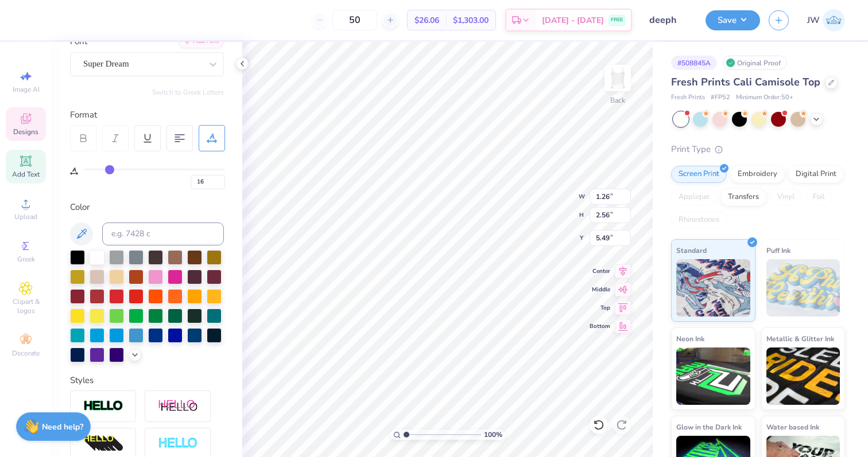
type input "21"
type input "22"
type input "23"
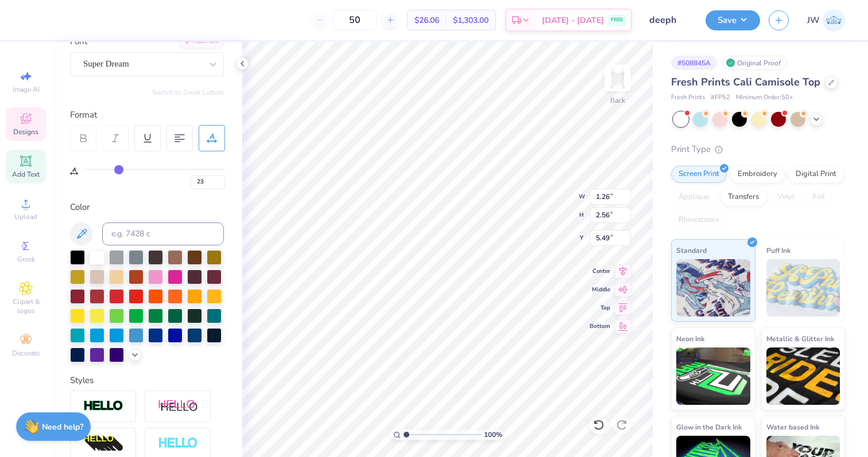
type input "24"
type input "25"
drag, startPoint x: 90, startPoint y: 169, endPoint x: 121, endPoint y: 170, distance: 31.6
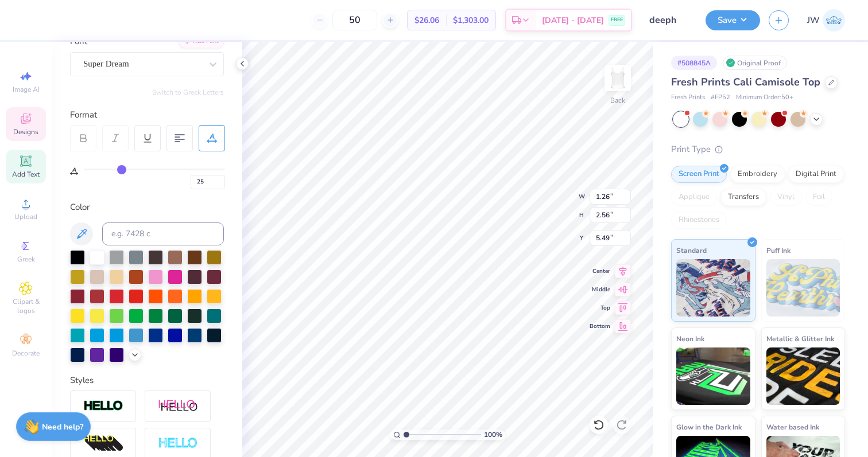
type input "25"
click at [121, 170] on input "range" at bounding box center [154, 170] width 141 height 2
type input "1.55"
type input "3.40"
type input "5.06"
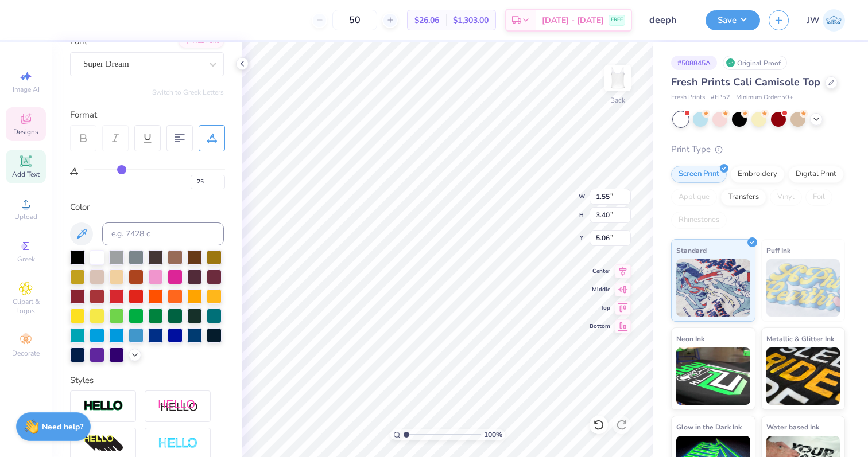
type input "26"
type input "20"
type input "7"
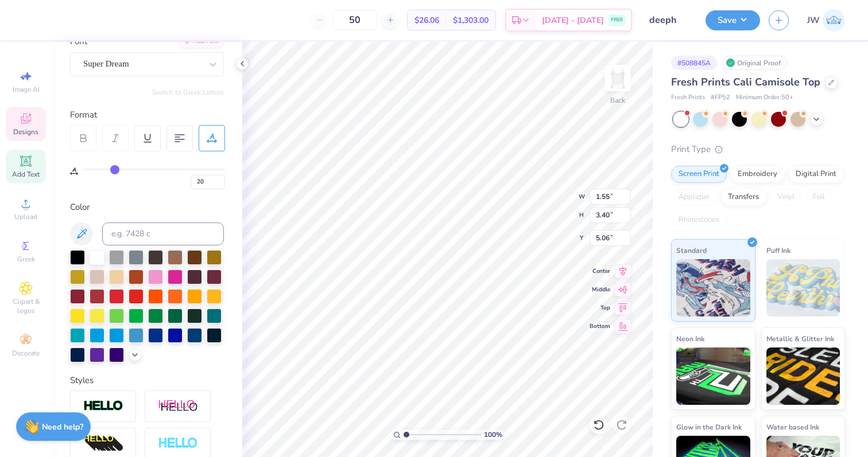
type input "7"
type input "0"
drag, startPoint x: 123, startPoint y: 171, endPoint x: 63, endPoint y: 171, distance: 59.7
type input "0"
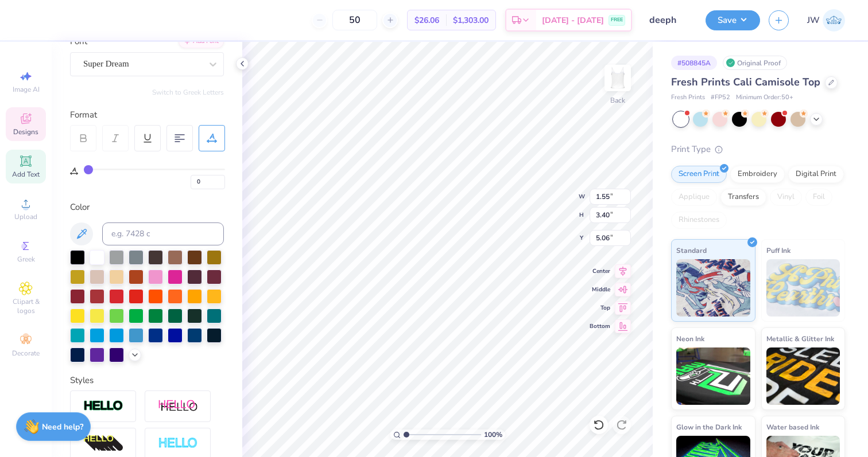
click at [84, 170] on input "range" at bounding box center [154, 170] width 141 height 2
type input "1.26"
type input "2.56"
type input "5.49"
click at [172, 209] on div "Color" at bounding box center [147, 207] width 154 height 13
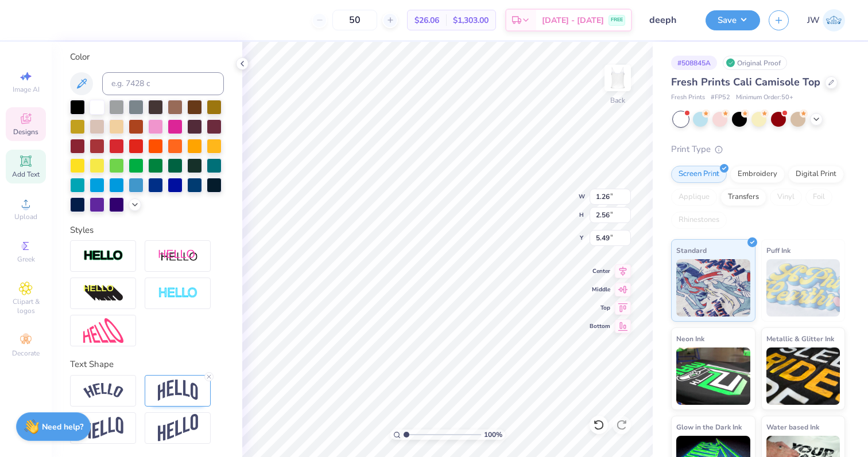
scroll to position [0, 0]
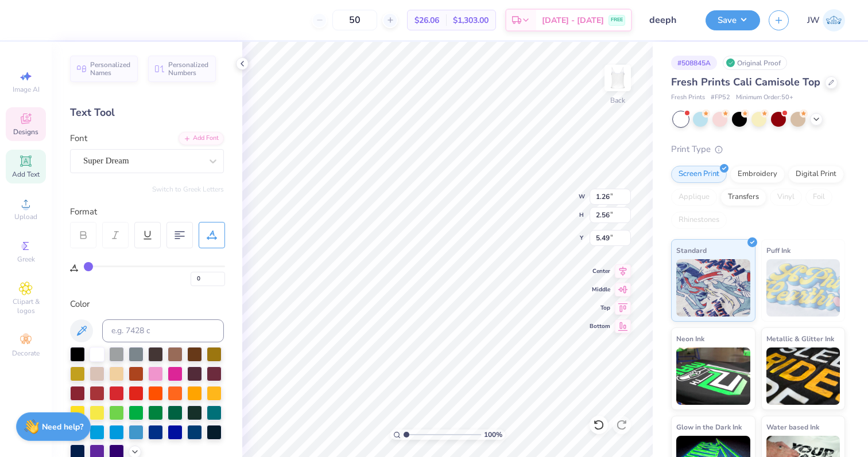
type input "1.14"
type input "2.33"
type input "5.55"
type input "1.65"
type input "3.19"
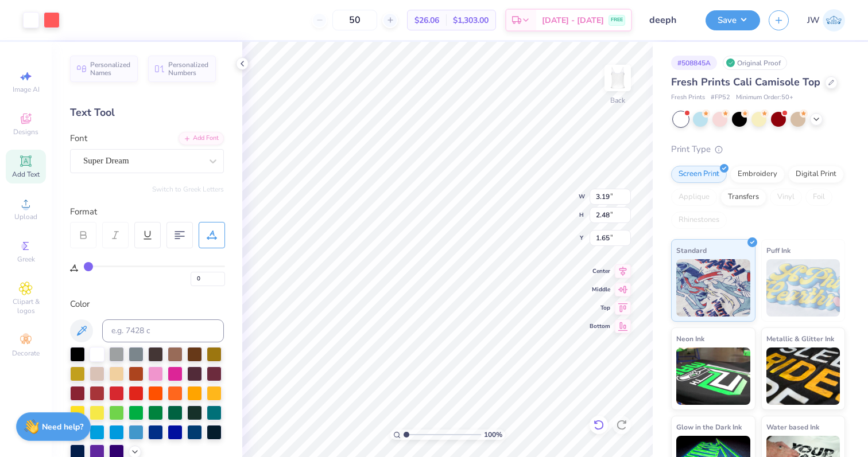
type input "2.48"
type input "2.76"
click at [39, 14] on div at bounding box center [31, 19] width 16 height 16
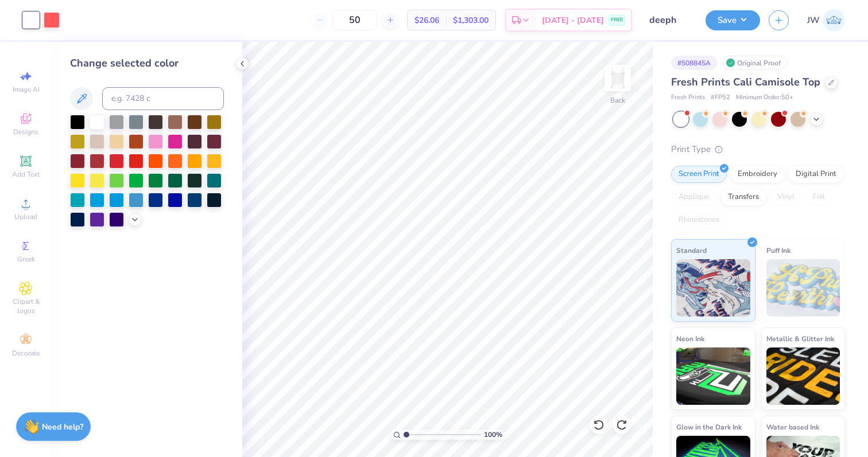
type input "1.45"
type textarea "x"
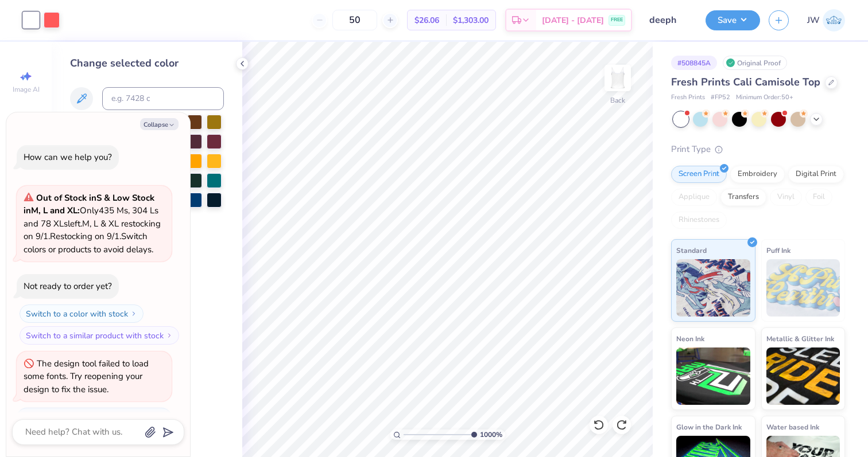
scroll to position [80, 0]
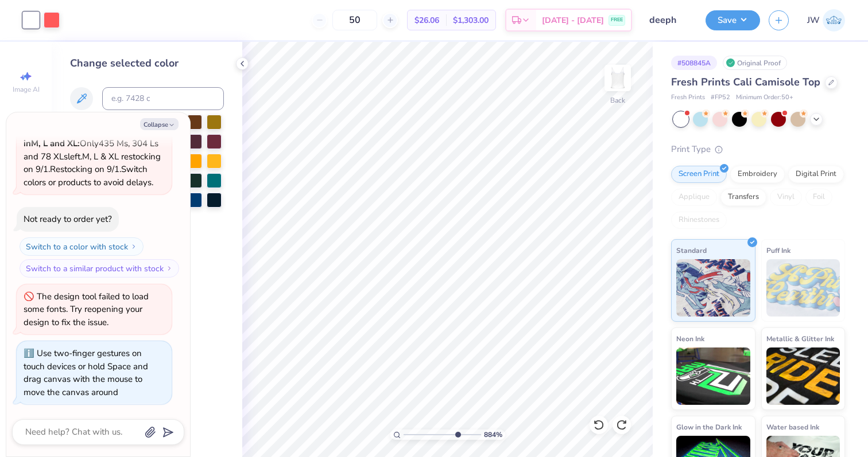
drag, startPoint x: 409, startPoint y: 432, endPoint x: 456, endPoint y: 426, distance: 46.8
type input "7.46"
click at [456, 430] on input "range" at bounding box center [442, 435] width 77 height 10
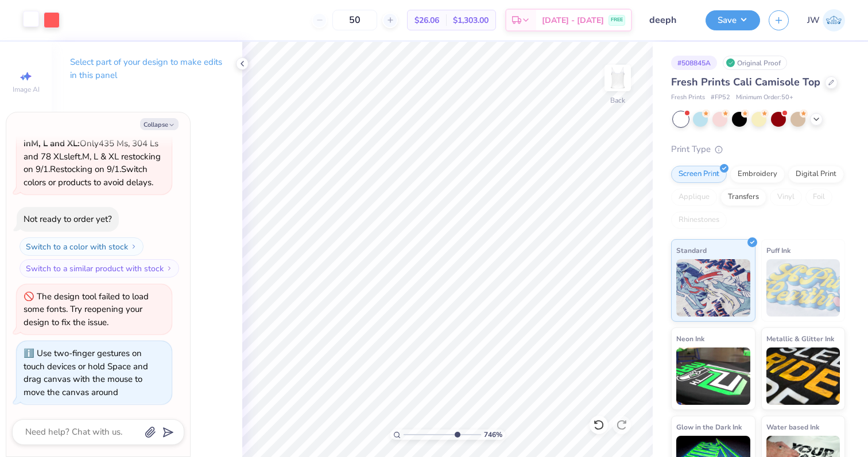
click at [32, 21] on div at bounding box center [31, 19] width 16 height 16
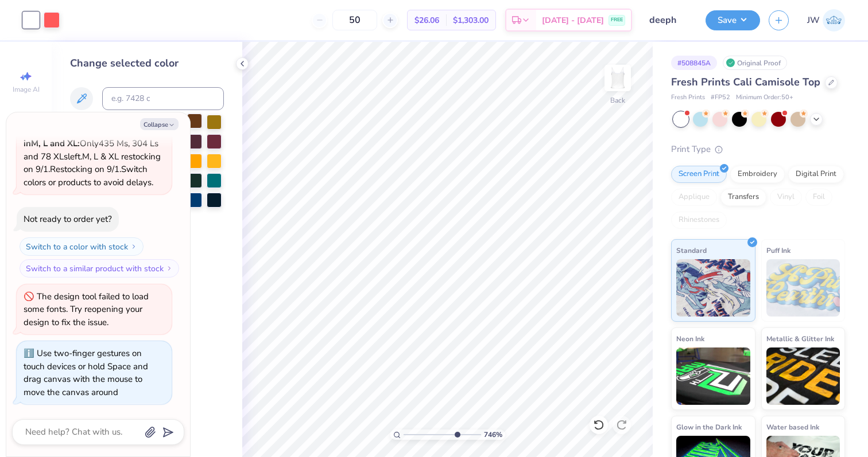
click at [197, 123] on div at bounding box center [194, 121] width 15 height 15
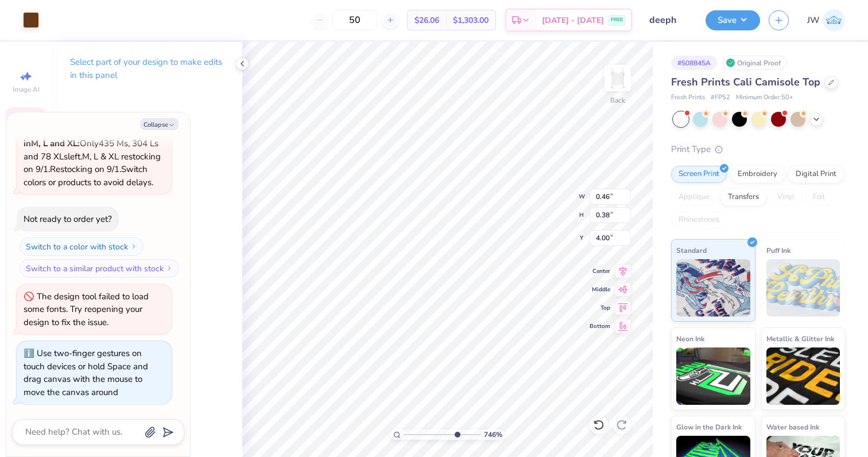
type textarea "x"
drag, startPoint x: 457, startPoint y: 437, endPoint x: 382, endPoint y: 436, distance: 74.6
type input "1"
click at [404, 436] on input "range" at bounding box center [442, 435] width 77 height 10
click at [158, 119] on button "Collapse" at bounding box center [159, 124] width 38 height 12
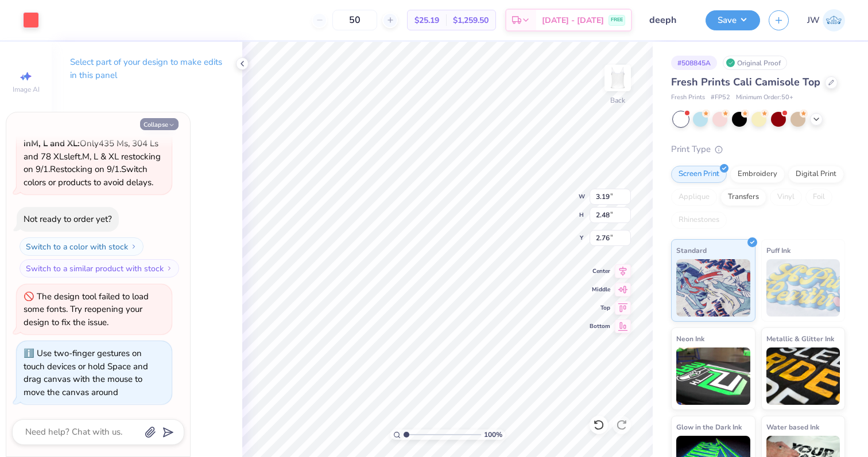
type textarea "x"
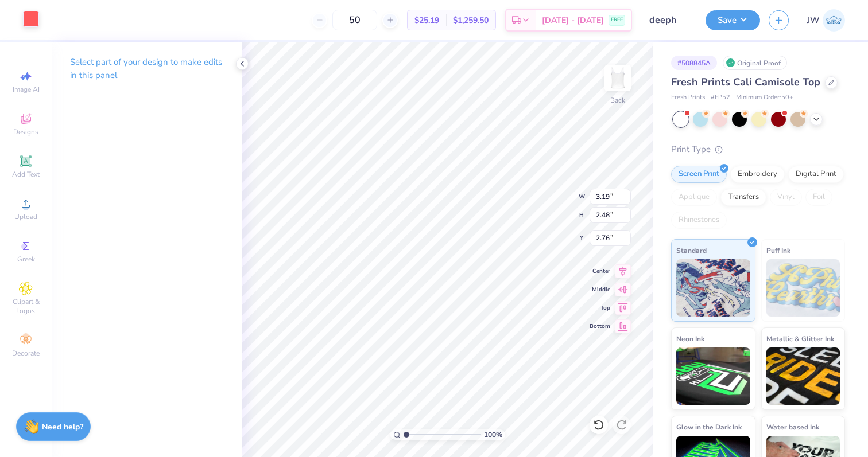
click at [33, 25] on div at bounding box center [31, 19] width 16 height 16
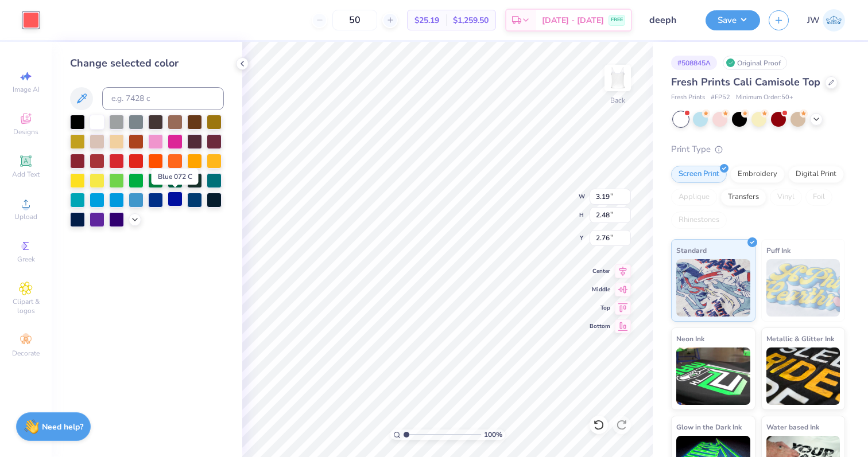
click at [169, 203] on div at bounding box center [175, 199] width 15 height 15
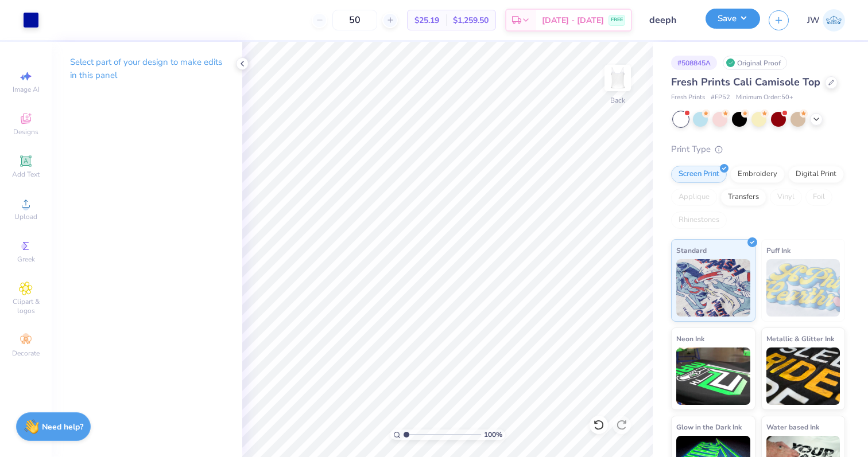
click at [719, 27] on button "Save" at bounding box center [732, 19] width 55 height 20
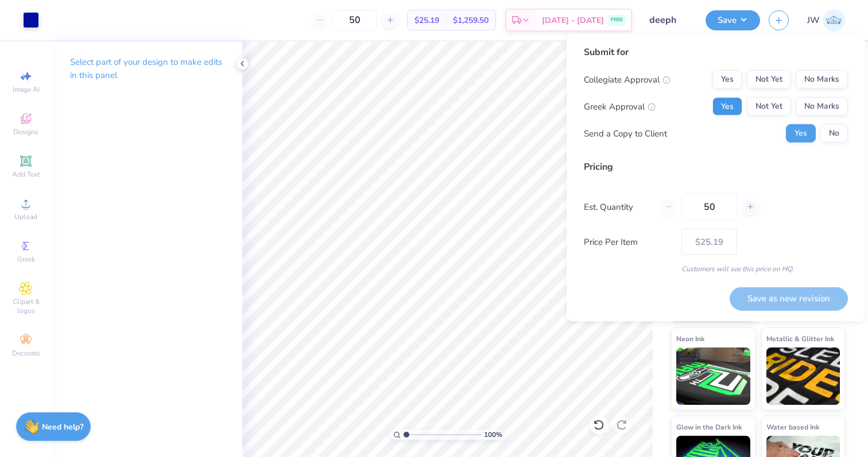
click at [727, 99] on button "Yes" at bounding box center [727, 107] width 30 height 18
click at [820, 75] on button "No Marks" at bounding box center [822, 80] width 52 height 18
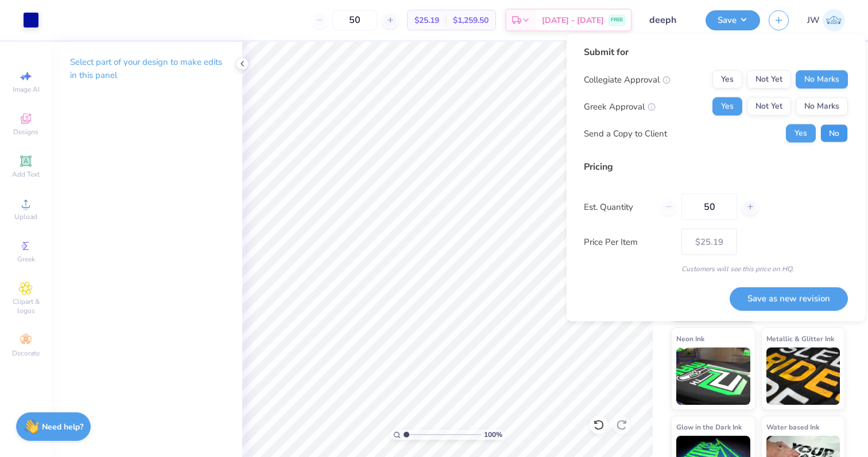
click at [842, 129] on button "No" at bounding box center [834, 134] width 28 height 18
click at [785, 292] on button "Save as new revision" at bounding box center [789, 299] width 118 height 24
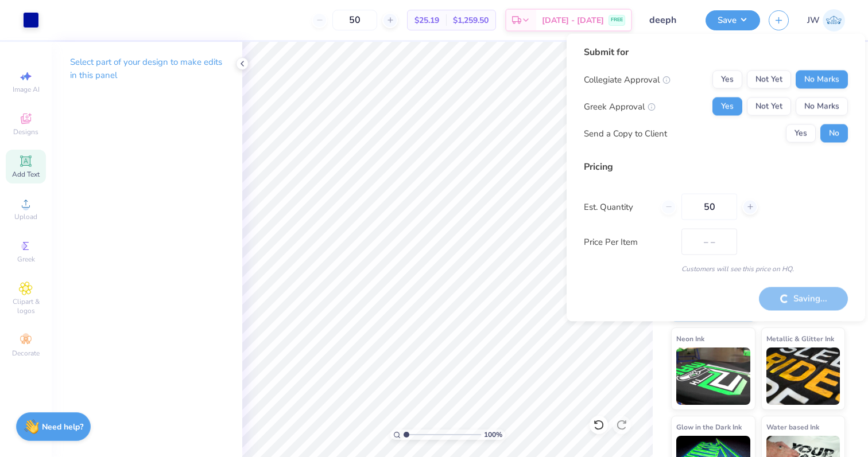
type input "$25.19"
click at [29, 125] on icon at bounding box center [26, 119] width 14 height 14
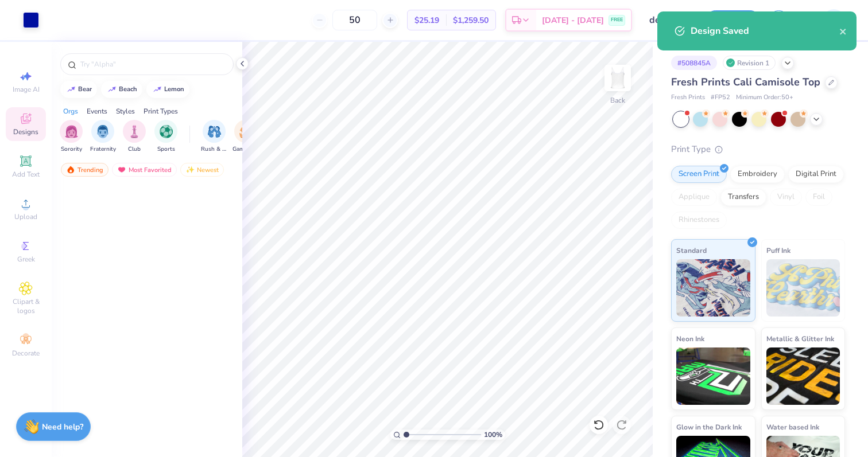
scroll to position [2704, 0]
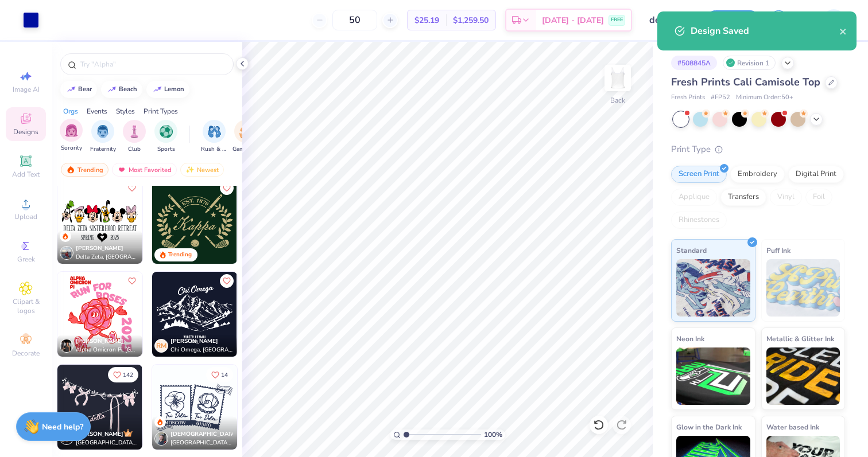
click at [75, 146] on span "Sorority" at bounding box center [71, 148] width 21 height 9
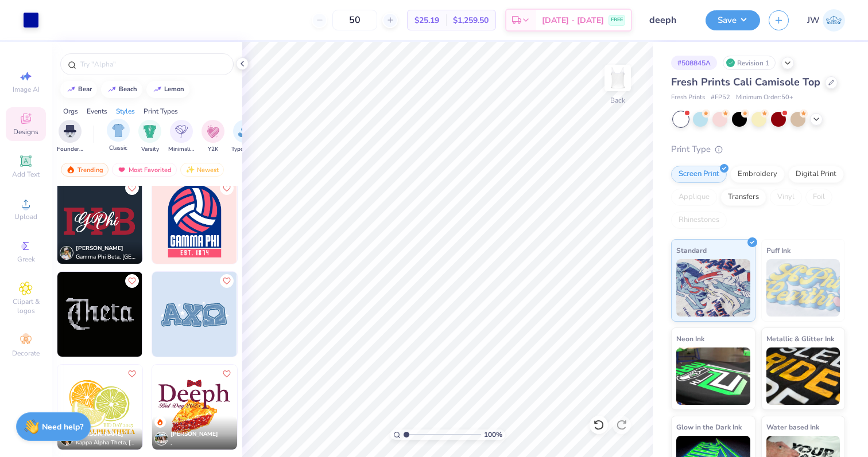
scroll to position [0, 556]
click at [187, 128] on div "filter for Minimalist" at bounding box center [180, 130] width 23 height 23
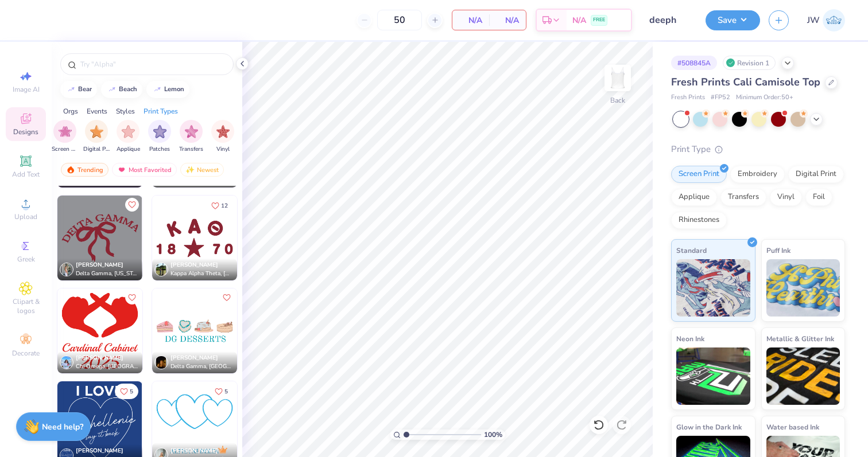
scroll to position [11250, 0]
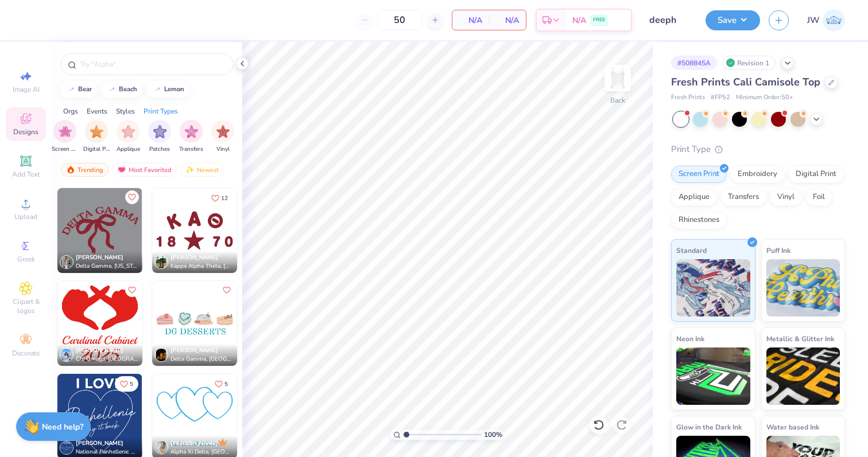
click at [210, 220] on img at bounding box center [194, 230] width 85 height 85
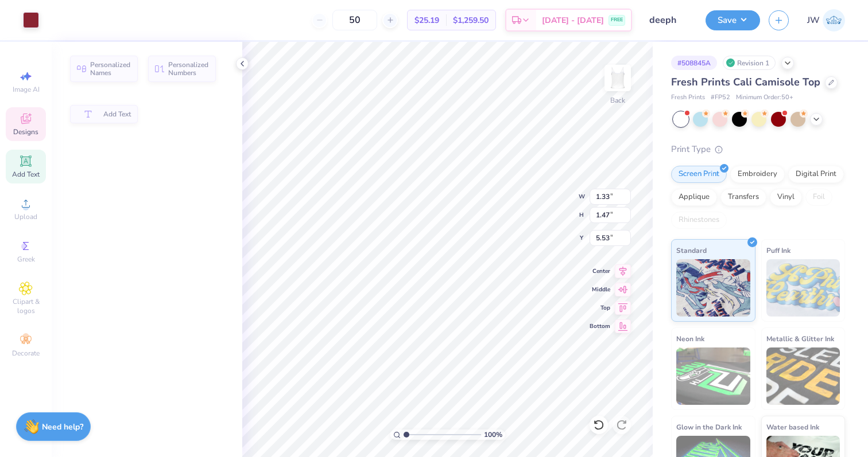
type input "1.33"
type input "1.47"
type input "5.53"
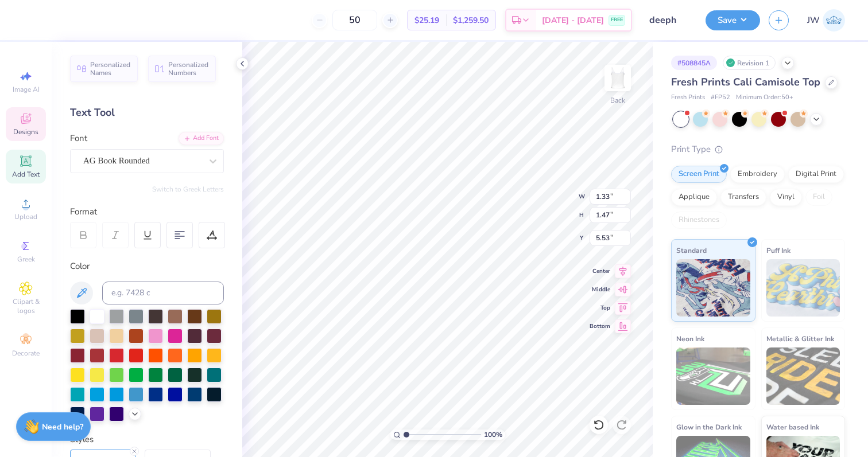
click at [28, 125] on icon at bounding box center [26, 119] width 14 height 14
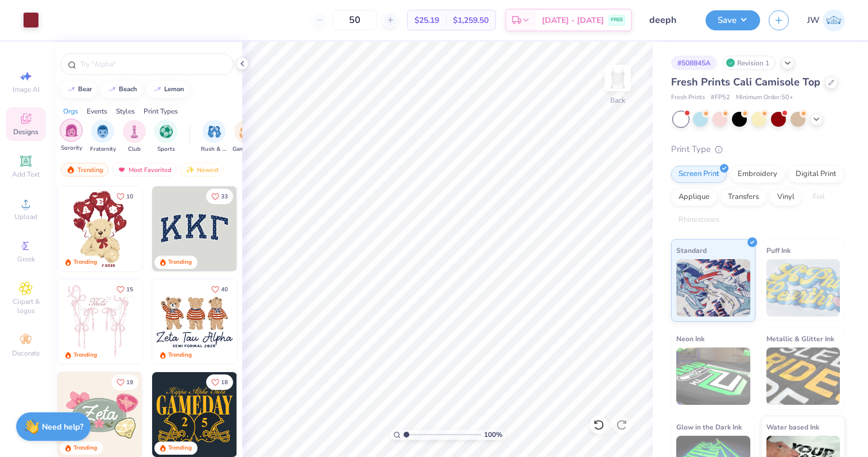
click at [75, 122] on div "filter for Sorority" at bounding box center [71, 130] width 23 height 23
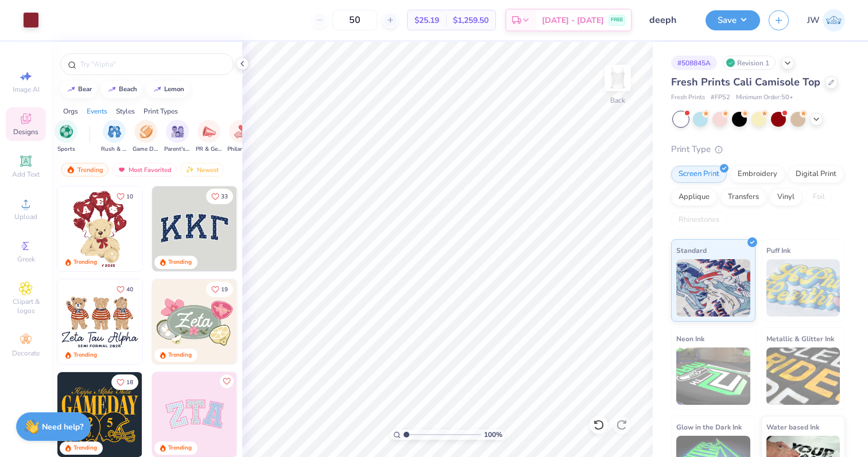
scroll to position [0, 137]
click at [178, 135] on img "filter for PR & General" at bounding box center [172, 130] width 13 height 13
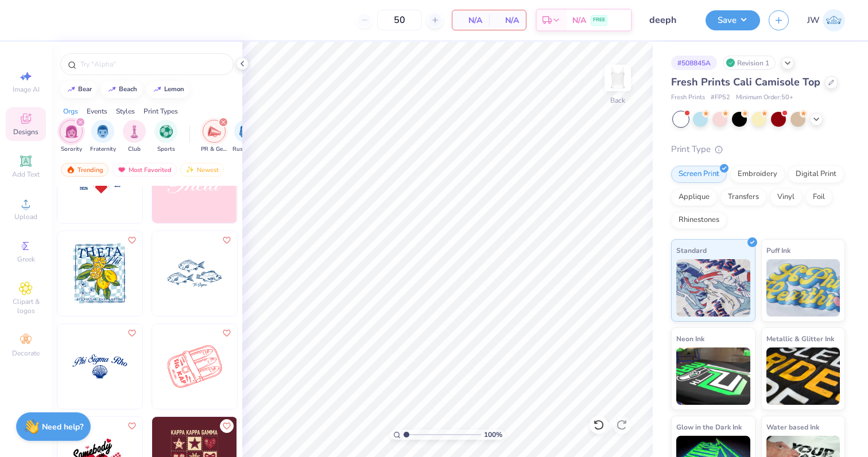
scroll to position [9074, 0]
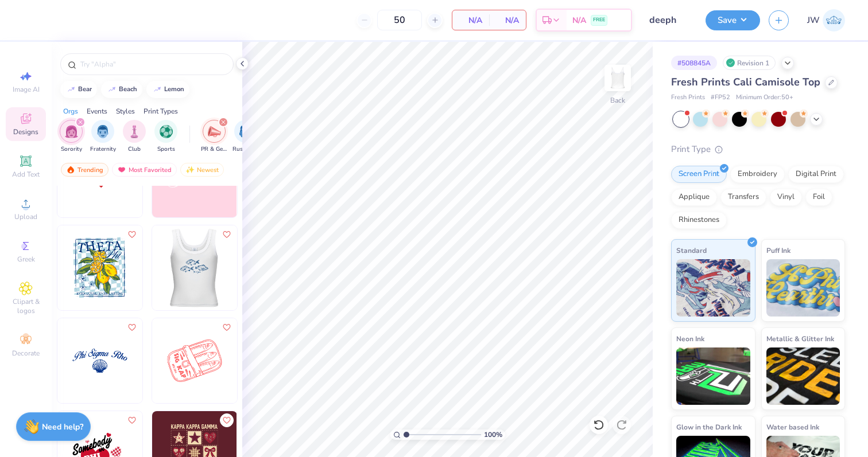
click at [193, 301] on img at bounding box center [194, 268] width 85 height 85
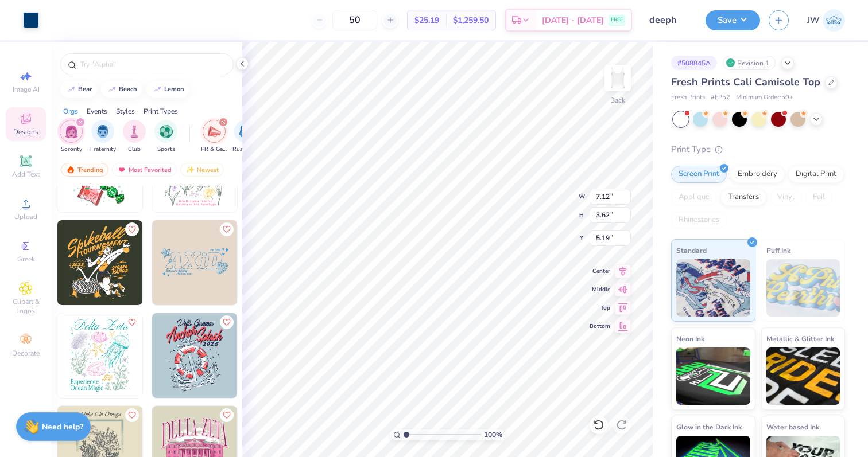
scroll to position [13730, 0]
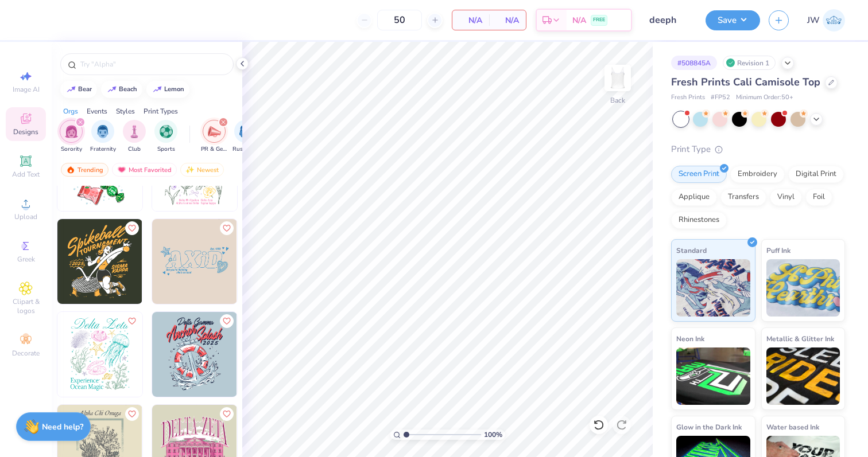
click at [189, 270] on img at bounding box center [194, 261] width 85 height 85
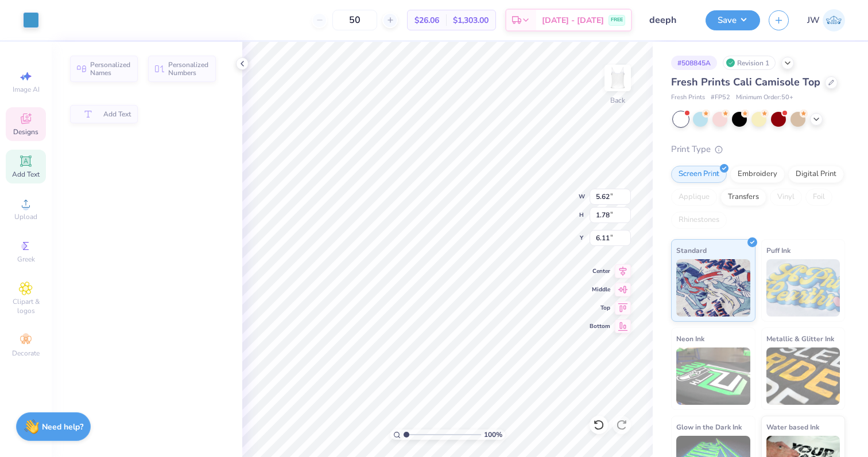
type input "5.62"
type input "1.78"
type input "6.11"
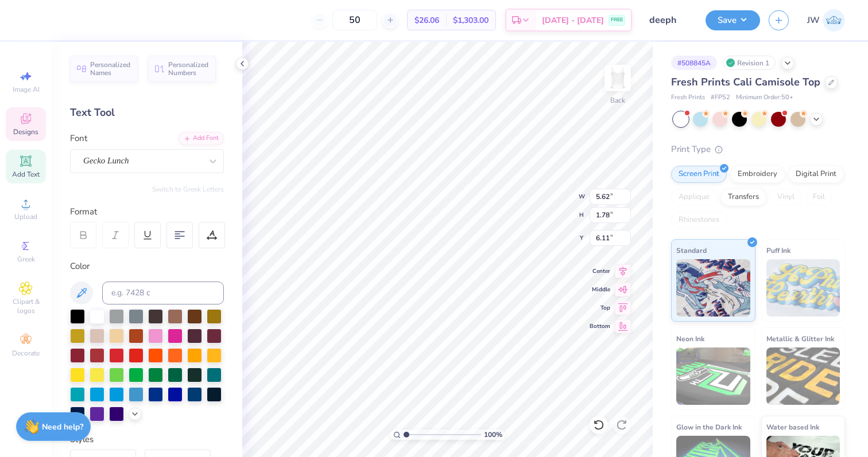
scroll to position [0, 1]
type textarea "DPhiE"
type input "7.42"
type input "1.12"
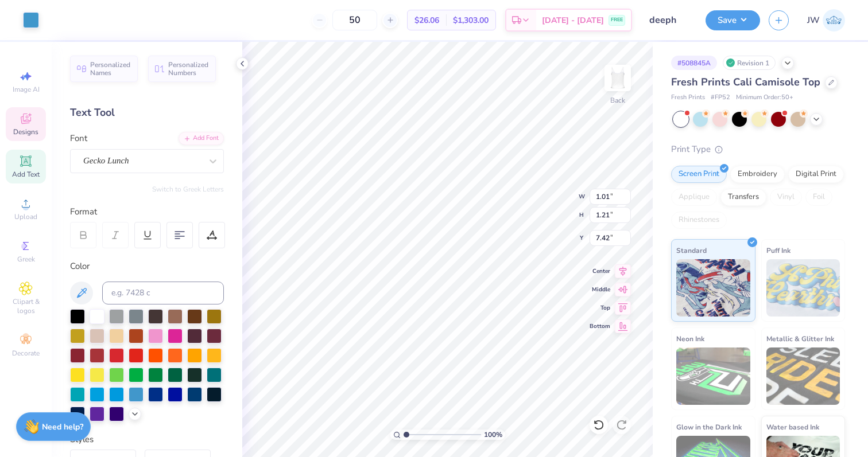
type input "1.31"
type input "7.37"
drag, startPoint x: 404, startPoint y: 433, endPoint x: 425, endPoint y: 429, distance: 20.9
type input "3.47"
click at [425, 430] on input "range" at bounding box center [442, 435] width 77 height 10
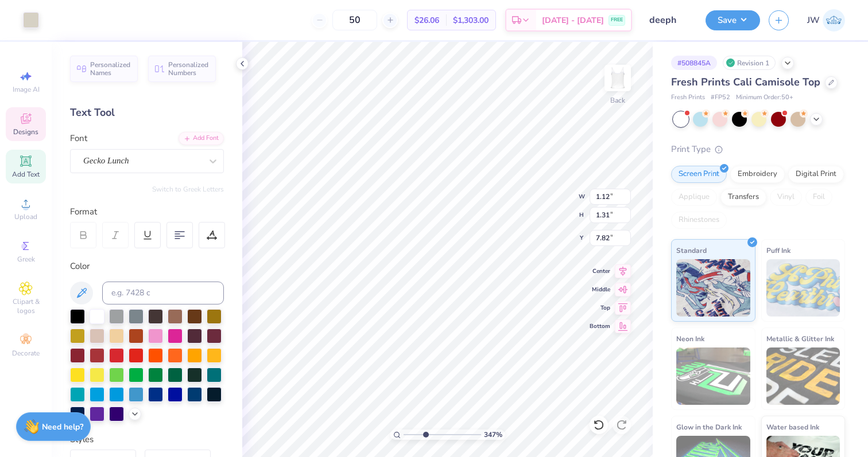
type input "7.82"
type input "6.92"
type input "7.87"
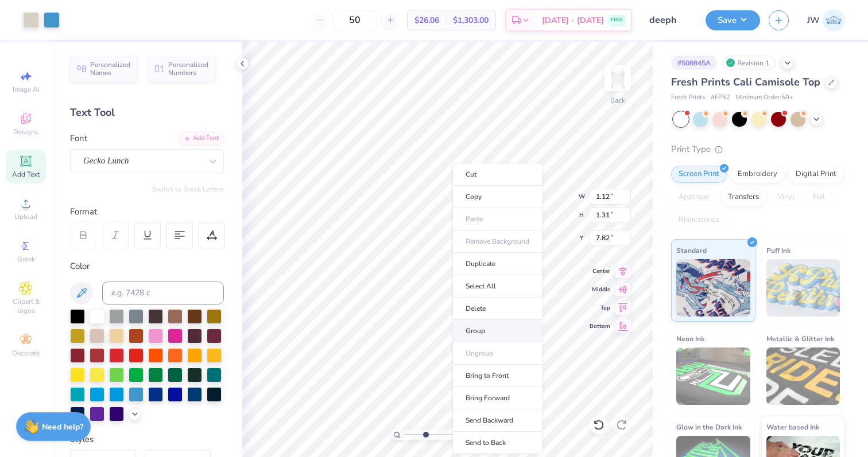
click at [479, 338] on li "Group" at bounding box center [497, 331] width 90 height 22
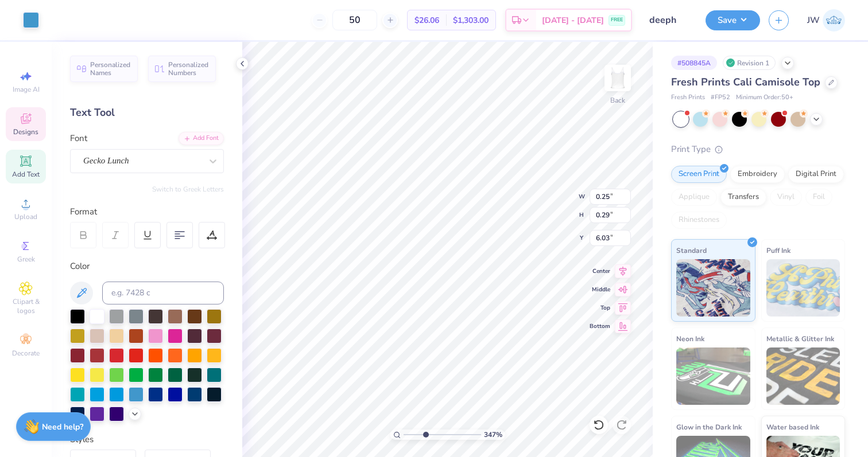
type input "0.25"
type input "0.29"
type input "6.03"
type input "1.01"
type input "0.21"
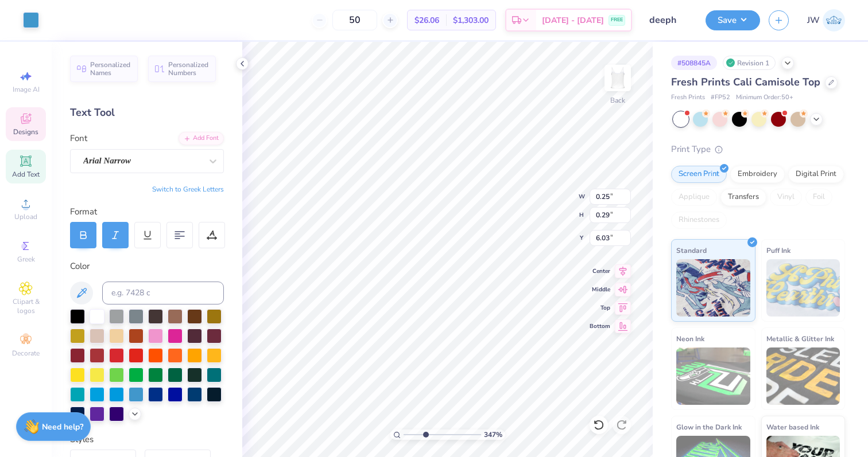
type input "5.67"
type textarea "Est. 1917"
type input "4.99"
type input "0.37"
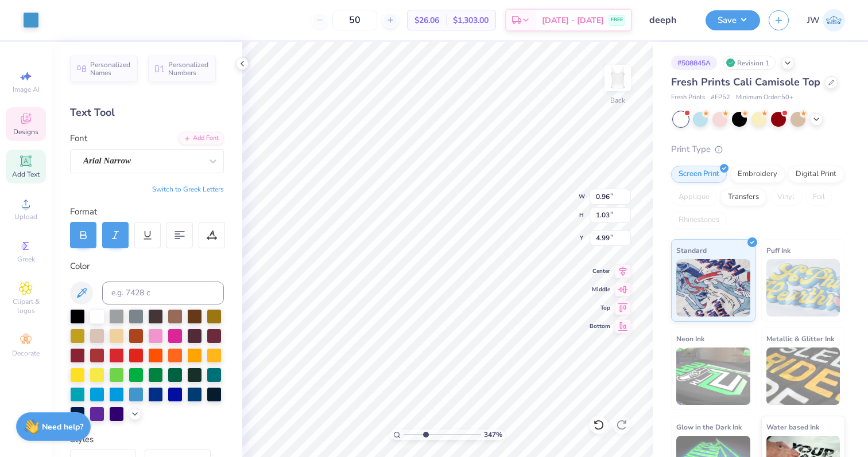
type input "0.39"
type input "6.68"
type input "0.49"
type input "0.50"
type input "5.73"
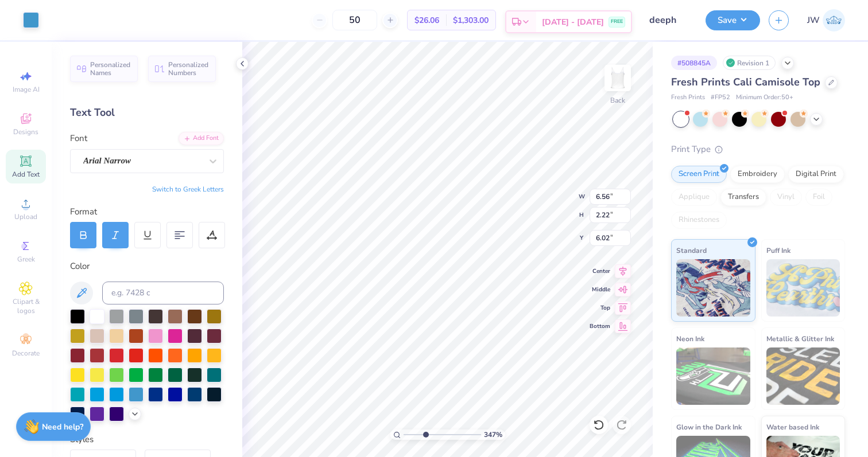
type input "6.56"
type input "2.22"
type input "6.02"
type input "2.12"
type input "0.27"
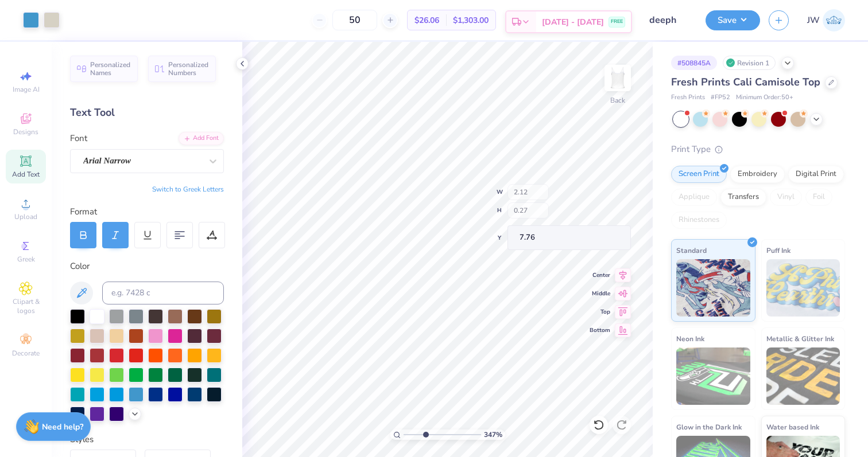
type input "7.94"
type input "7.88"
type textarea "Y"
type textarea "University of"
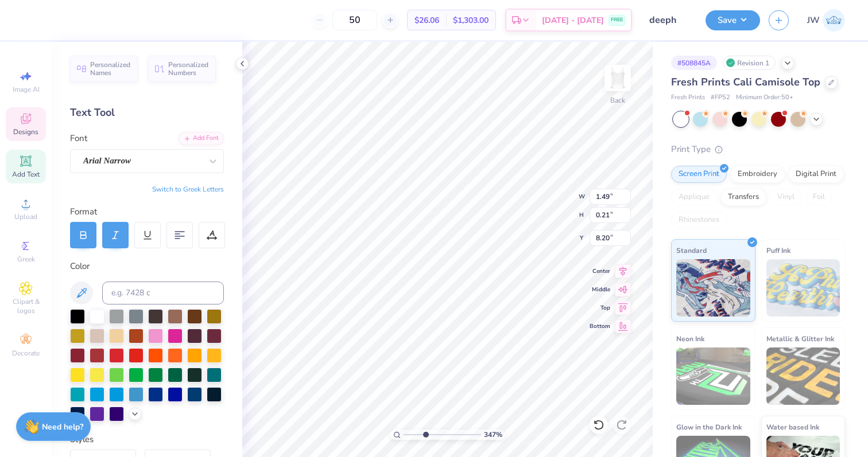
type input "1.49"
type input "0.21"
type input "8.20"
type input "1.44"
type input "0.27"
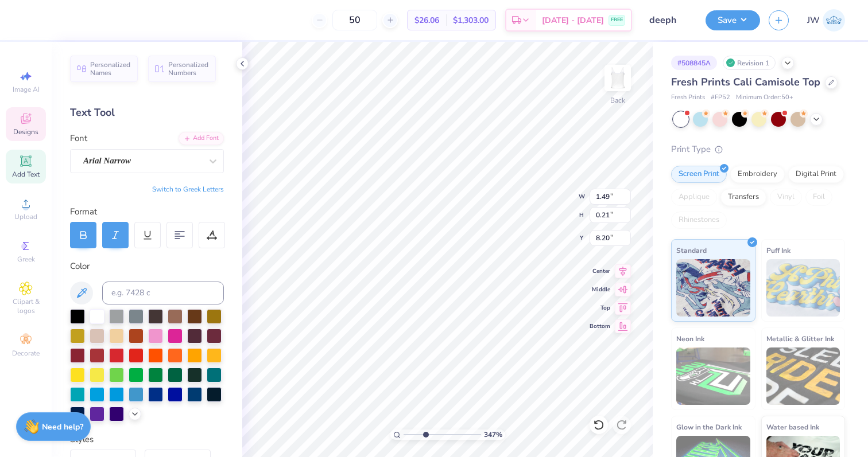
type input "7.87"
type textarea "Georgia"
type input "8.14"
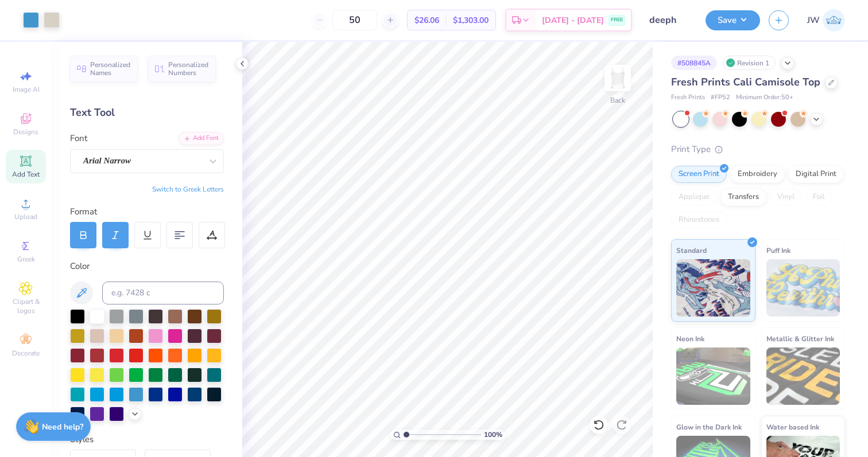
drag, startPoint x: 422, startPoint y: 436, endPoint x: 401, endPoint y: 438, distance: 20.8
type input "1"
click at [404, 438] on input "range" at bounding box center [442, 435] width 77 height 10
type input "6.18"
type input "2.73"
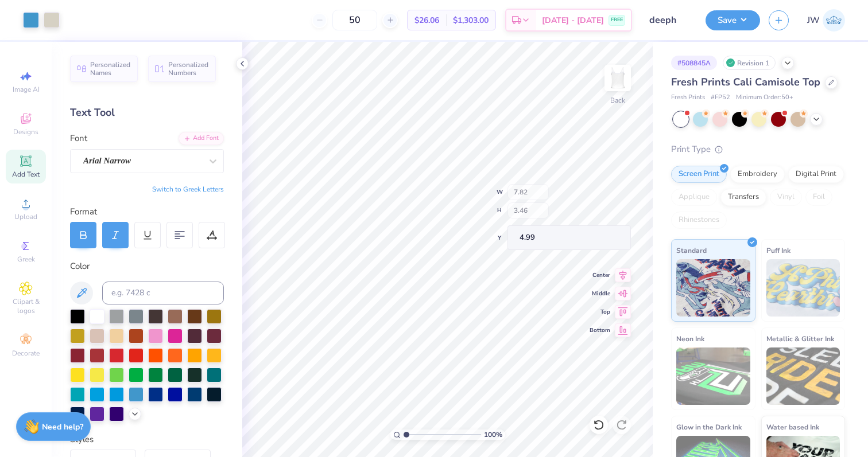
type input "2.71"
click at [55, 15] on div at bounding box center [52, 20] width 16 height 16
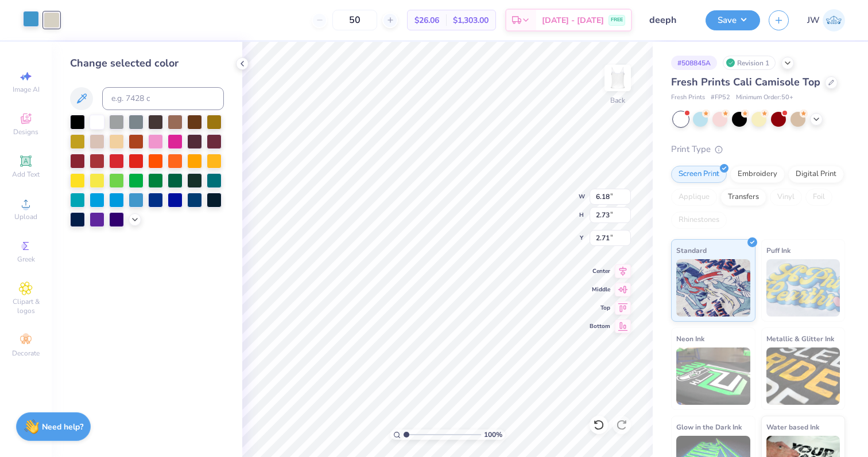
click at [28, 19] on div at bounding box center [31, 19] width 16 height 16
click at [153, 196] on div at bounding box center [155, 199] width 15 height 15
click at [176, 198] on div at bounding box center [175, 199] width 15 height 15
click at [49, 25] on div at bounding box center [52, 19] width 16 height 16
click at [104, 121] on div at bounding box center [97, 121] width 15 height 15
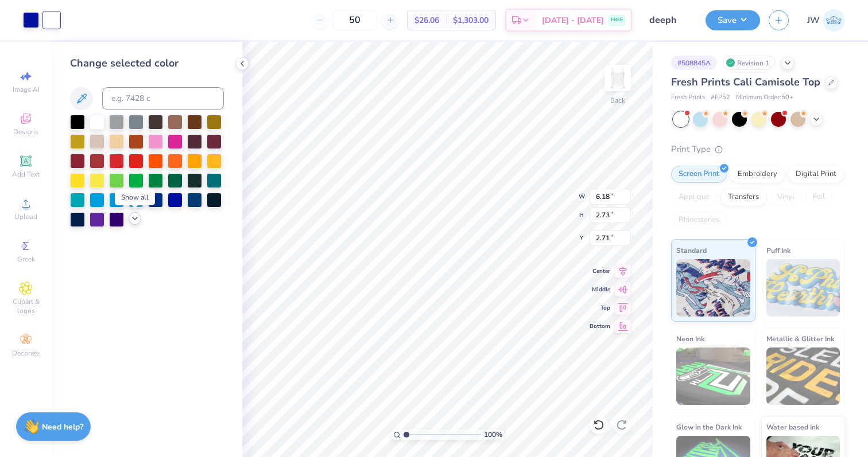
click at [135, 216] on icon at bounding box center [134, 218] width 9 height 9
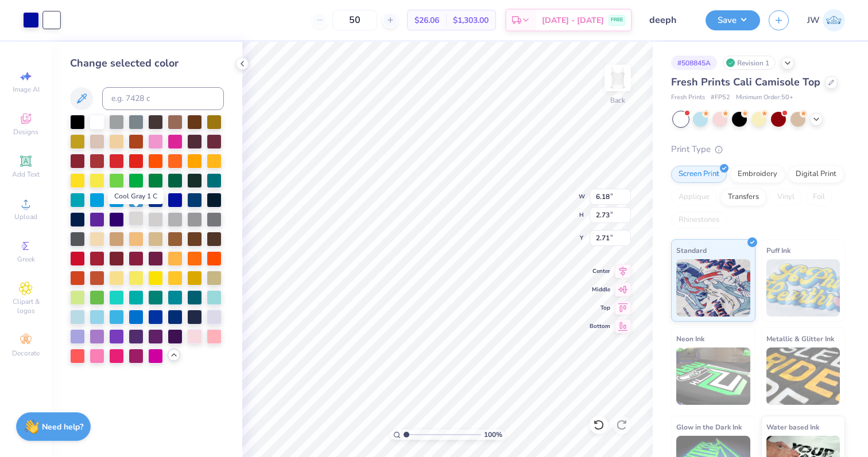
click at [139, 215] on div at bounding box center [136, 218] width 15 height 15
click at [218, 321] on div at bounding box center [214, 316] width 15 height 15
click at [79, 319] on div at bounding box center [77, 316] width 15 height 15
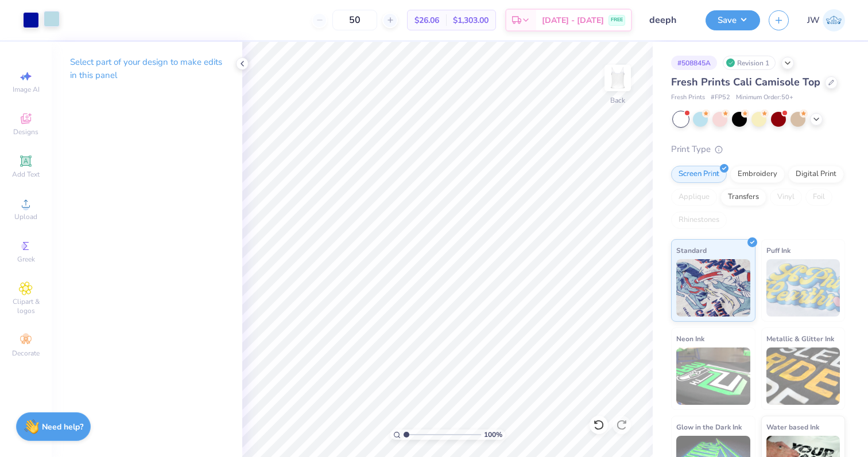
click at [52, 18] on div at bounding box center [52, 19] width 16 height 16
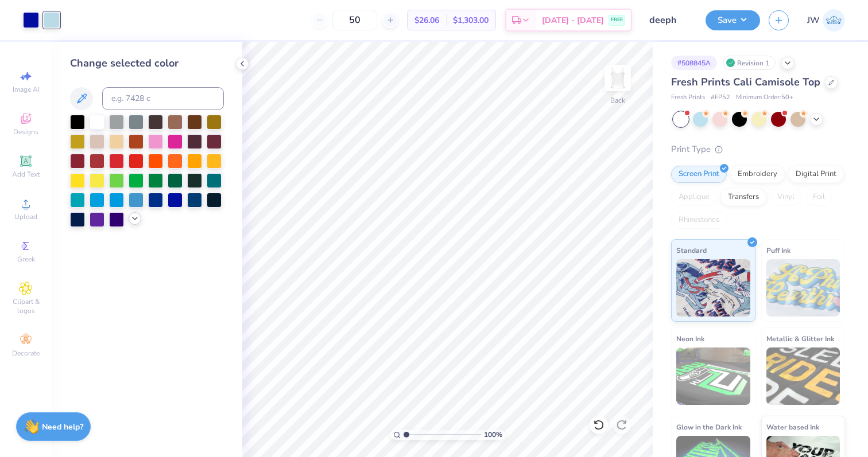
click at [134, 217] on icon at bounding box center [134, 218] width 9 height 9
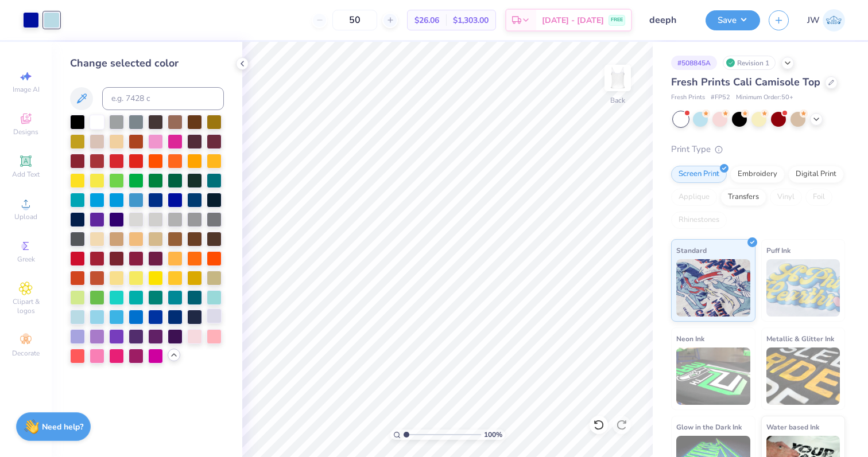
click at [214, 316] on div at bounding box center [214, 316] width 15 height 15
click at [734, 30] on div "Save JW" at bounding box center [786, 20] width 162 height 40
click at [733, 17] on button "Save" at bounding box center [732, 19] width 55 height 20
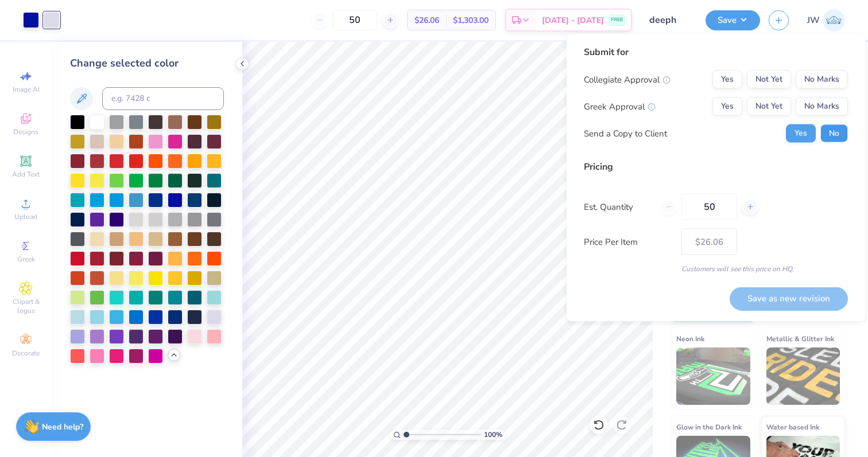
click at [844, 131] on button "No" at bounding box center [834, 134] width 28 height 18
click at [731, 103] on button "Yes" at bounding box center [727, 107] width 30 height 18
click at [812, 73] on button "No Marks" at bounding box center [822, 80] width 52 height 18
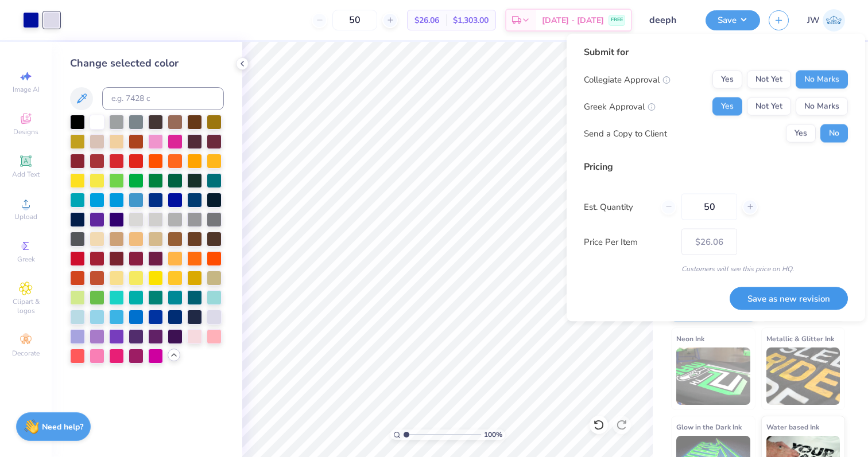
click at [747, 304] on button "Save as new revision" at bounding box center [789, 299] width 118 height 24
type input "$26.06"
